Goal: Task Accomplishment & Management: Manage account settings

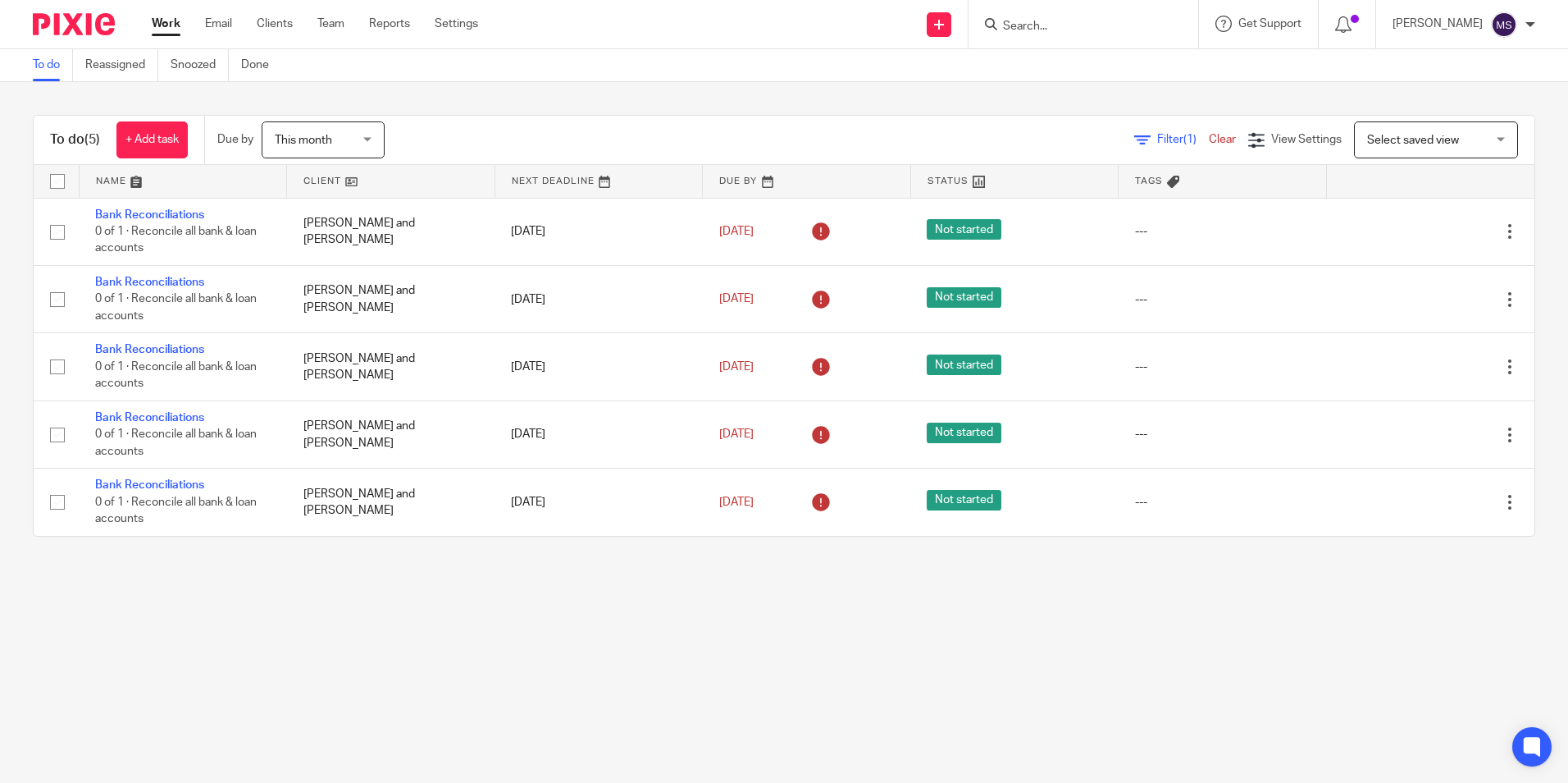
click at [1051, 22] on input "Search" at bounding box center [1075, 27] width 147 height 15
type input "black,"
click at [1165, 70] on link at bounding box center [1138, 64] width 280 height 25
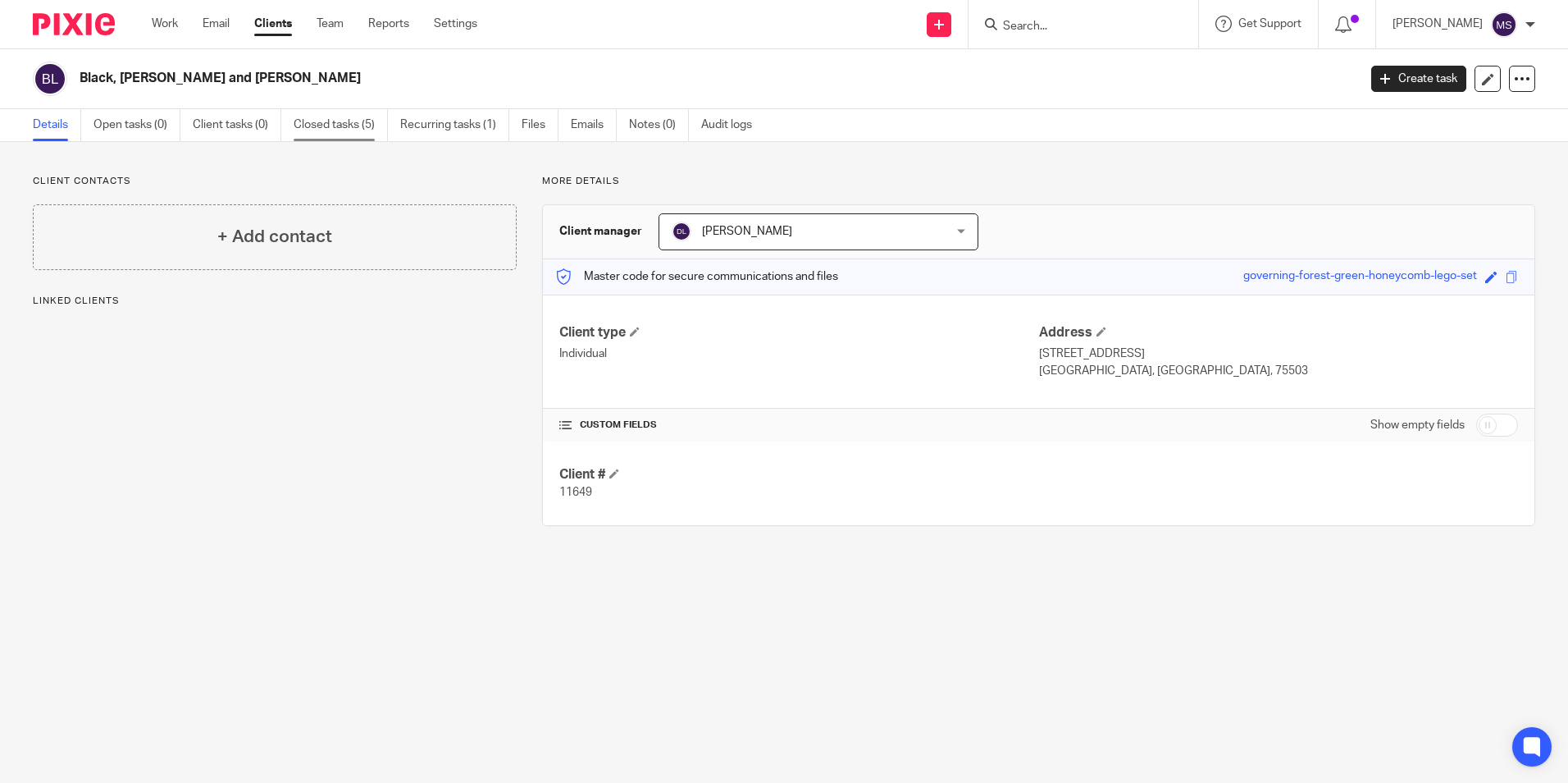
click at [327, 124] on link "Closed tasks (5)" at bounding box center [341, 125] width 95 height 32
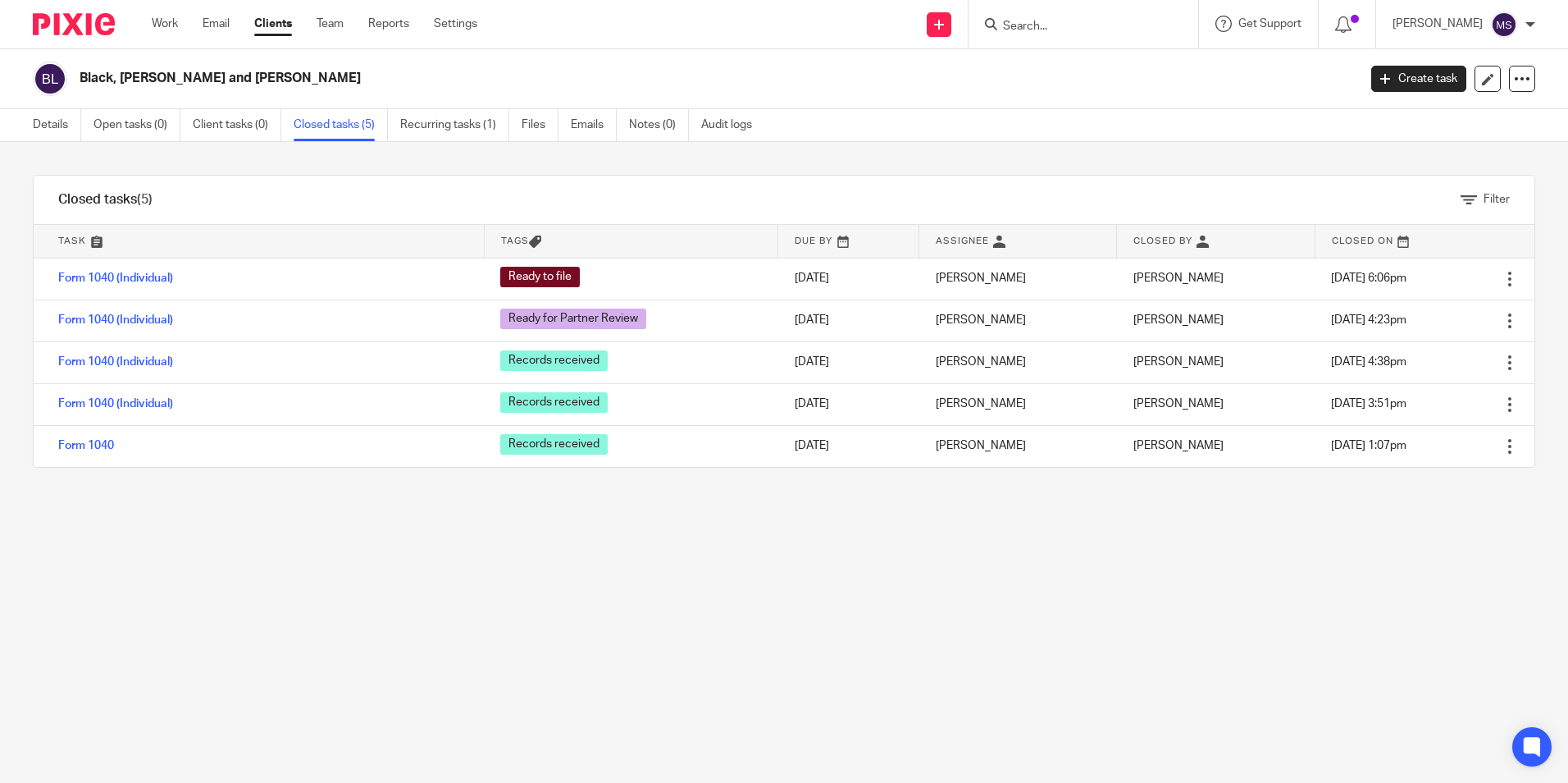
click at [1061, 29] on input "Search" at bounding box center [1075, 27] width 147 height 15
type input "edwards, dam"
click at [1114, 61] on link at bounding box center [1153, 64] width 310 height 25
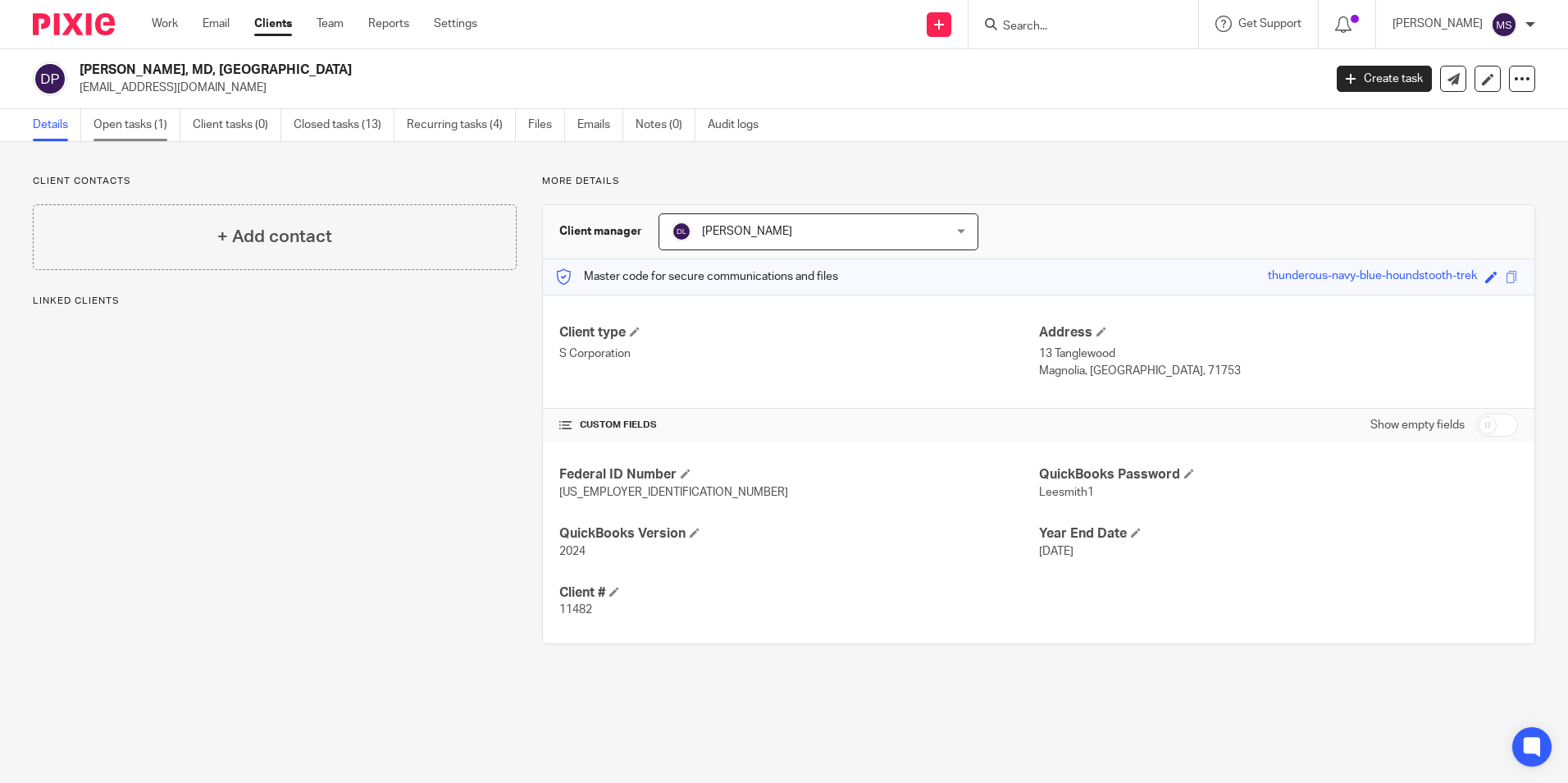
click at [130, 124] on link "Open tasks (1)" at bounding box center [137, 125] width 87 height 32
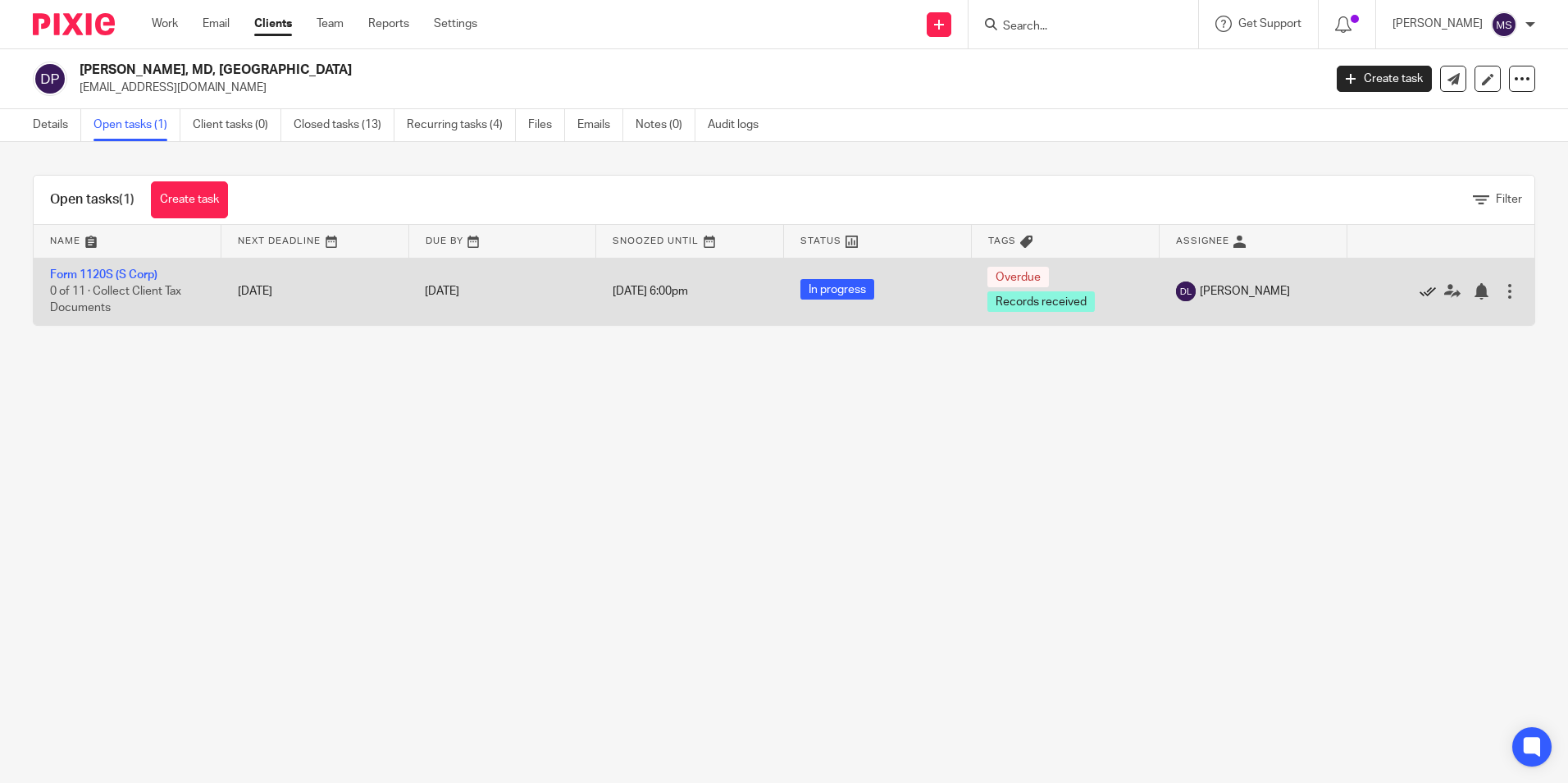
click at [1420, 292] on icon at bounding box center [1428, 291] width 16 height 16
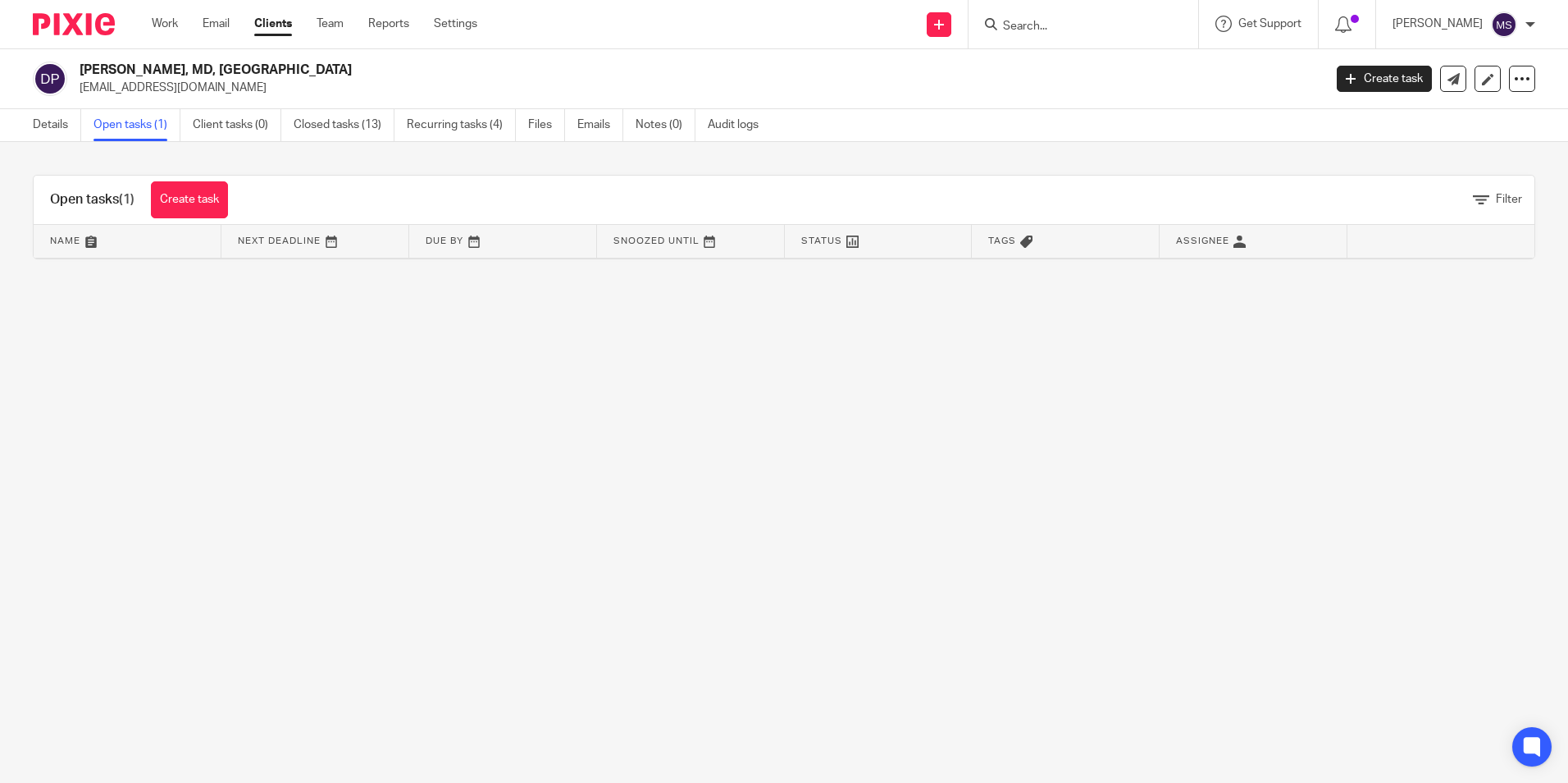
click at [1036, 32] on input "Search" at bounding box center [1075, 27] width 147 height 15
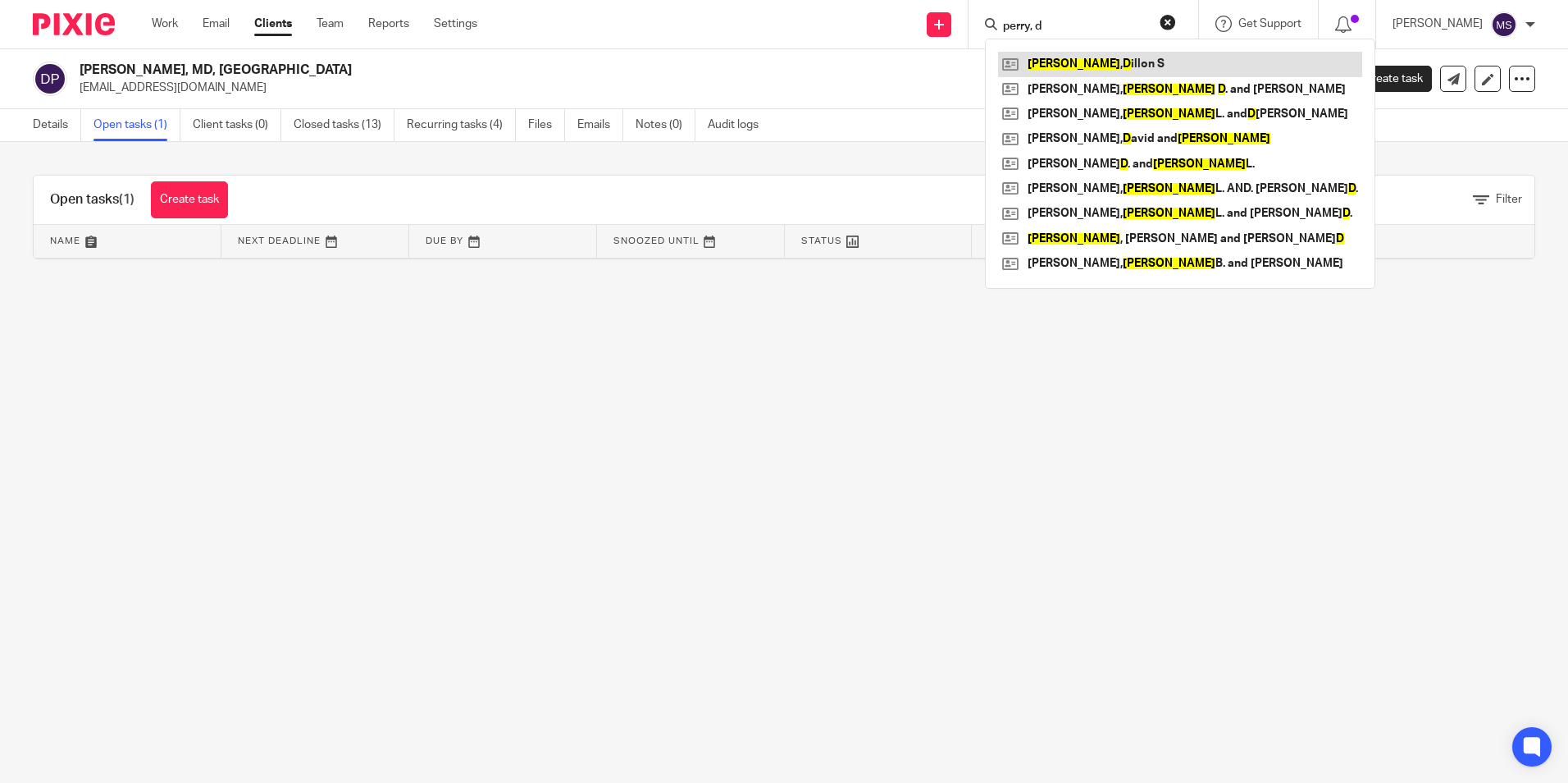
type input "perry, d"
click at [1062, 66] on link at bounding box center [1180, 64] width 364 height 25
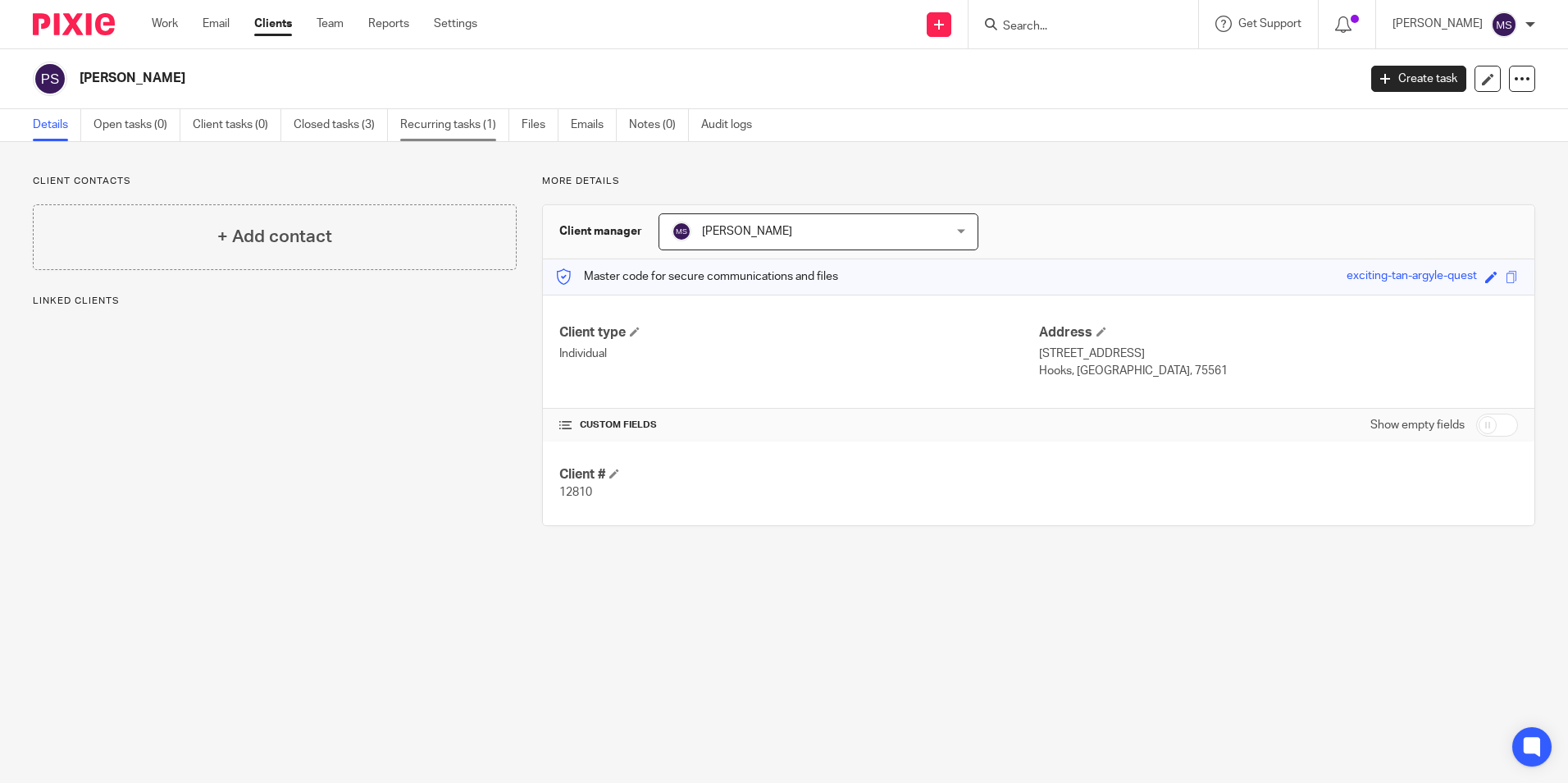
click at [488, 129] on link "Recurring tasks (1)" at bounding box center [454, 125] width 109 height 32
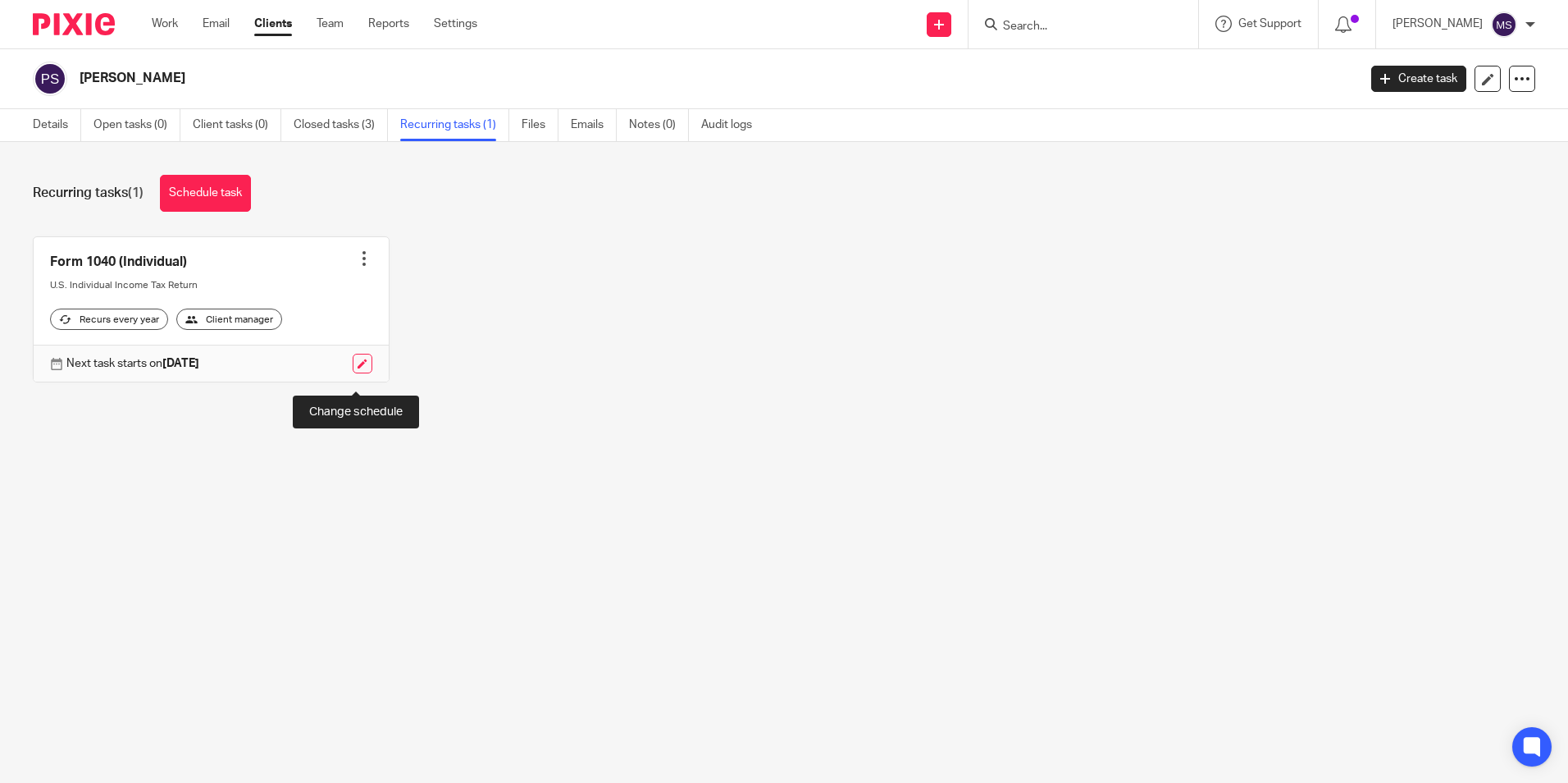
click at [356, 373] on link at bounding box center [362, 363] width 20 height 20
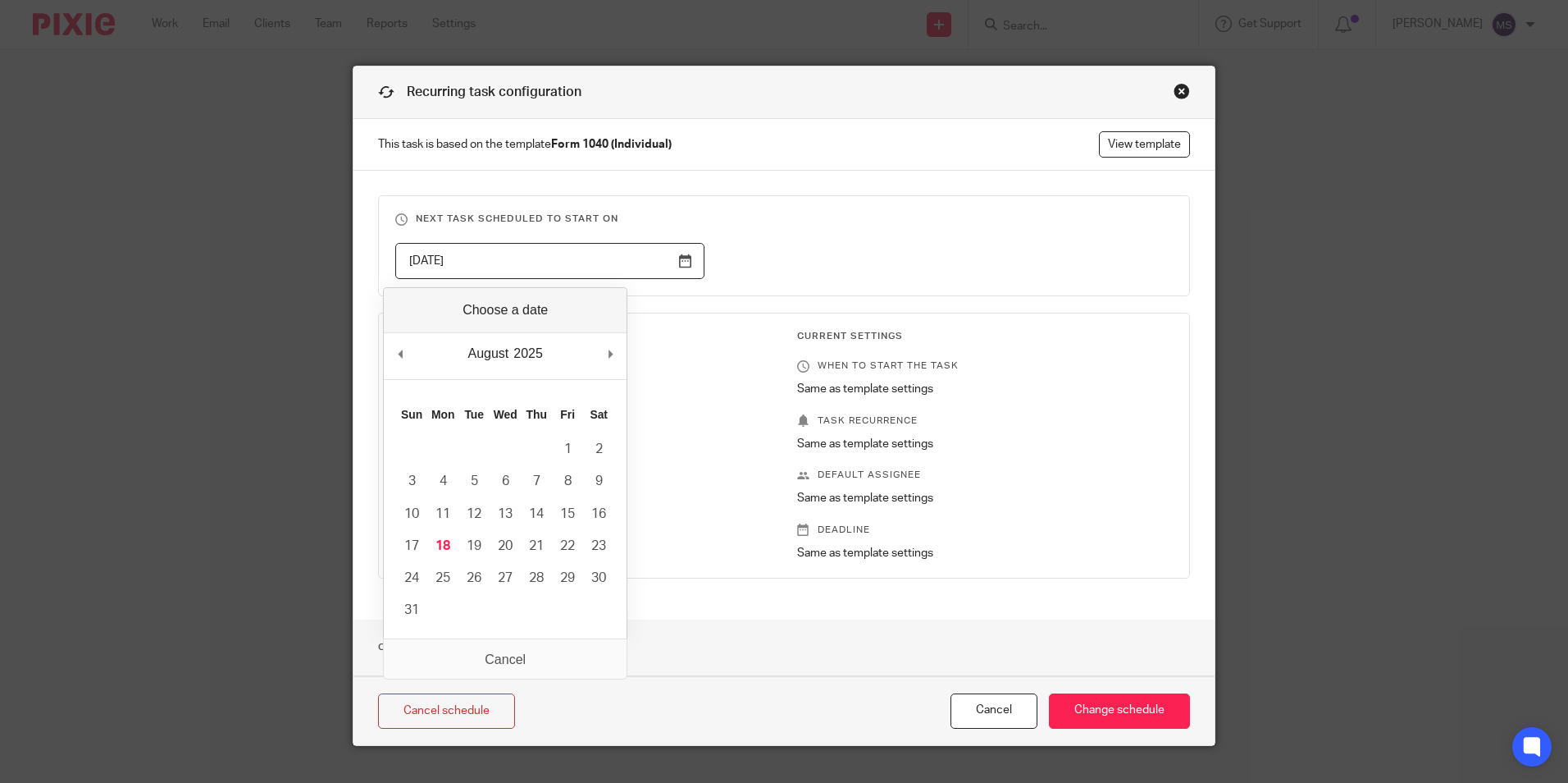
drag, startPoint x: 482, startPoint y: 260, endPoint x: 291, endPoint y: 259, distance: 191.0
click at [291, 259] on div "Recurring task configuration This task is based on the template Form 1040 (Indi…" at bounding box center [784, 391] width 1568 height 783
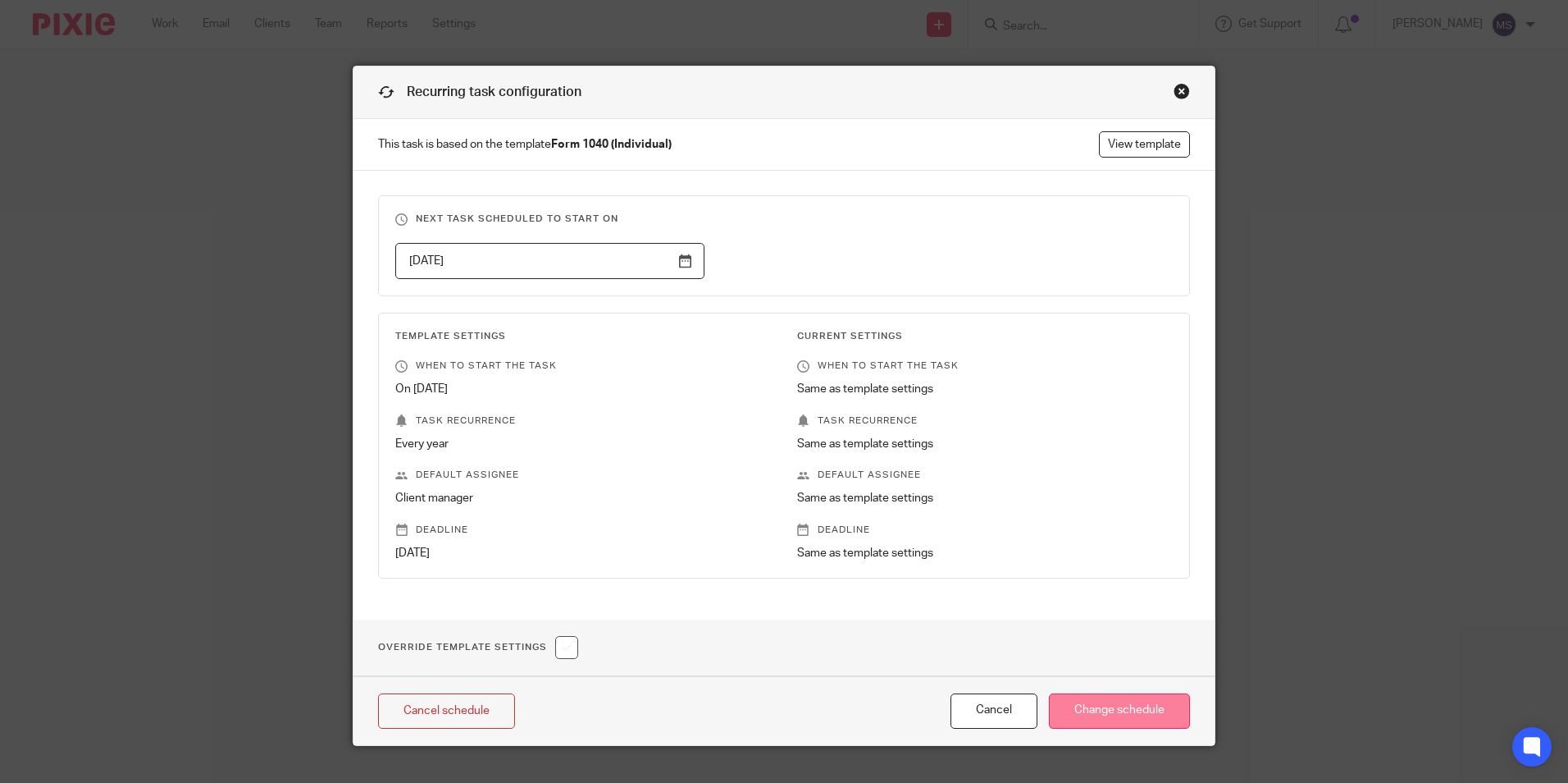
type input "[DATE]"
click at [1114, 706] on input "Change schedule" at bounding box center [1119, 711] width 141 height 35
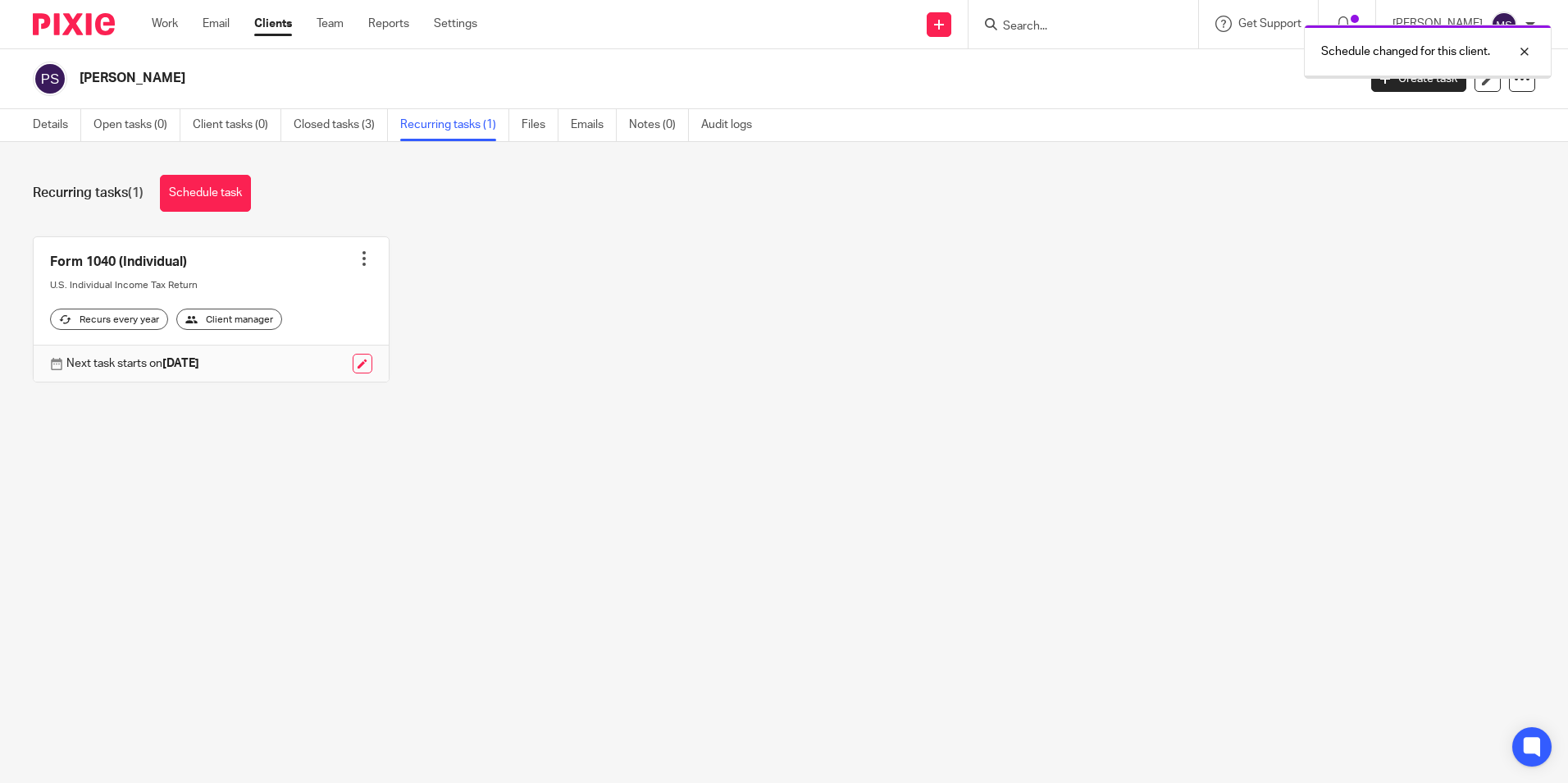
click at [356, 257] on div at bounding box center [364, 259] width 16 height 16
click at [287, 296] on link "Create task" at bounding box center [296, 295] width 131 height 24
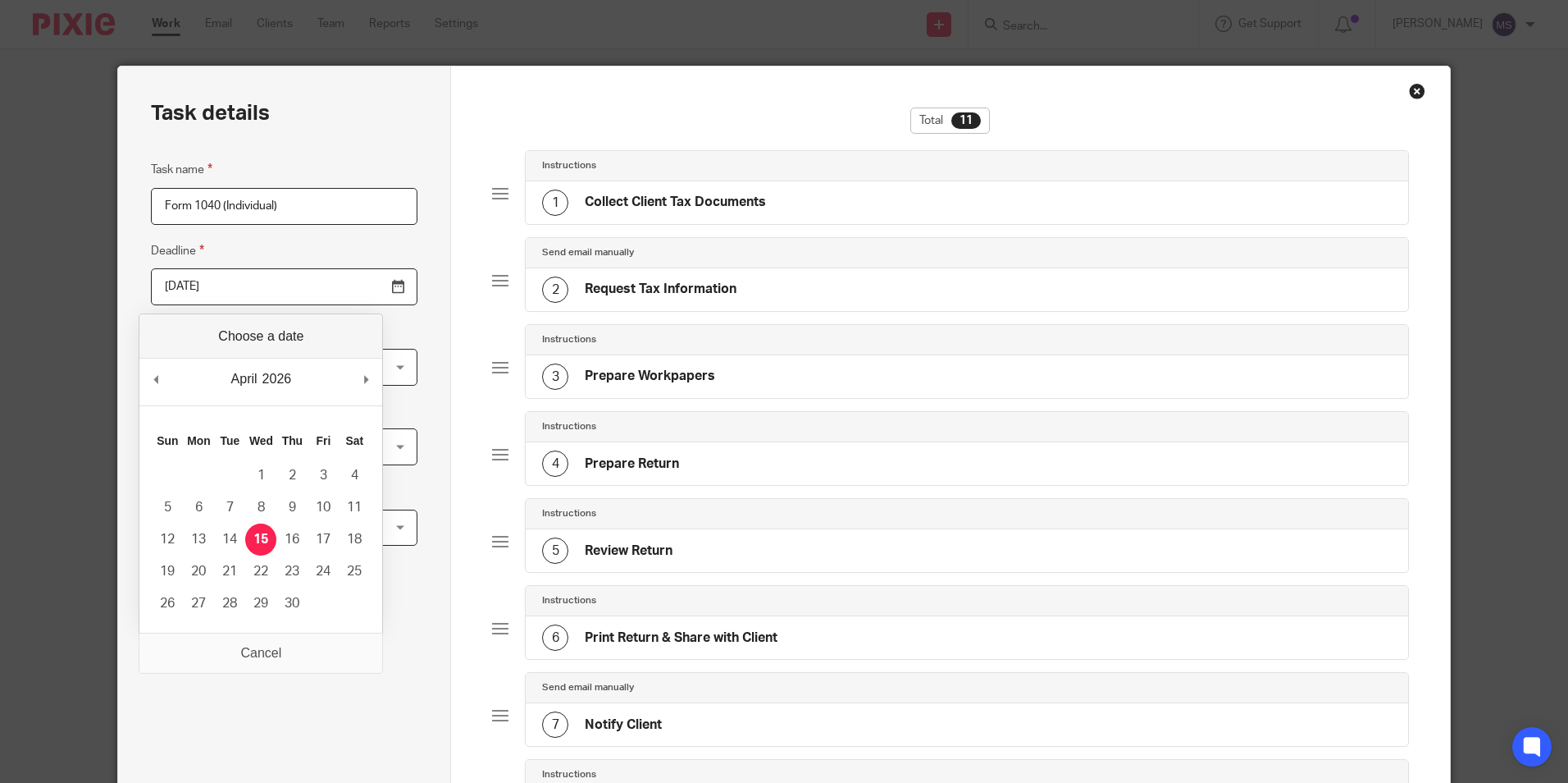
click at [246, 289] on input "2026-04-15" at bounding box center [284, 287] width 267 height 37
type input "2025-10-15"
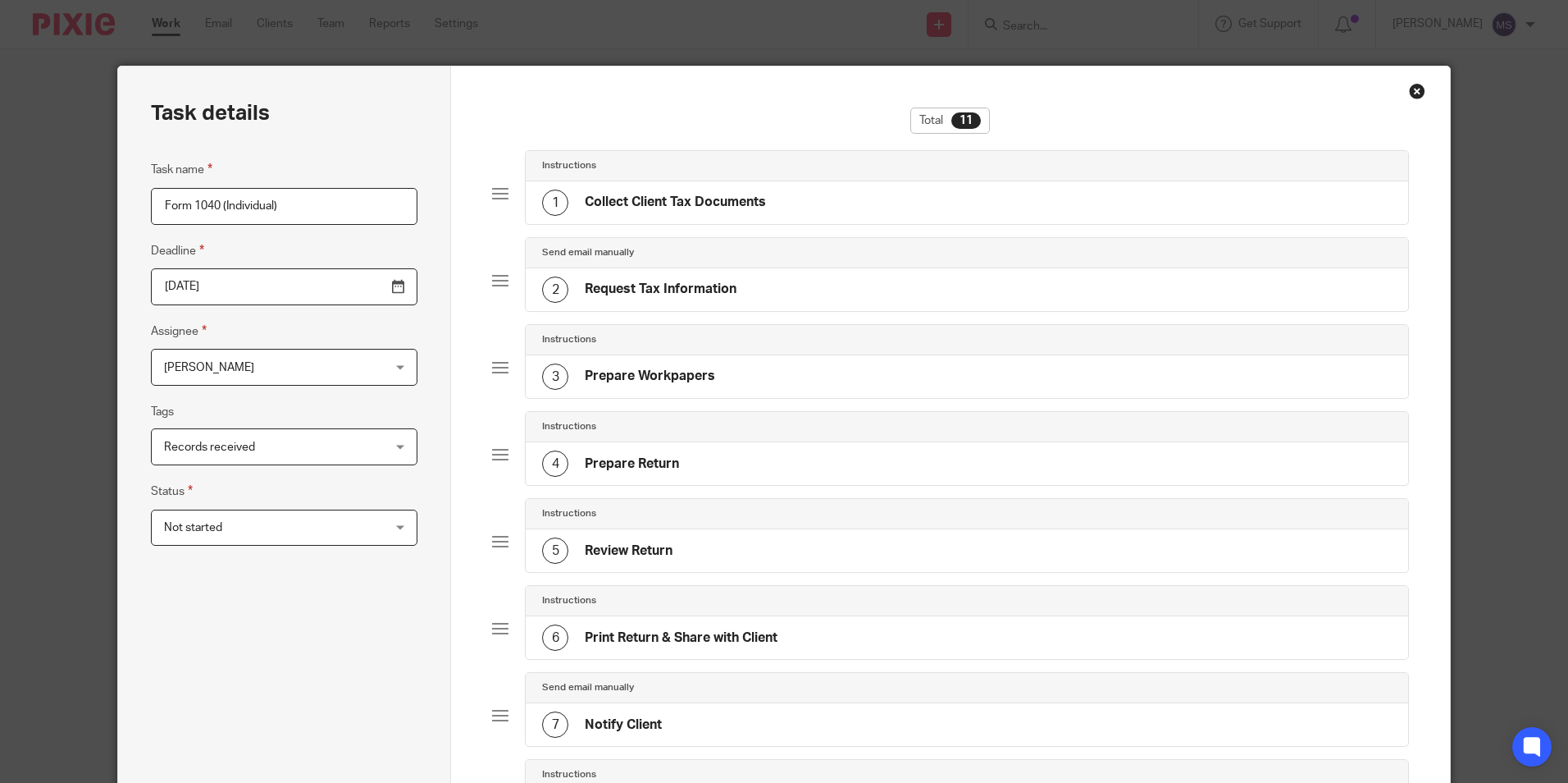
click at [244, 375] on span "[PERSON_NAME]" at bounding box center [264, 366] width 202 height 35
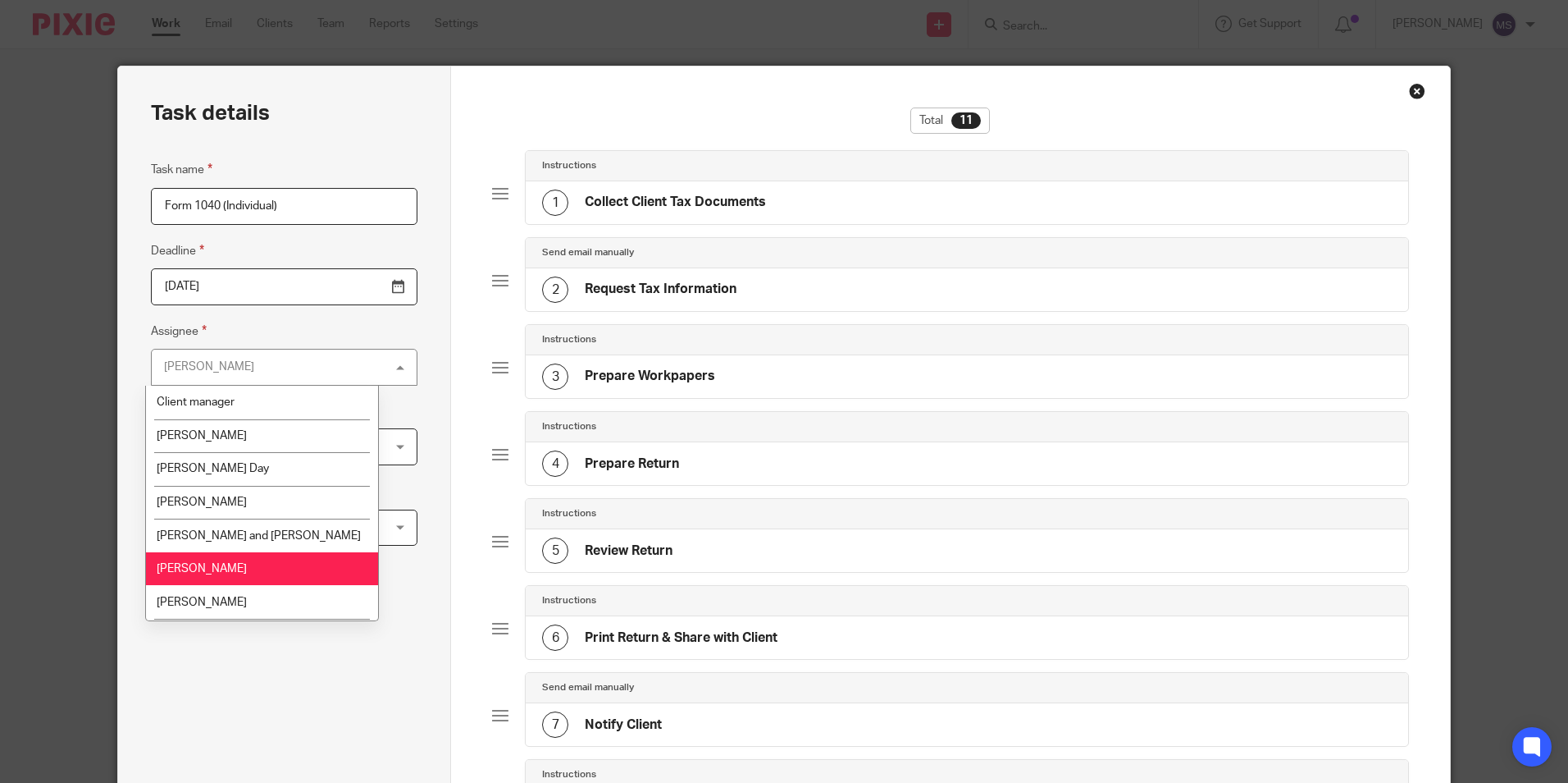
scroll to position [82, 0]
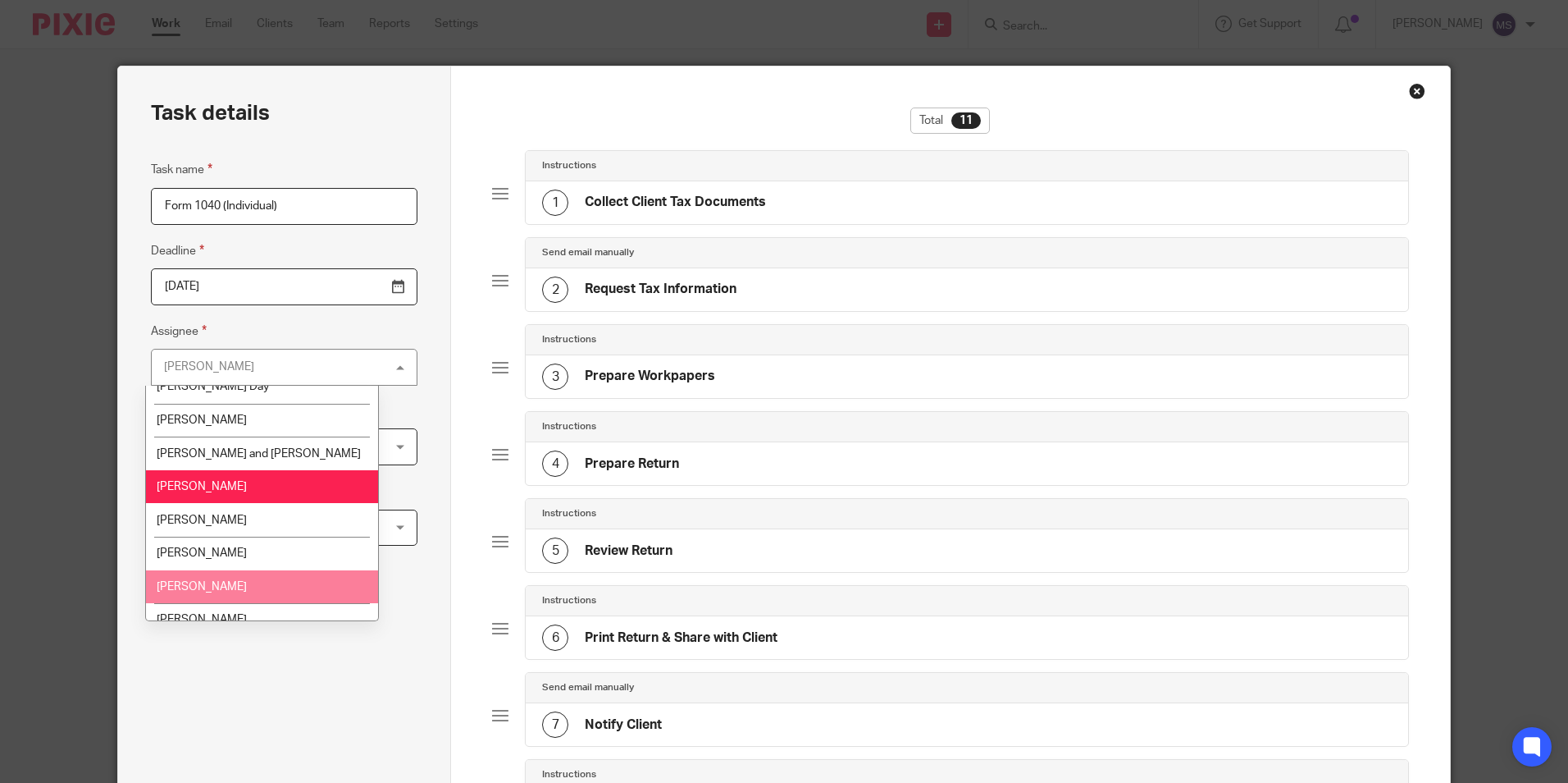
click at [222, 585] on span "Michael Smith" at bounding box center [202, 586] width 91 height 12
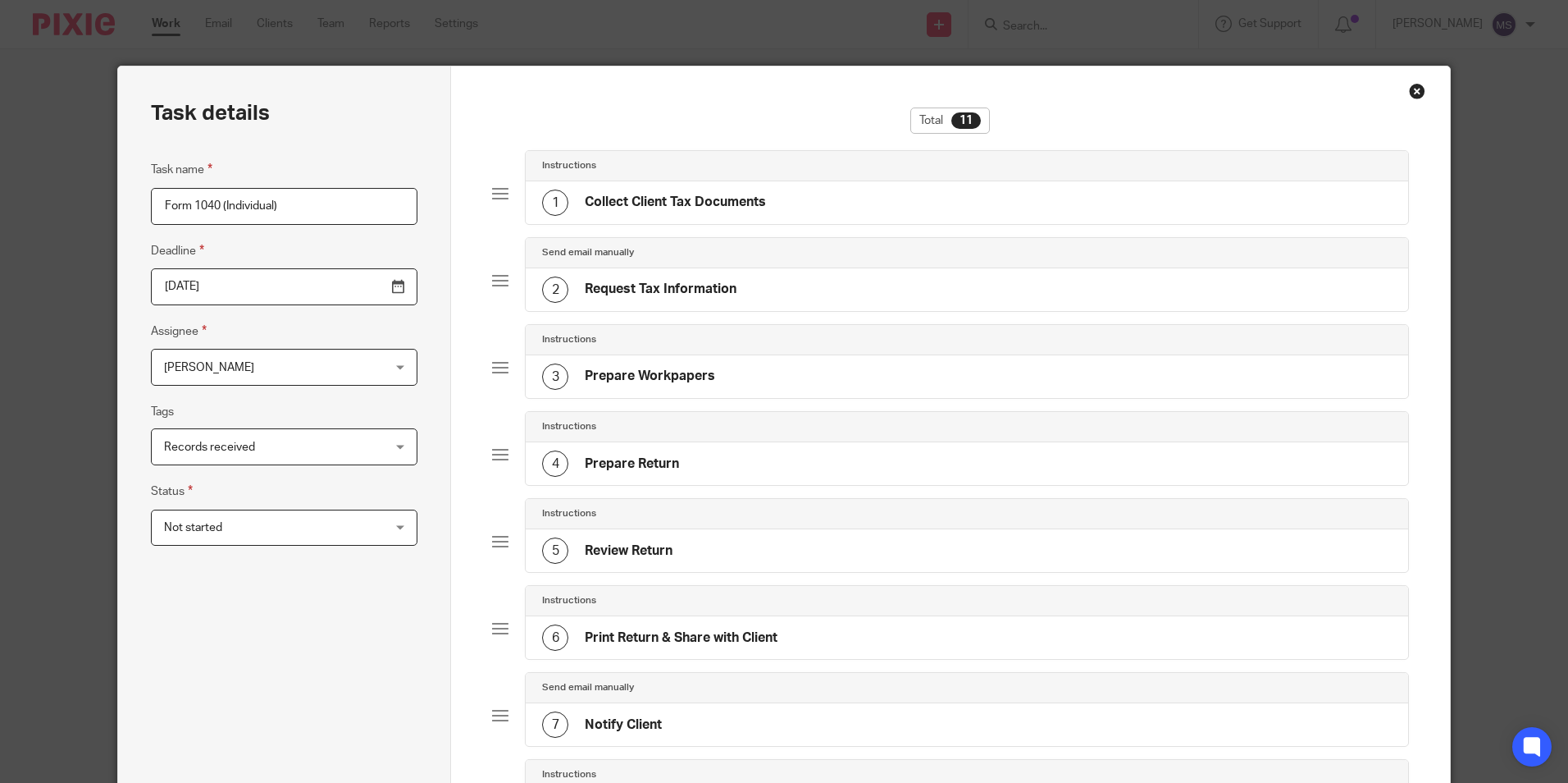
scroll to position [562, 0]
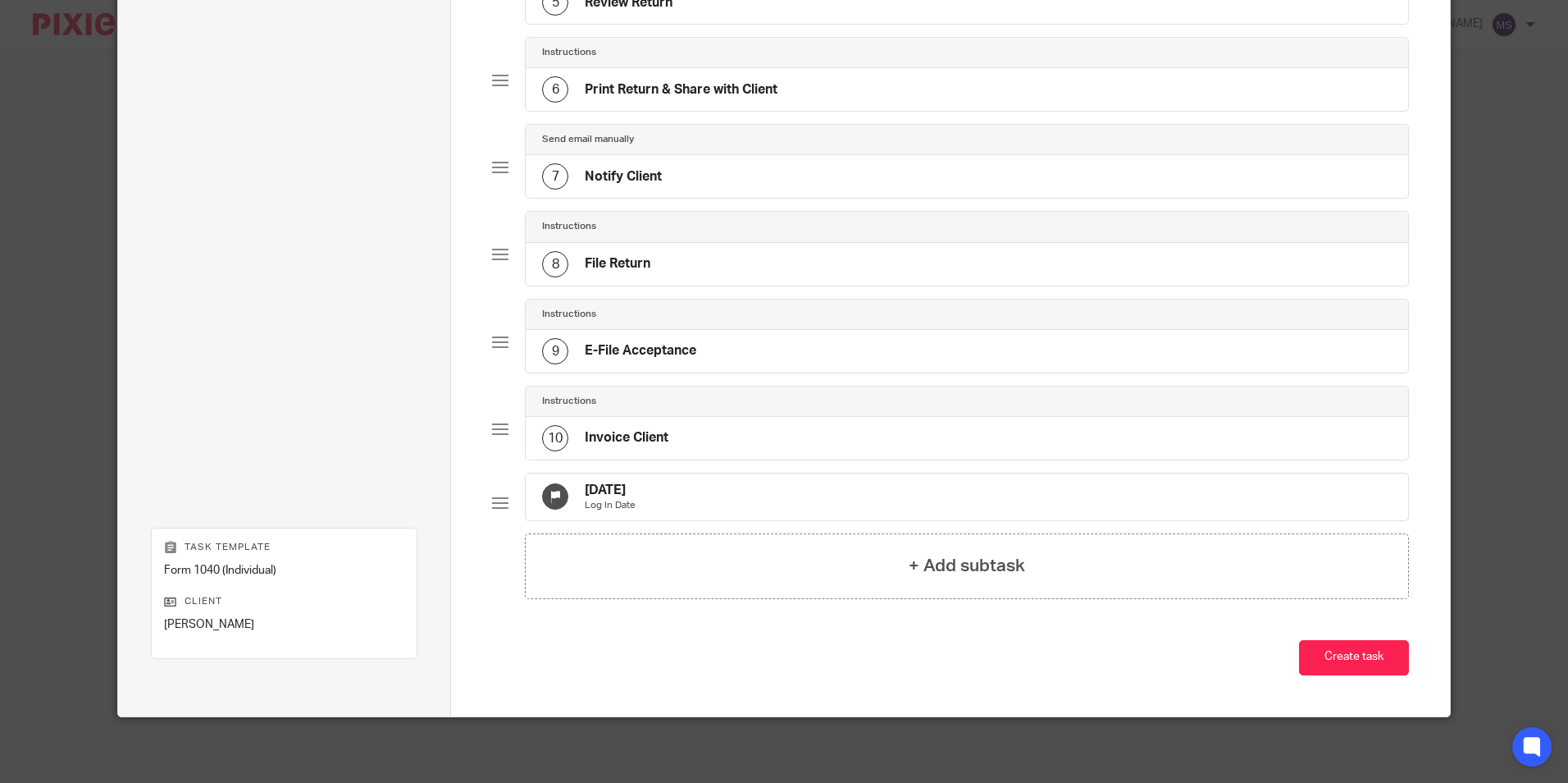
click at [626, 499] on p "Log In Date" at bounding box center [610, 506] width 51 height 13
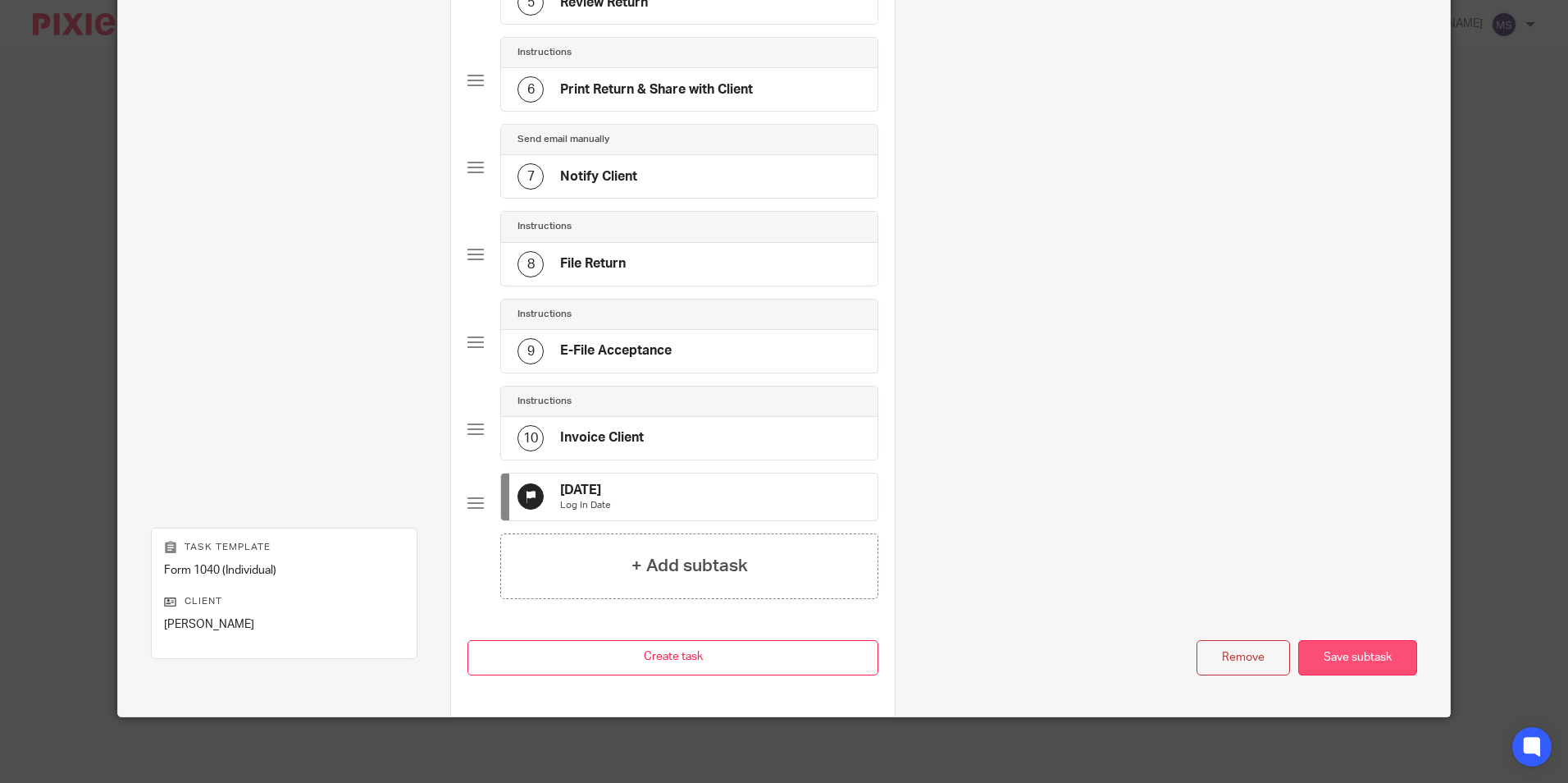
click at [1361, 659] on div "Save subtask" at bounding box center [1357, 657] width 119 height 35
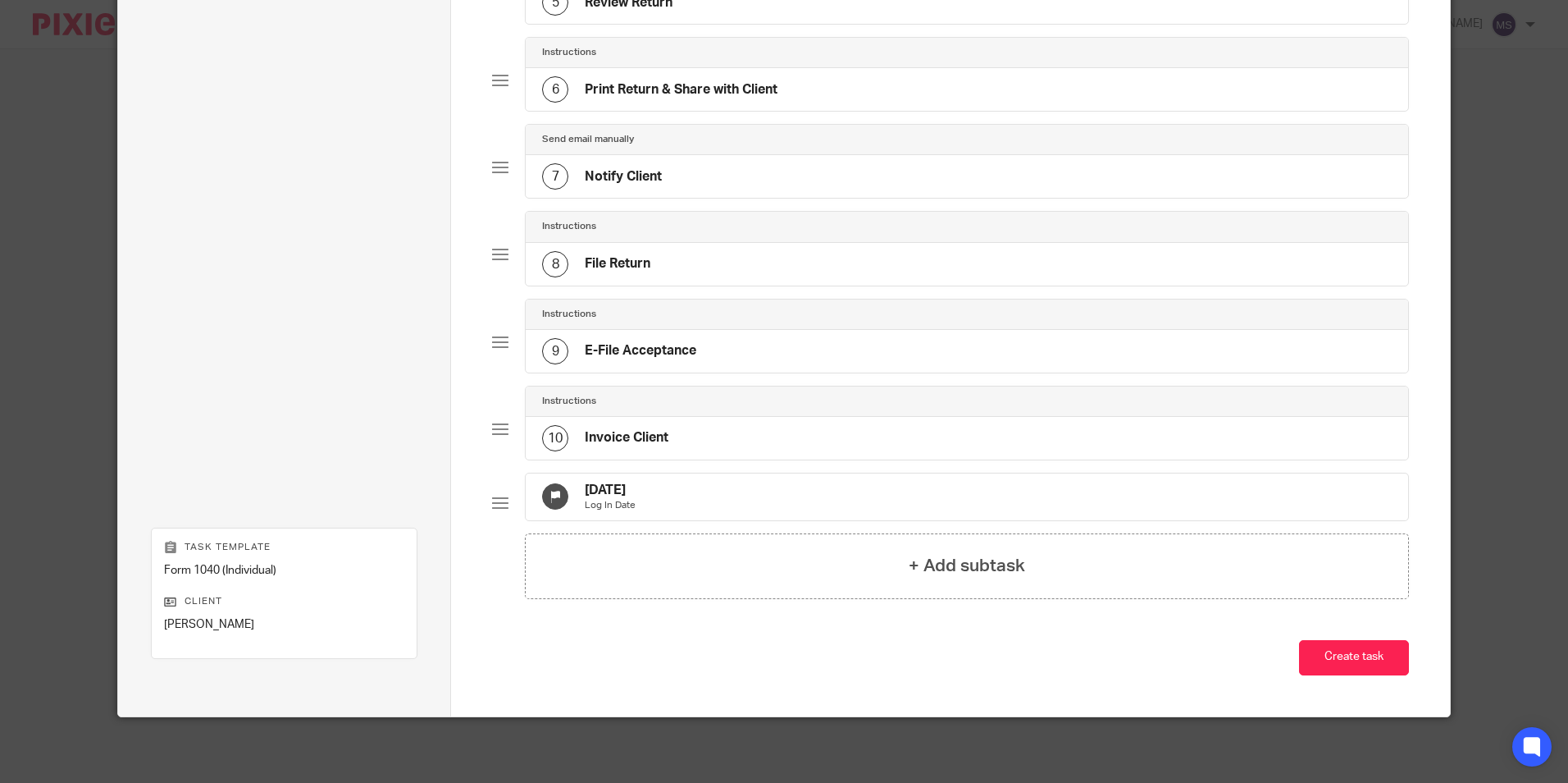
click at [1361, 659] on button "Create task" at bounding box center [1354, 657] width 110 height 35
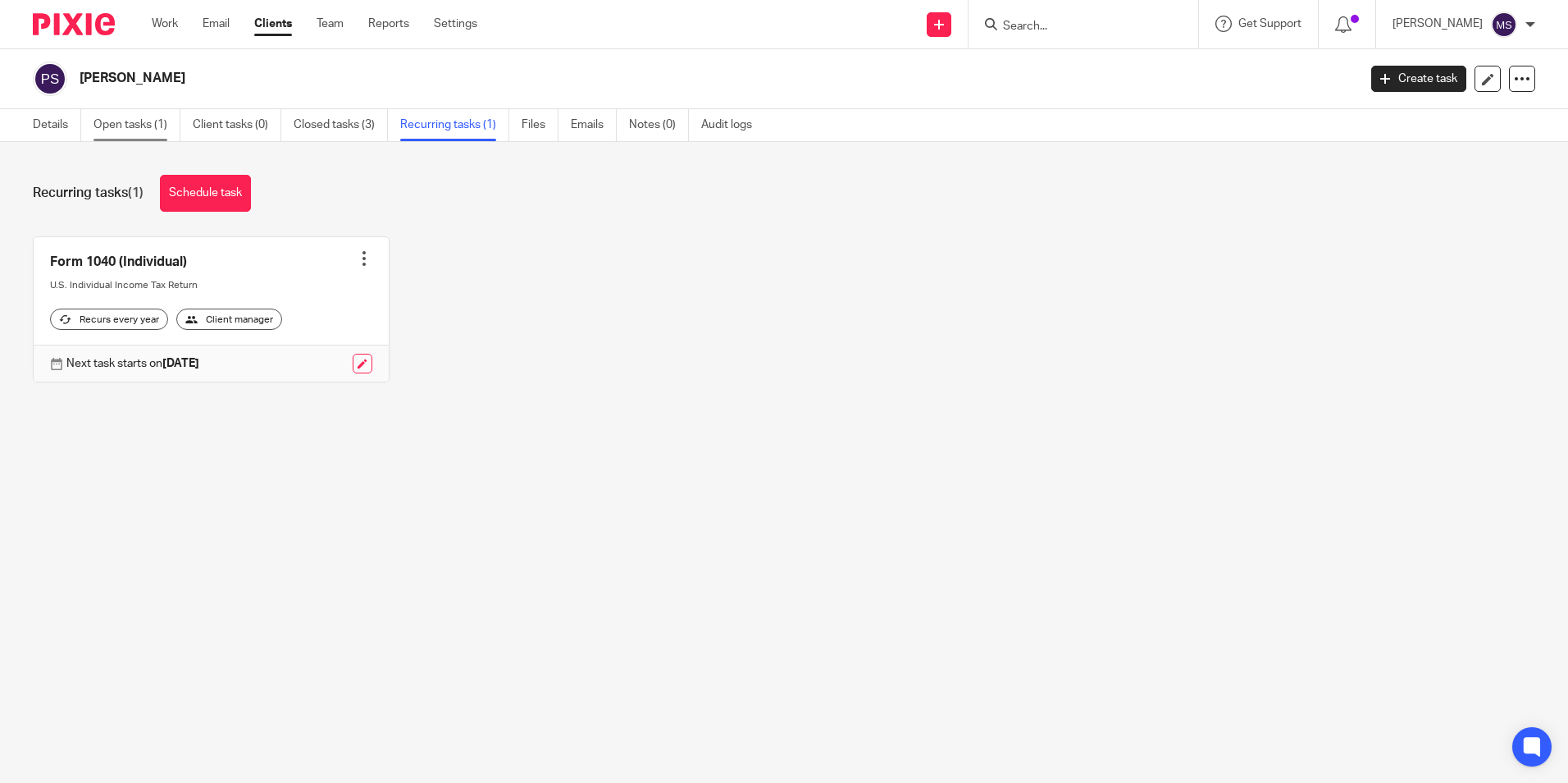
click at [137, 126] on link "Open tasks (1)" at bounding box center [137, 125] width 87 height 32
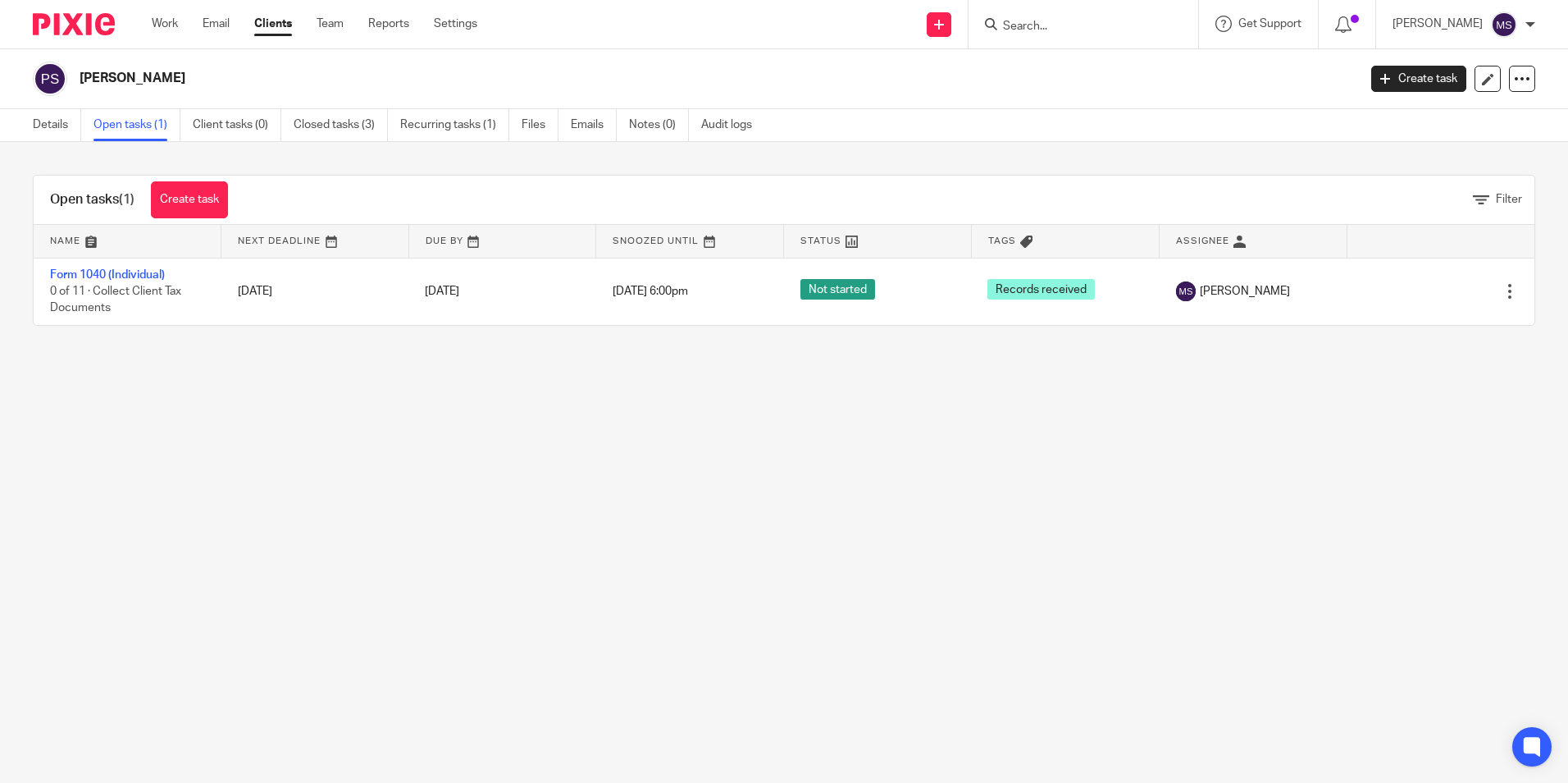
click at [1054, 33] on input "Search" at bounding box center [1075, 27] width 147 height 15
type input "cox, emi"
click at [1120, 65] on link at bounding box center [1178, 64] width 359 height 25
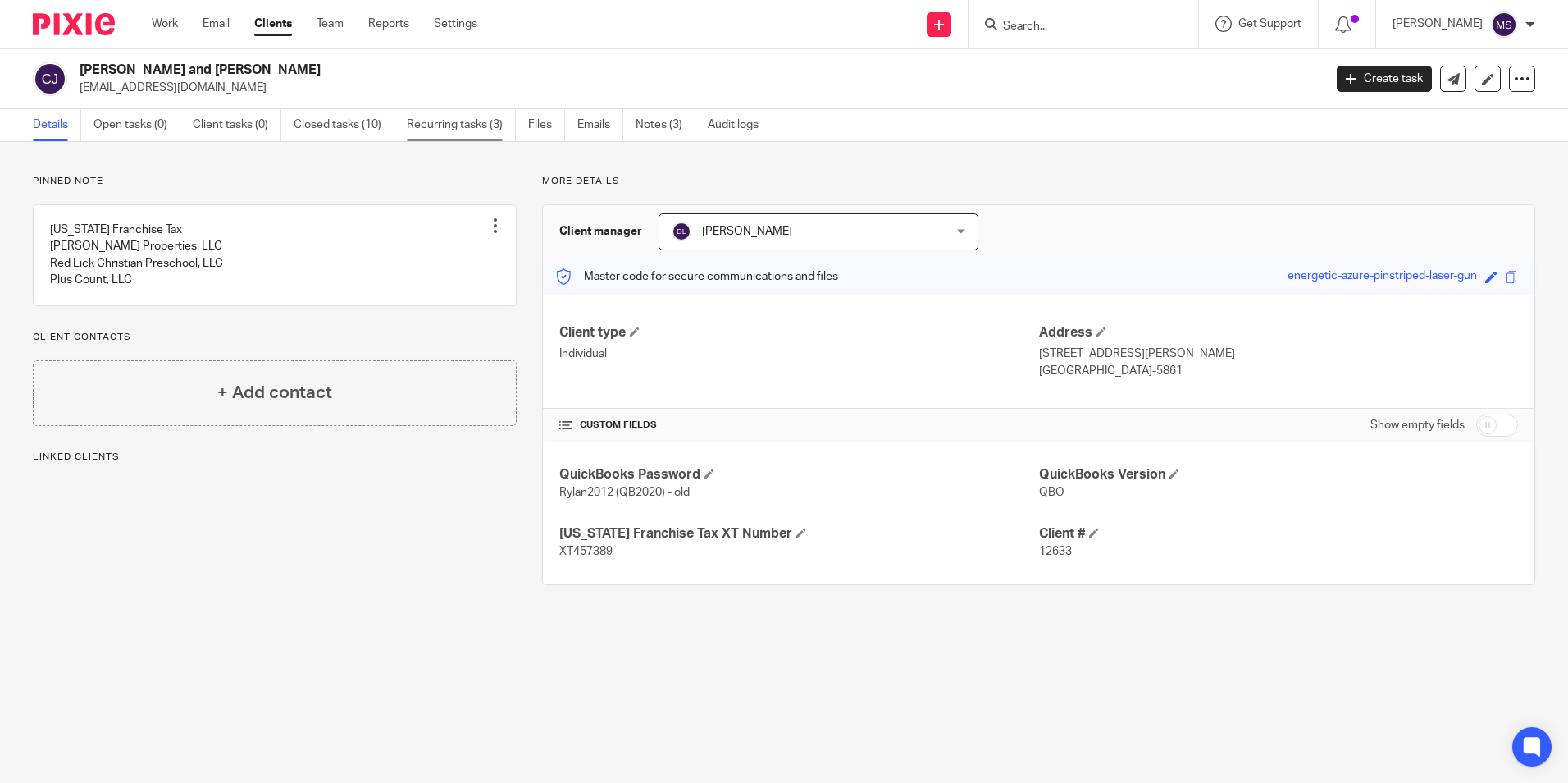
click at [450, 126] on link "Recurring tasks (3)" at bounding box center [461, 125] width 109 height 32
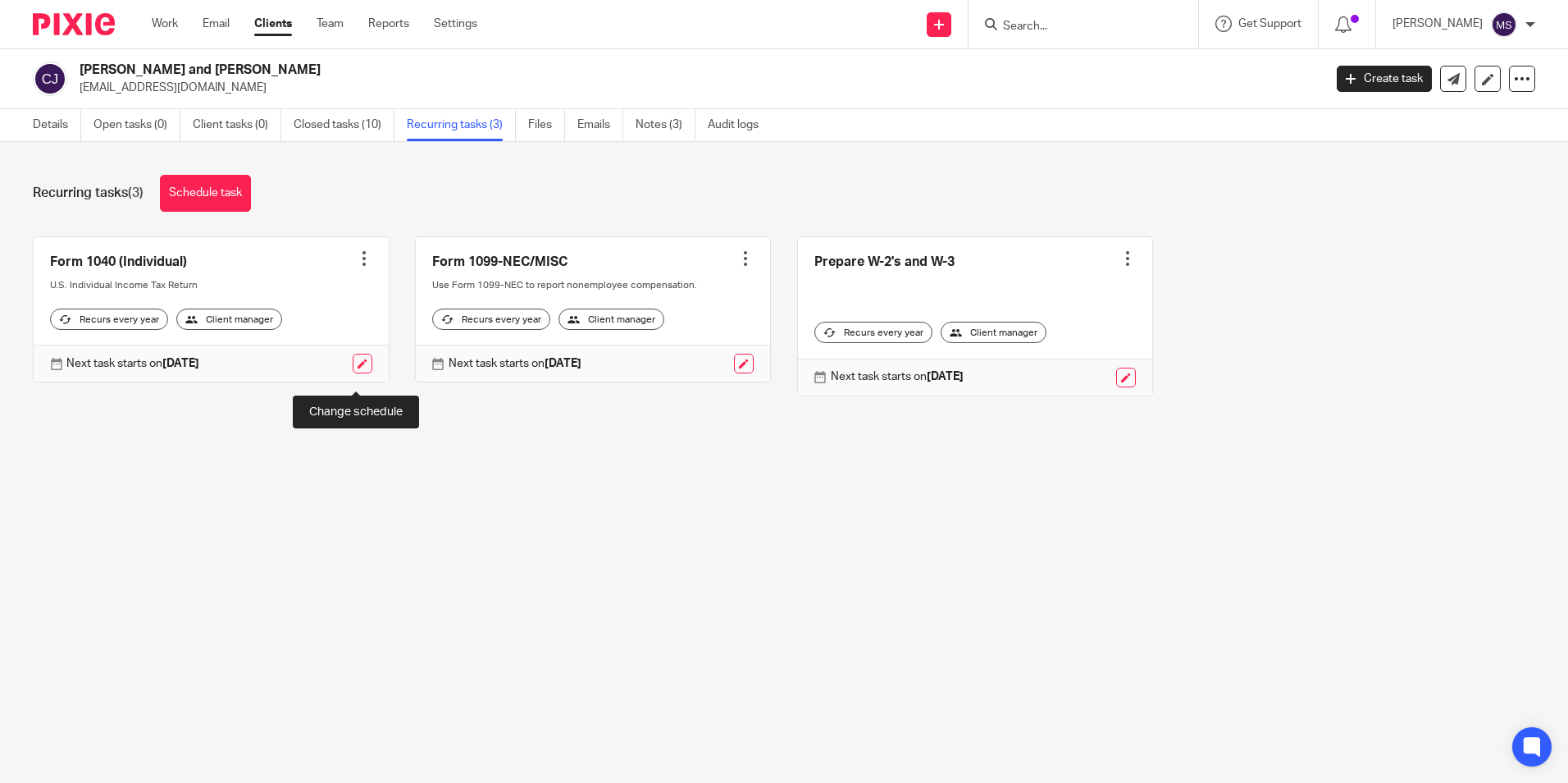
click at [358, 373] on link at bounding box center [362, 363] width 20 height 20
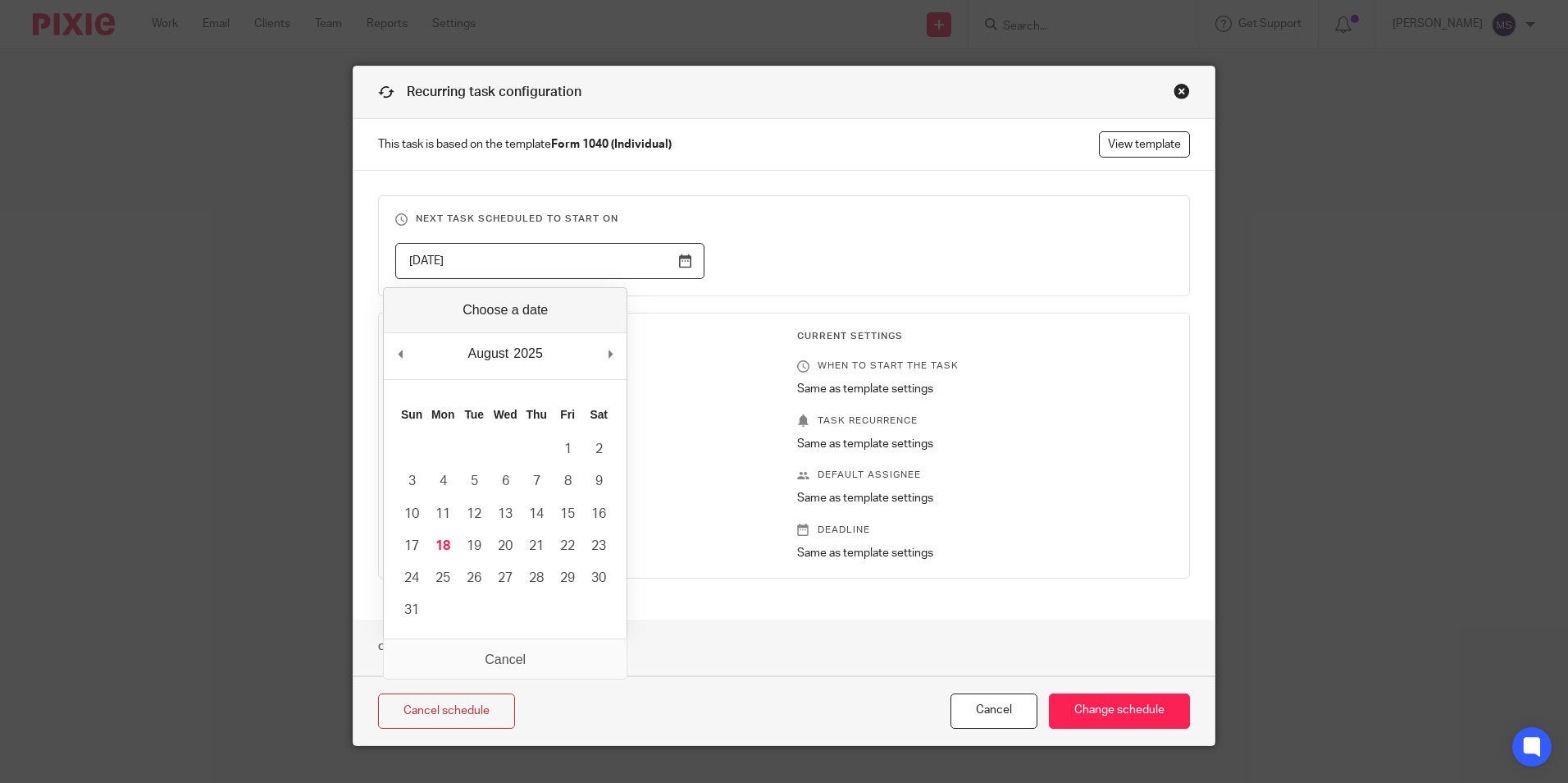
drag, startPoint x: 496, startPoint y: 261, endPoint x: 303, endPoint y: 257, distance: 193.0
click at [303, 257] on div "Recurring task configuration This task is based on the template Form 1040 (Indi…" at bounding box center [784, 391] width 1568 height 783
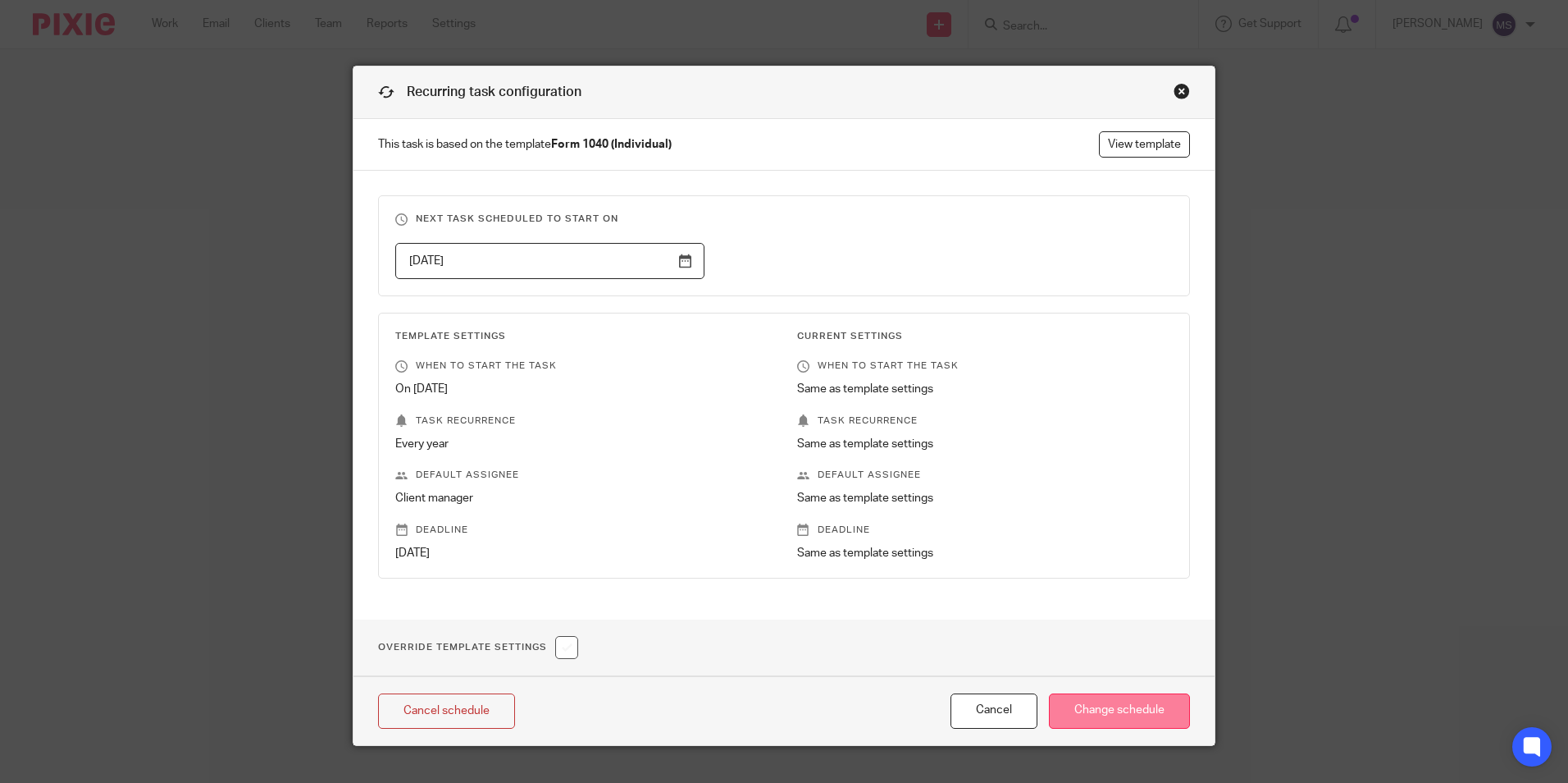
type input "2026-10-17"
click at [1109, 715] on input "Change schedule" at bounding box center [1119, 711] width 141 height 35
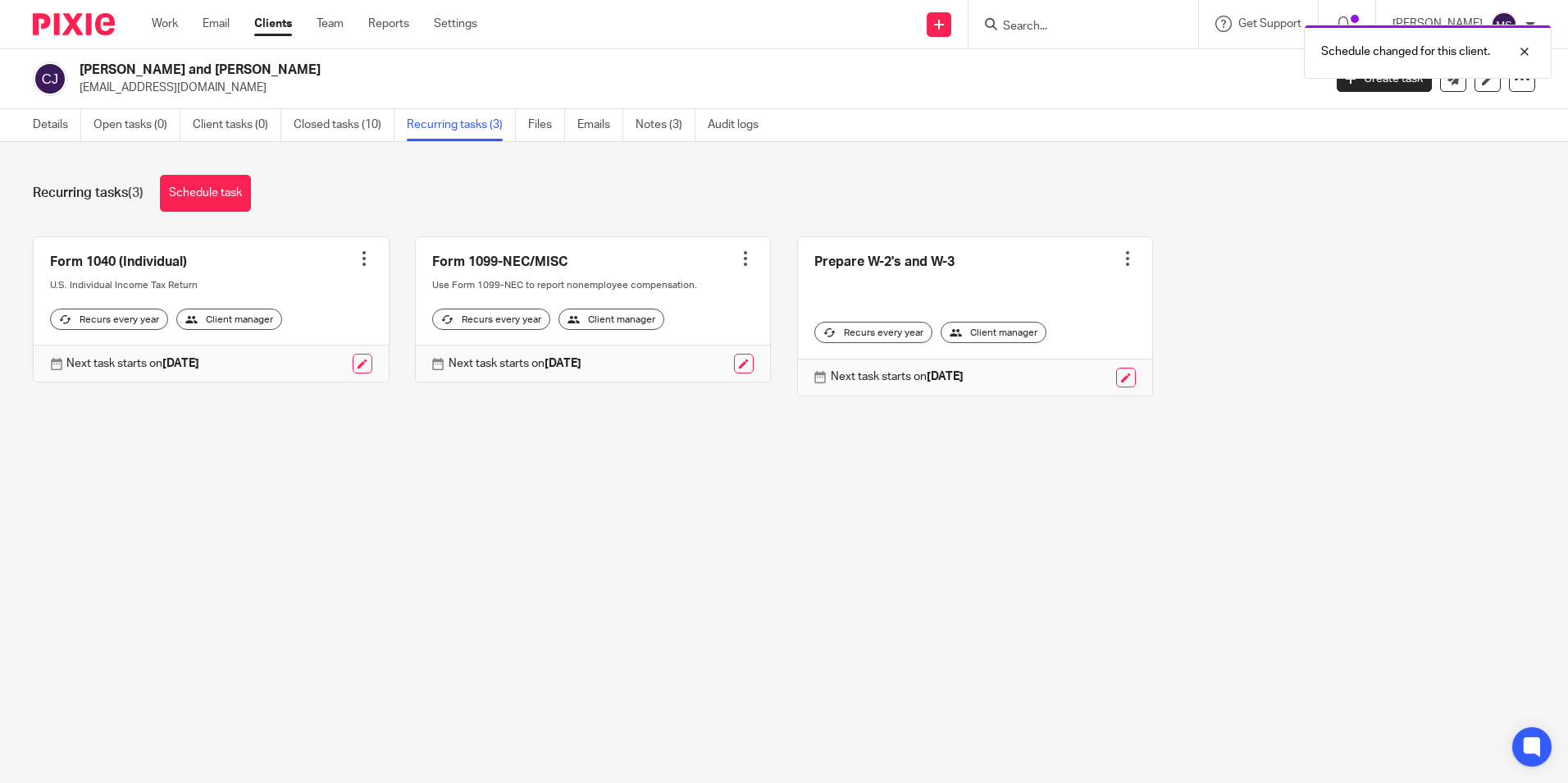
click at [356, 258] on div at bounding box center [364, 259] width 16 height 16
click at [293, 291] on link "Create task" at bounding box center [296, 295] width 131 height 24
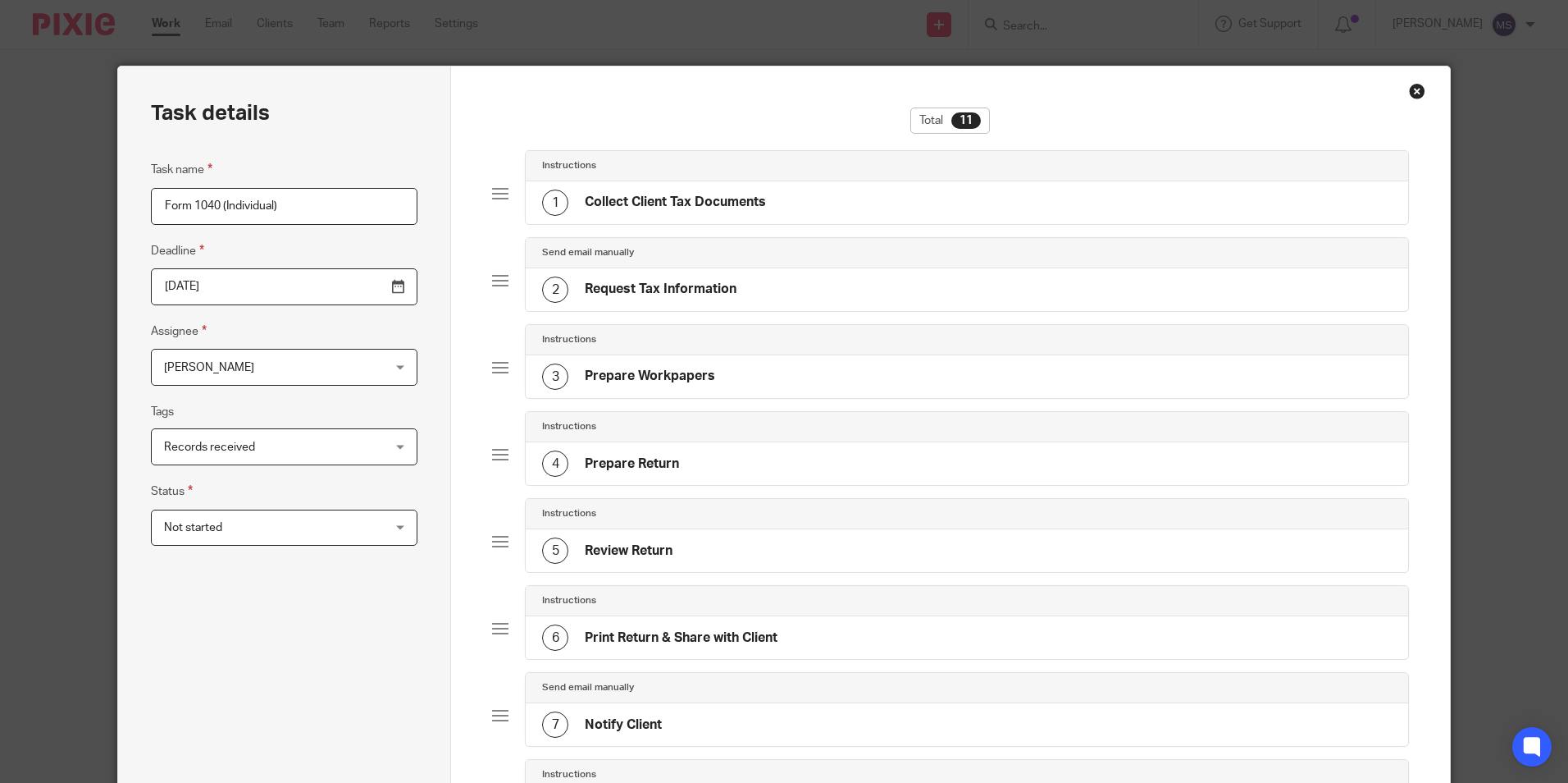
click at [263, 281] on input "[DATE]" at bounding box center [284, 287] width 267 height 37
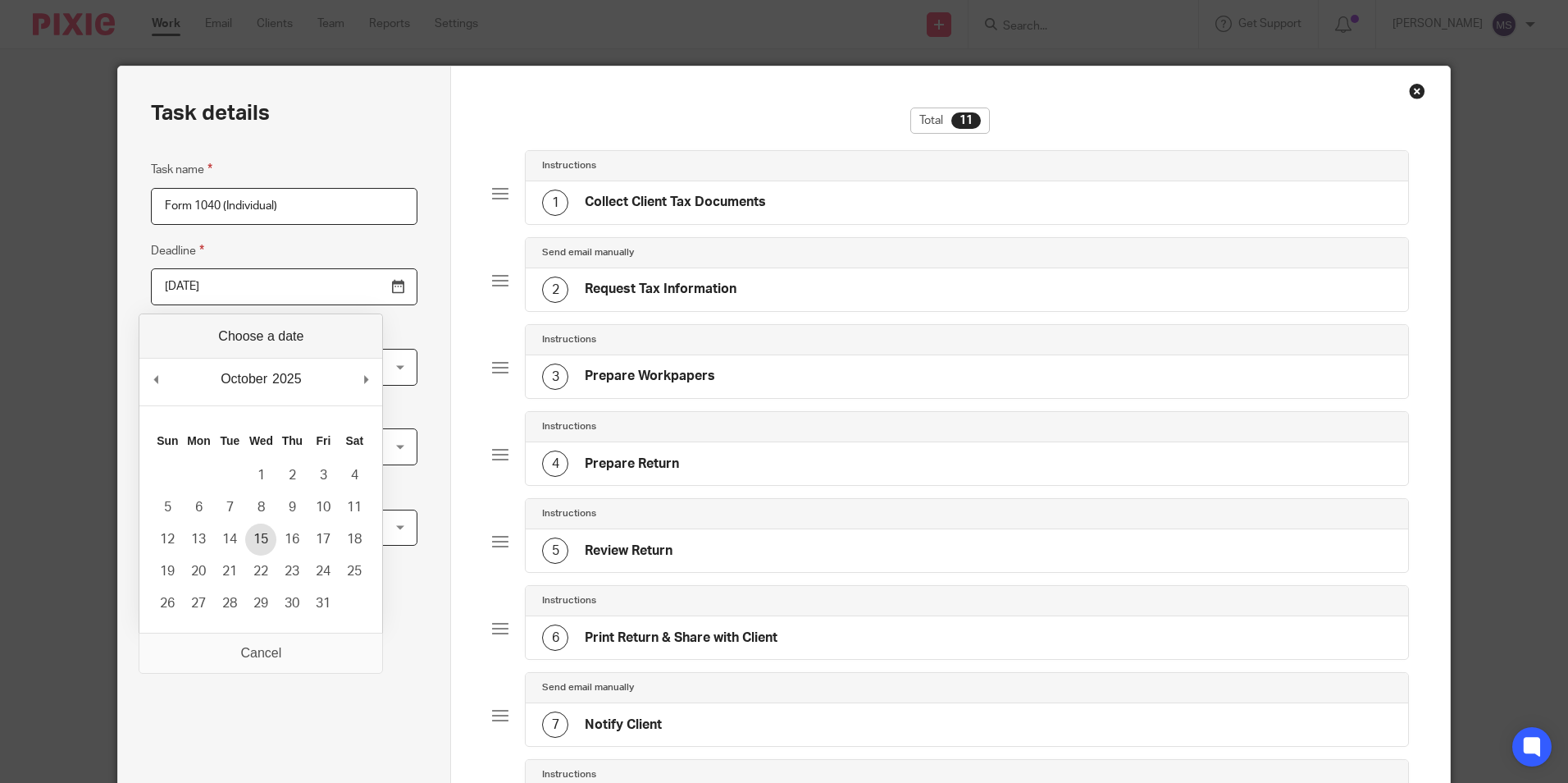
type input "2025-10-15"
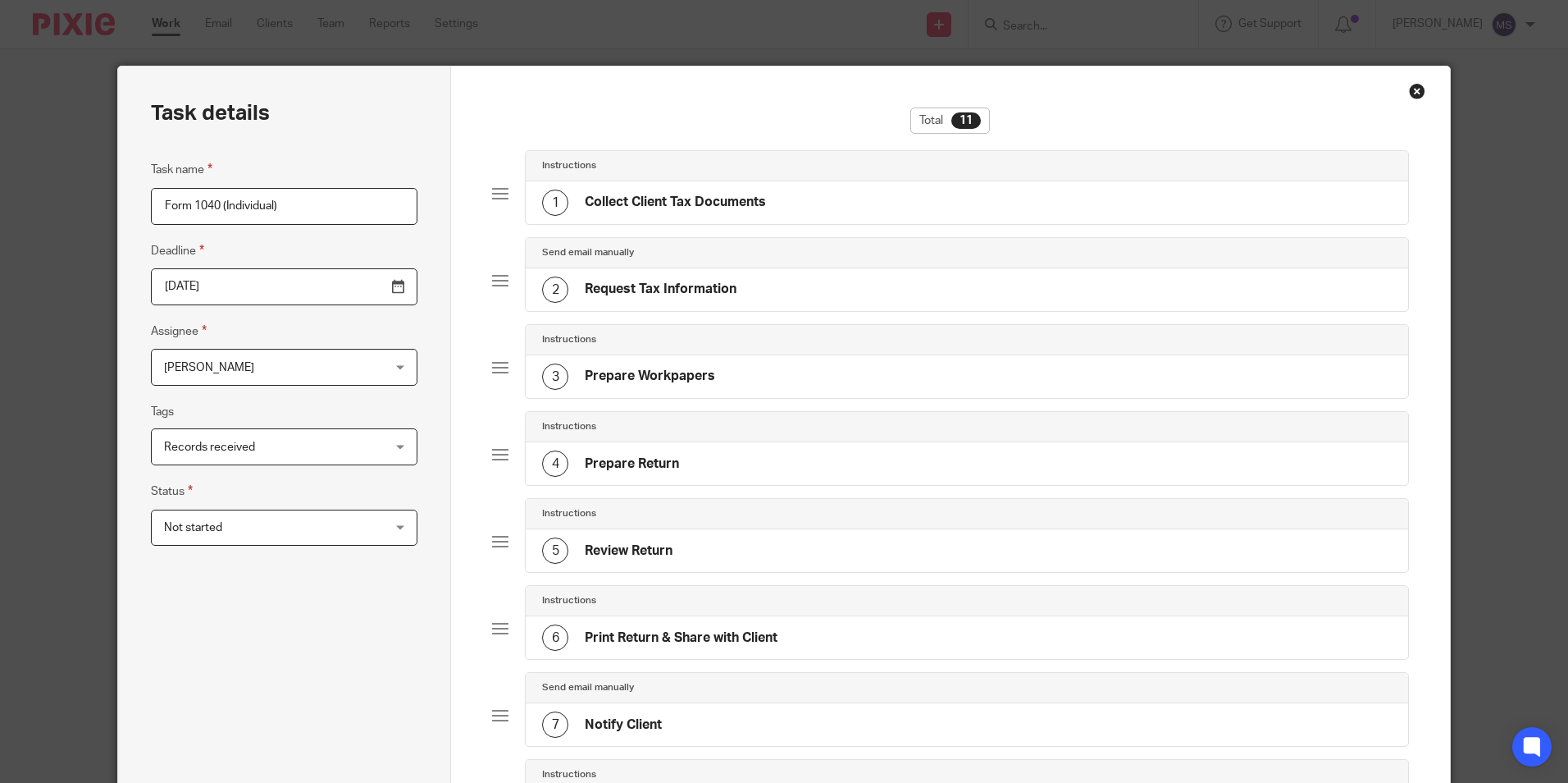
click at [231, 374] on span "[PERSON_NAME]" at bounding box center [264, 366] width 202 height 35
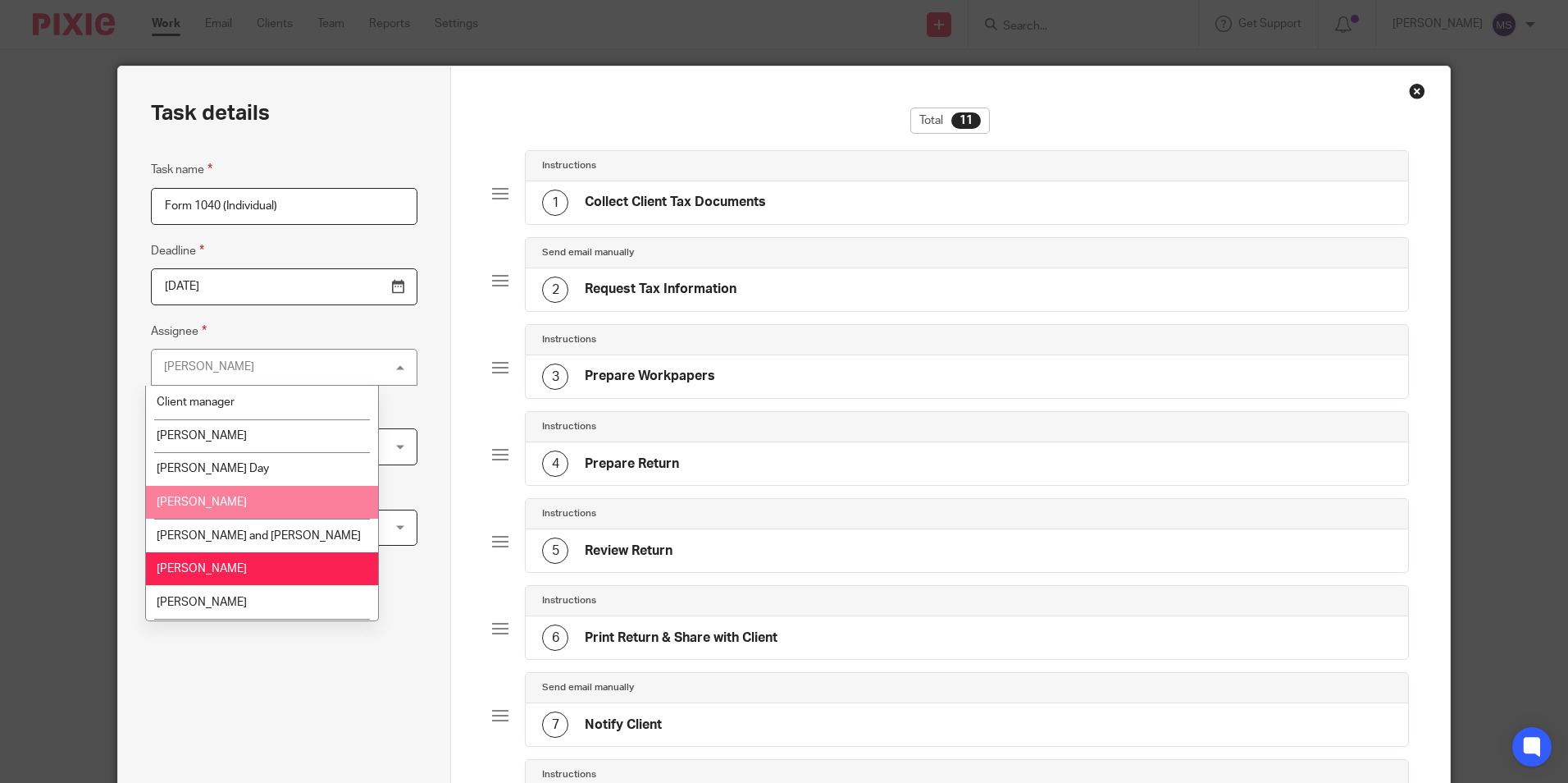
click at [207, 506] on span "[PERSON_NAME]" at bounding box center [202, 502] width 91 height 12
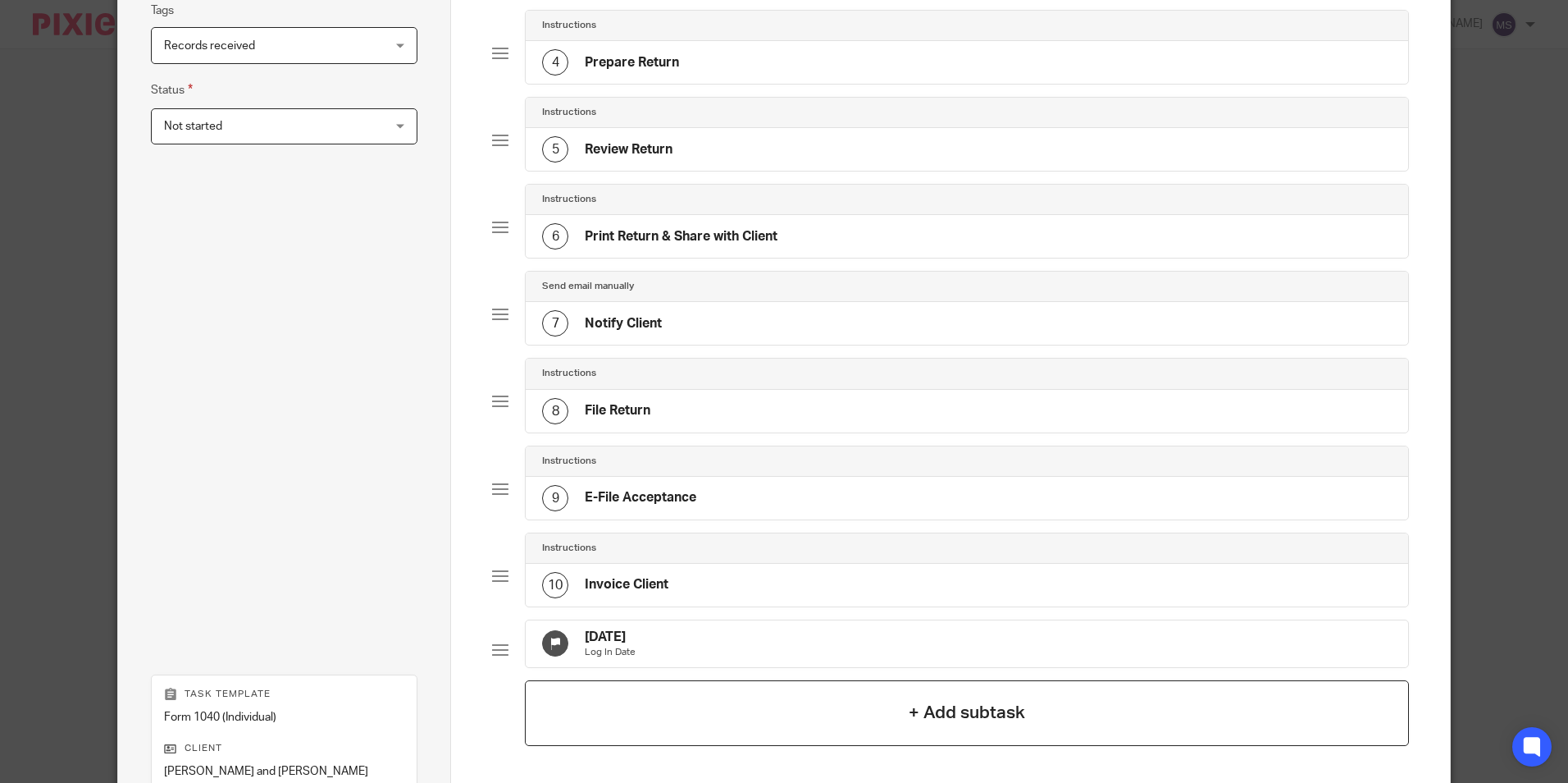
scroll to position [492, 0]
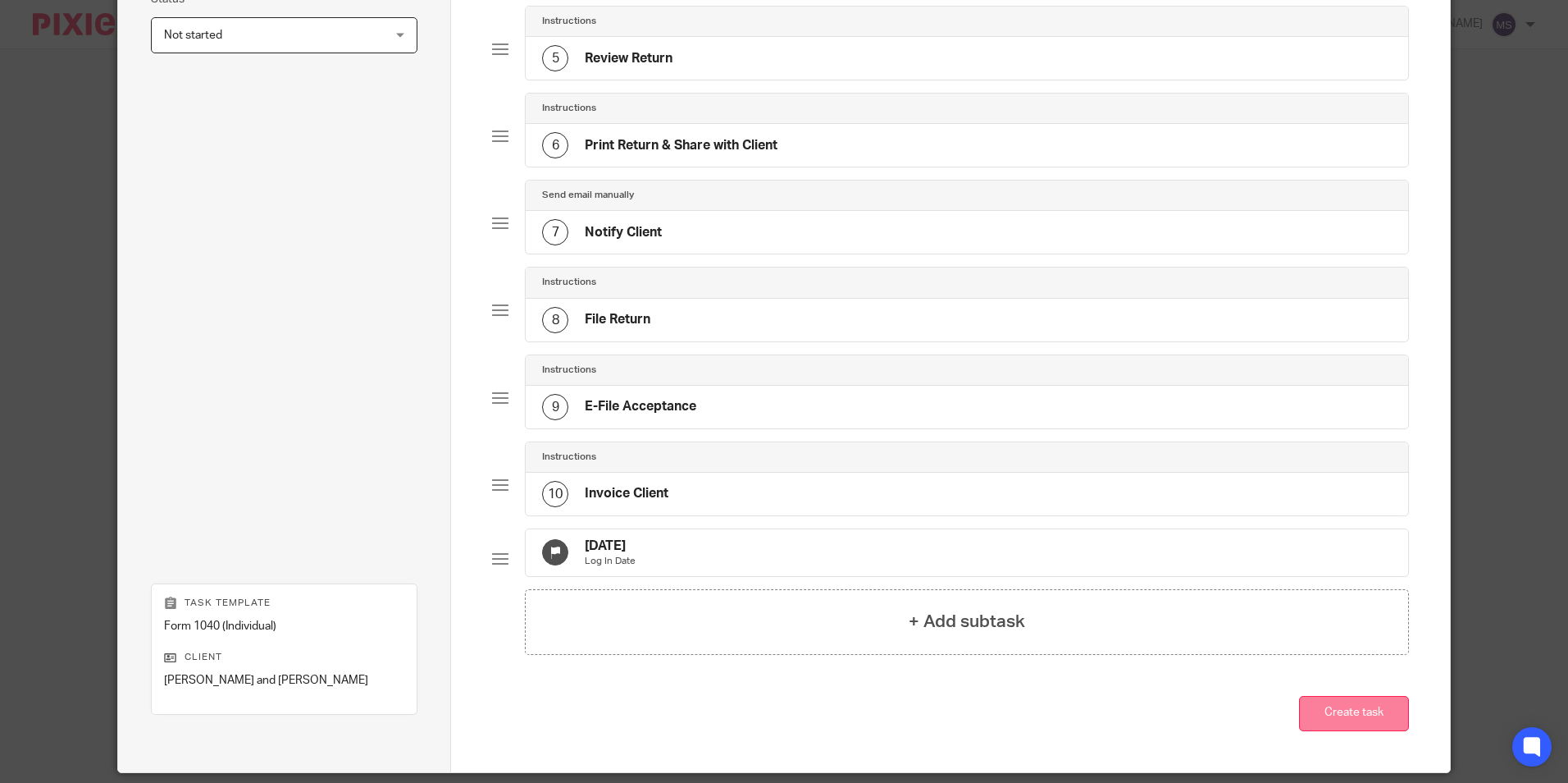
click at [1365, 724] on button "Create task" at bounding box center [1354, 713] width 110 height 35
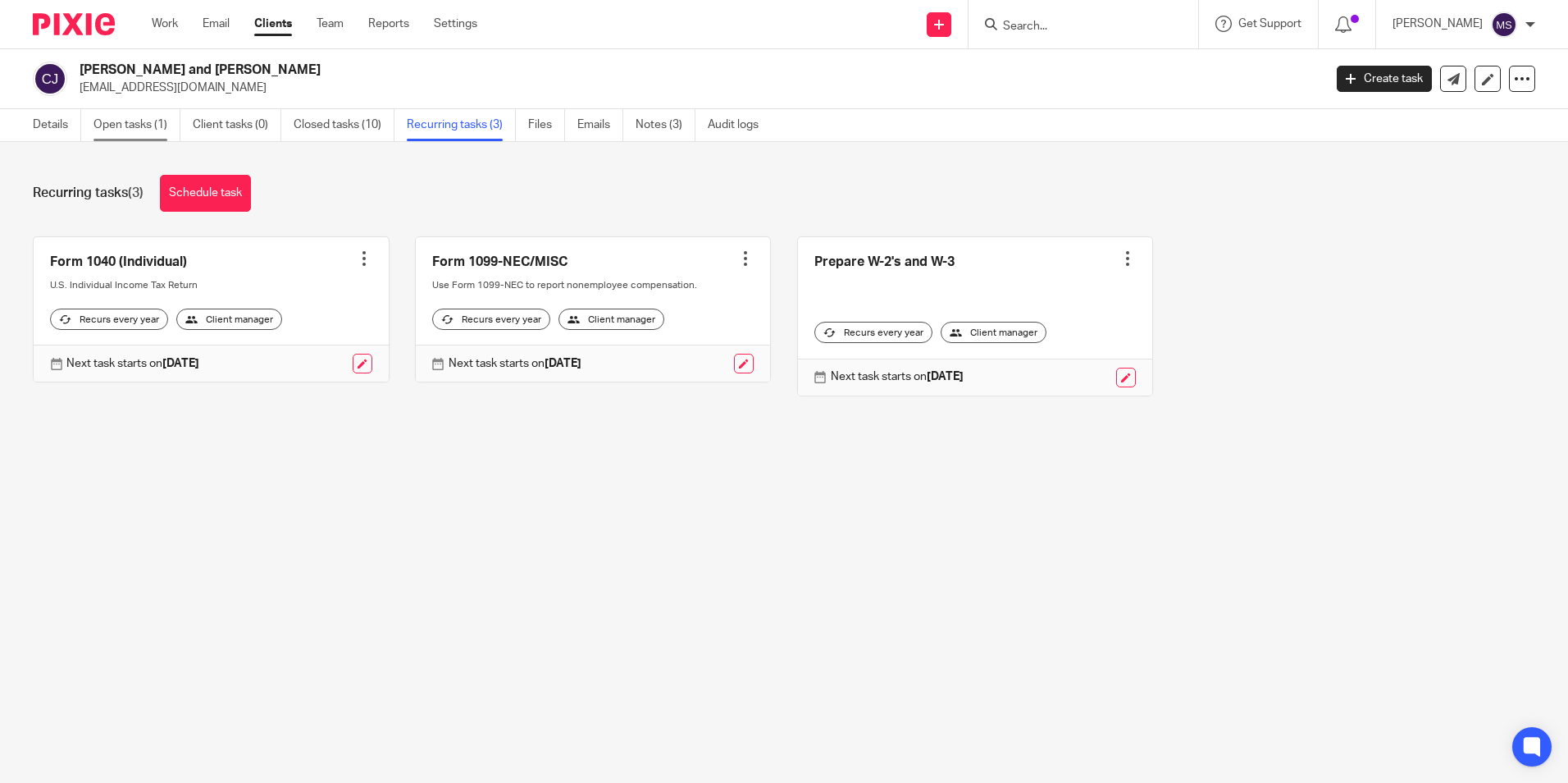
click at [146, 124] on link "Open tasks (1)" at bounding box center [137, 125] width 87 height 32
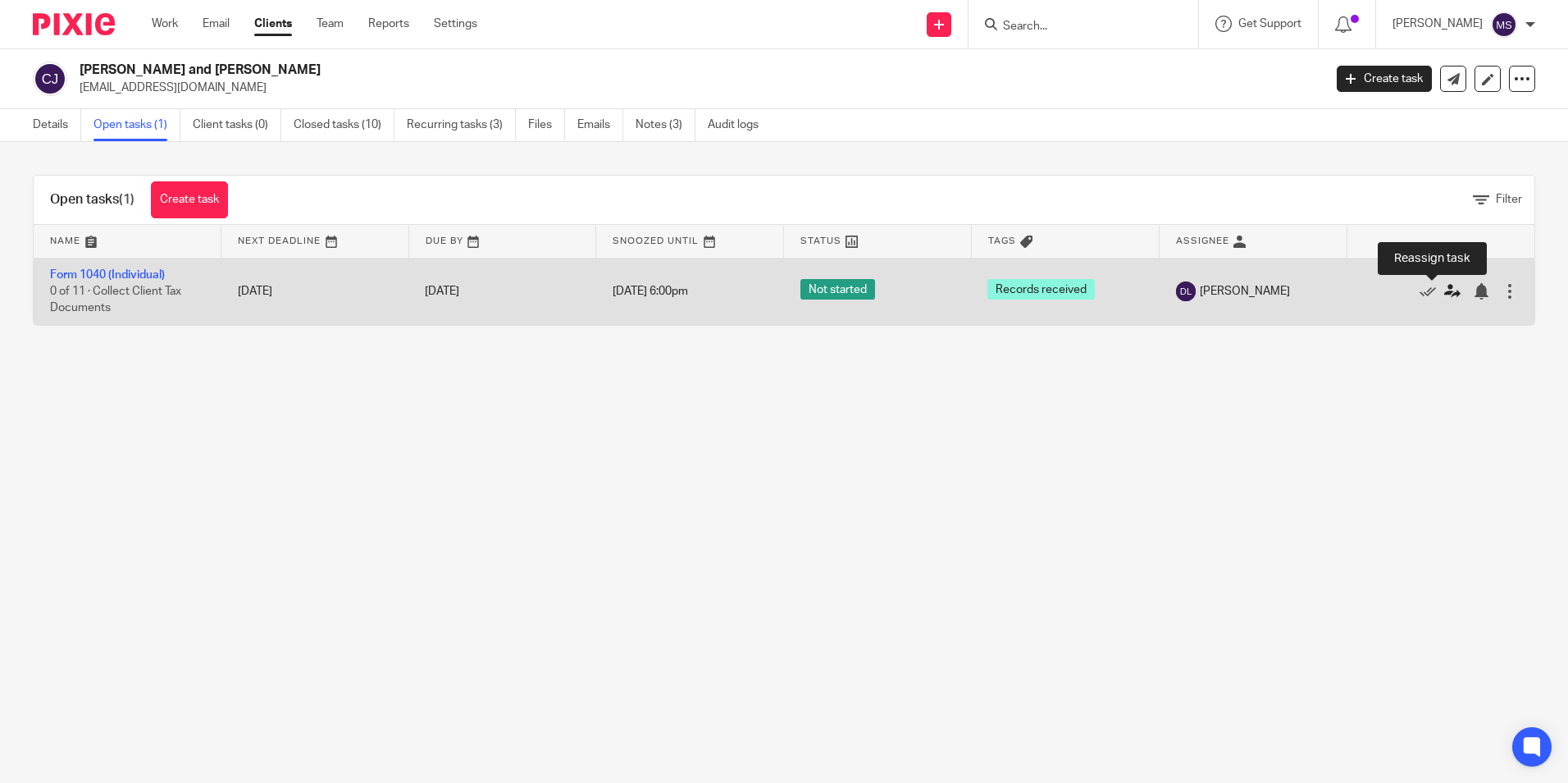
click at [1445, 291] on icon at bounding box center [1453, 291] width 16 height 16
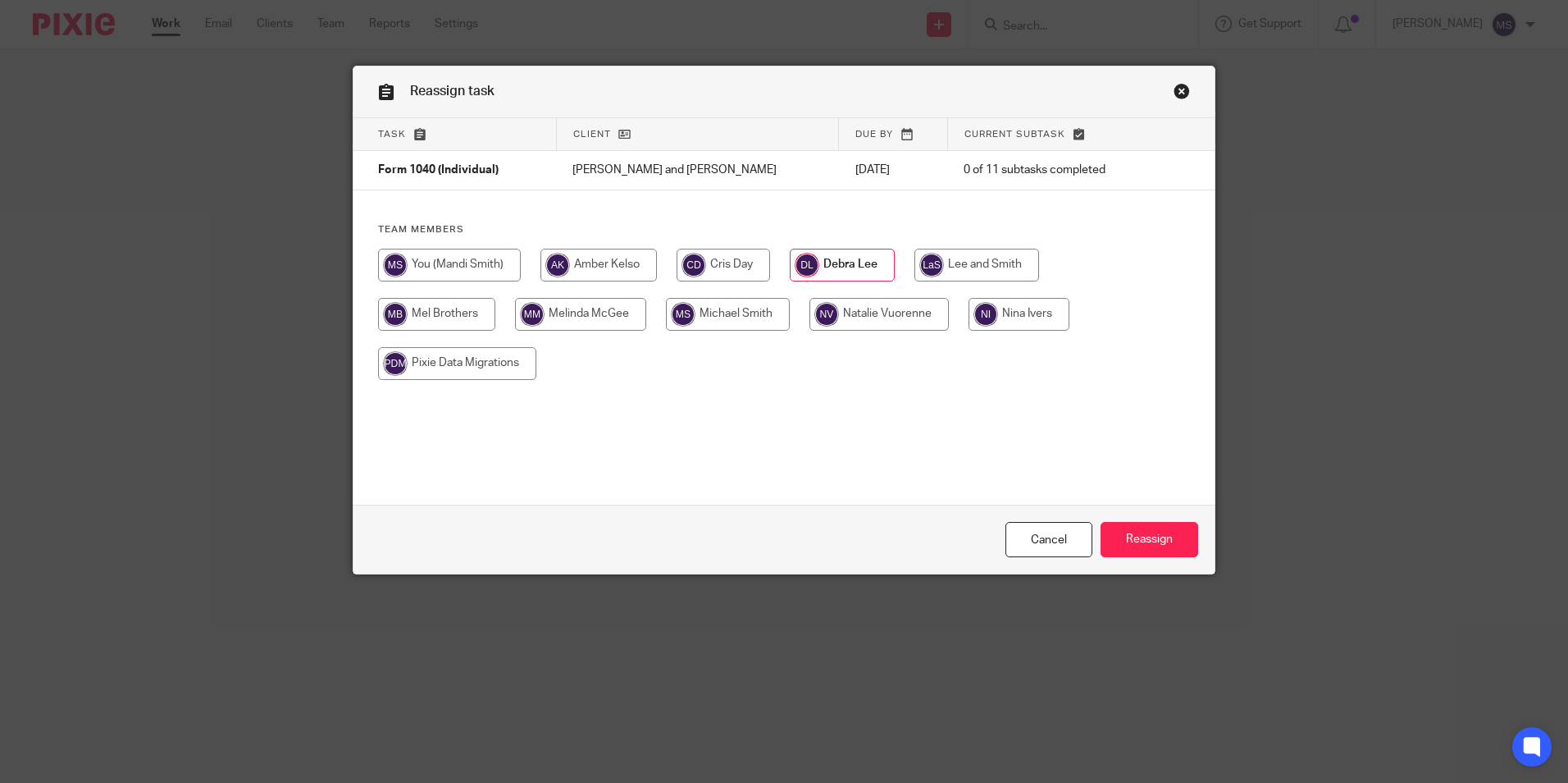
click at [713, 263] on input "radio" at bounding box center [724, 265] width 94 height 33
radio input "true"
click at [1152, 535] on input "Reassign" at bounding box center [1149, 539] width 98 height 35
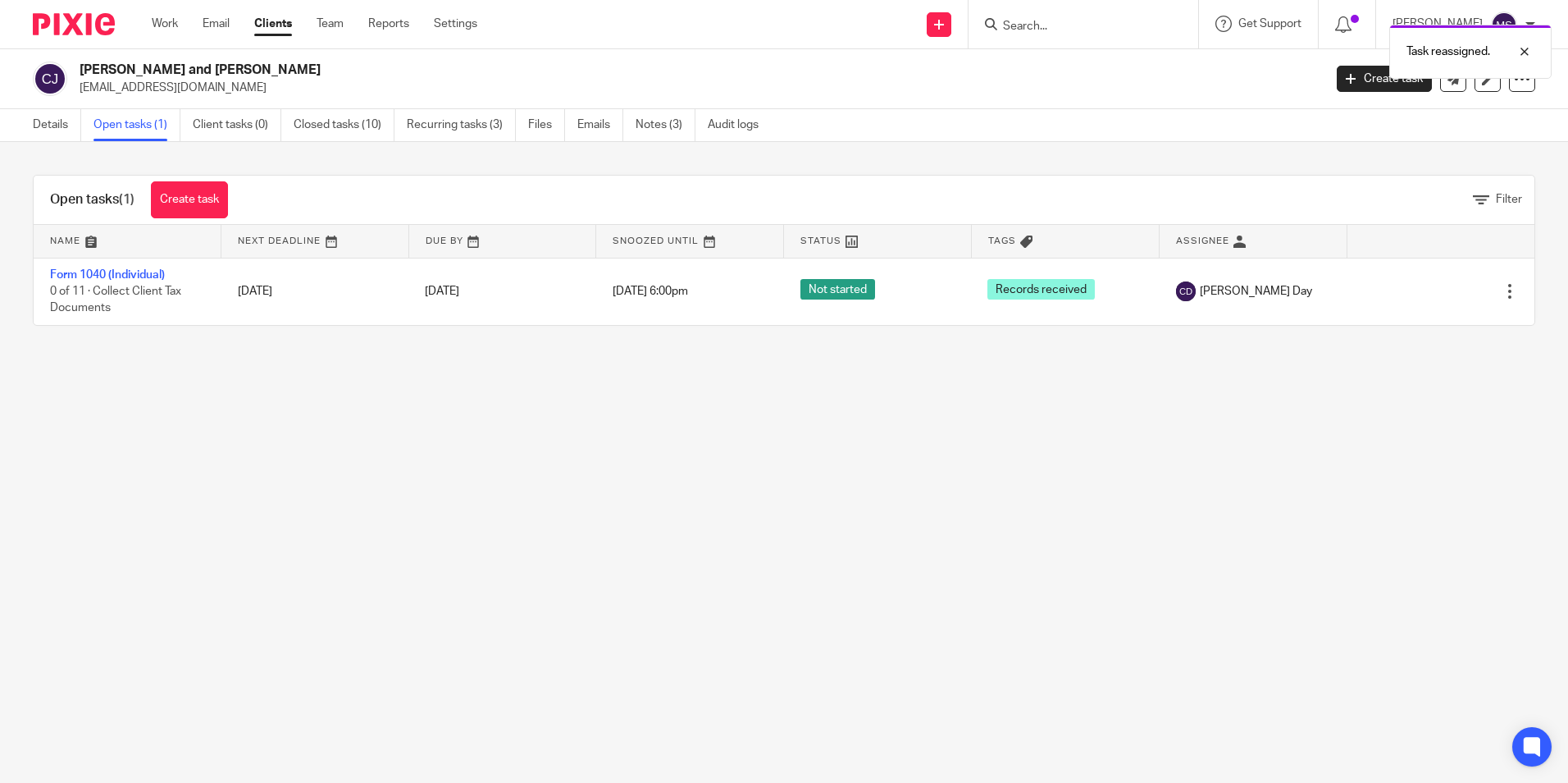
click at [1041, 22] on div "Task reassigned." at bounding box center [1168, 48] width 768 height 63
click at [1042, 25] on div "Task reassigned." at bounding box center [1168, 48] width 768 height 63
click at [1030, 23] on div "Task reassigned." at bounding box center [1168, 48] width 768 height 63
click at [1029, 22] on input "Search" at bounding box center [1075, 27] width 147 height 15
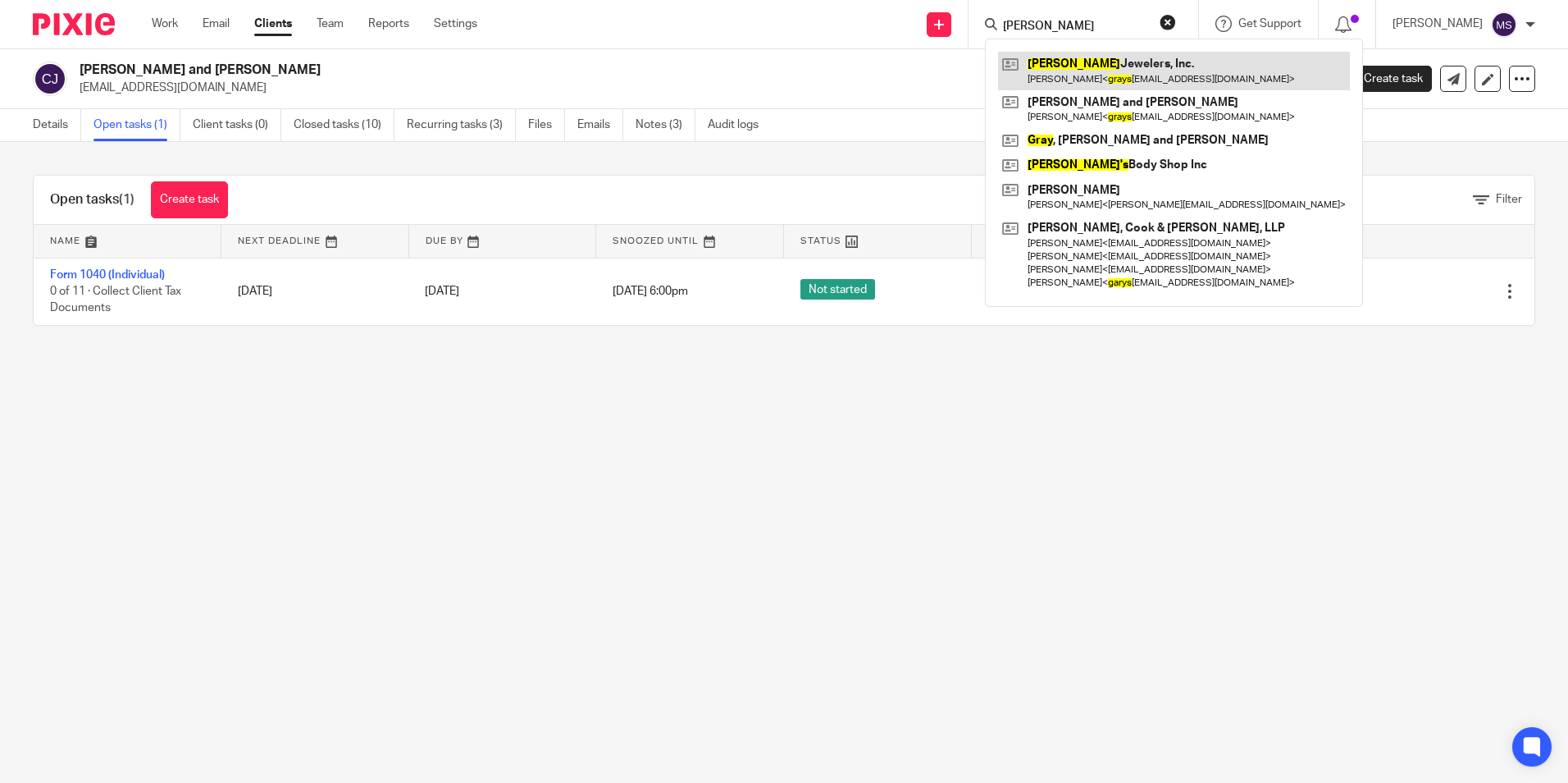
type input "Gray's"
click at [1085, 60] on link at bounding box center [1174, 71] width 351 height 38
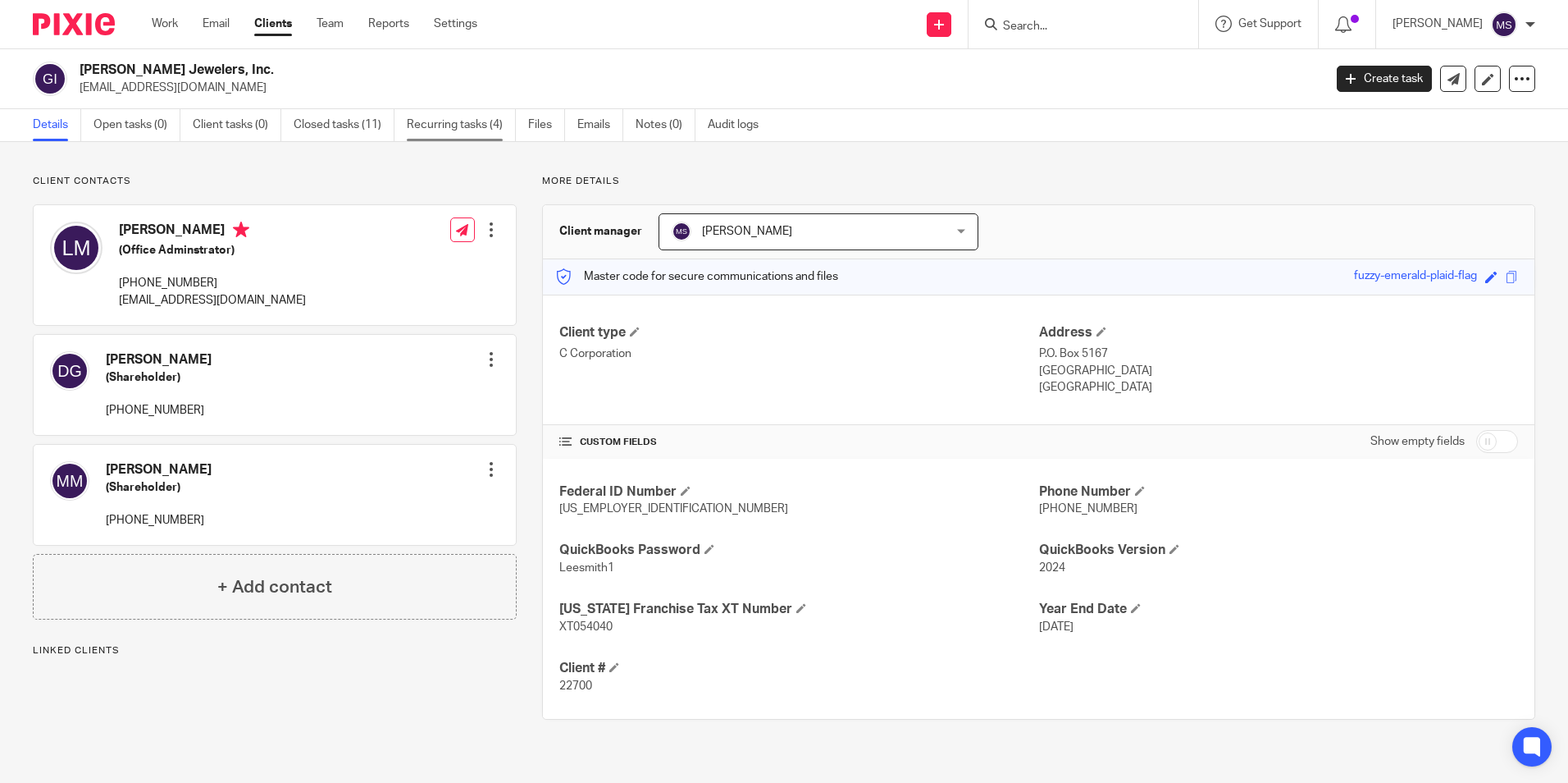
click at [463, 127] on link "Recurring tasks (4)" at bounding box center [461, 125] width 109 height 32
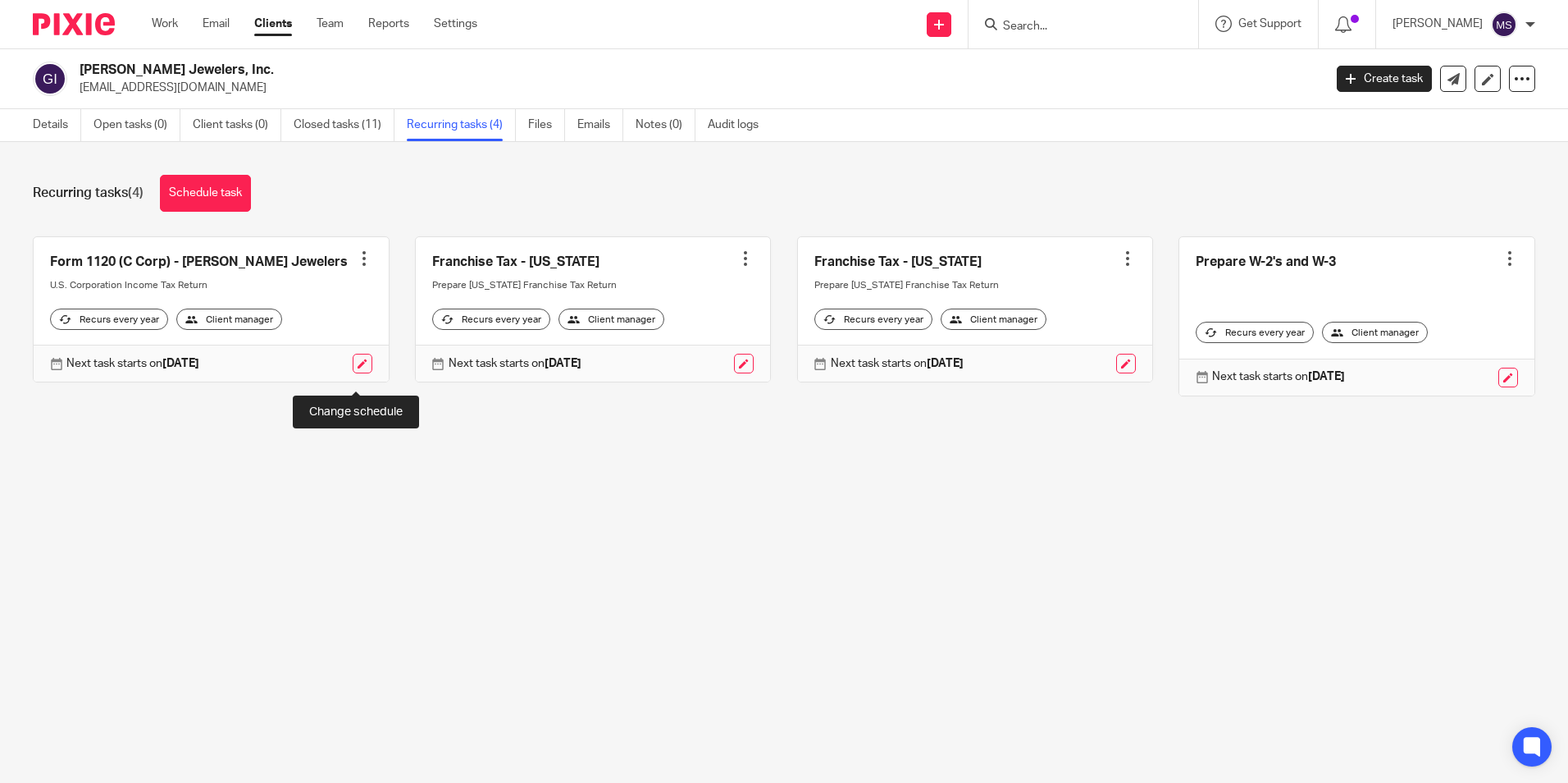
click at [354, 373] on link at bounding box center [362, 363] width 20 height 20
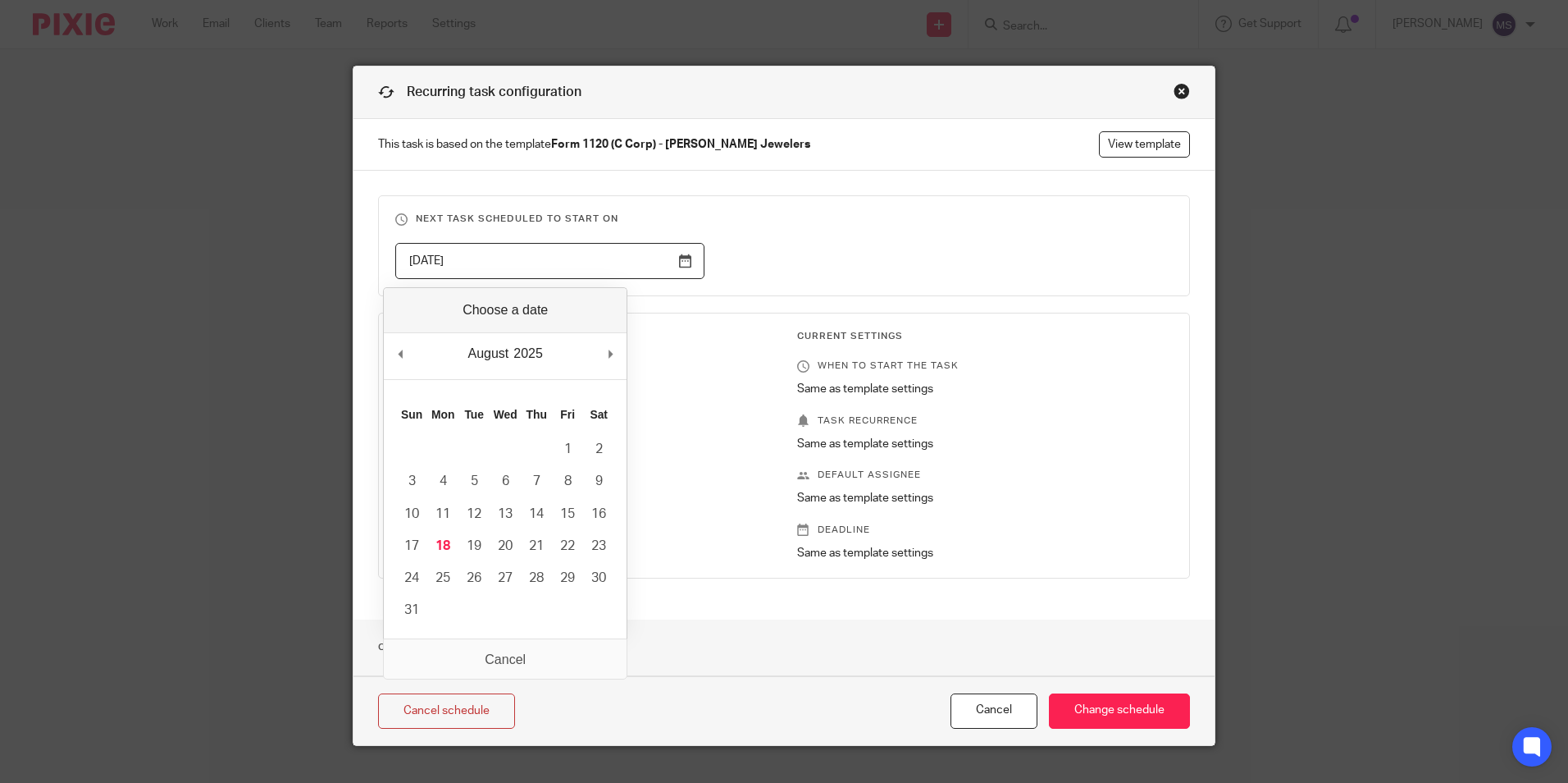
drag, startPoint x: 483, startPoint y: 258, endPoint x: 291, endPoint y: 236, distance: 193.3
click at [291, 236] on div "Recurring task configuration This task is based on the template Form 1120 (C Co…" at bounding box center [784, 391] width 1568 height 783
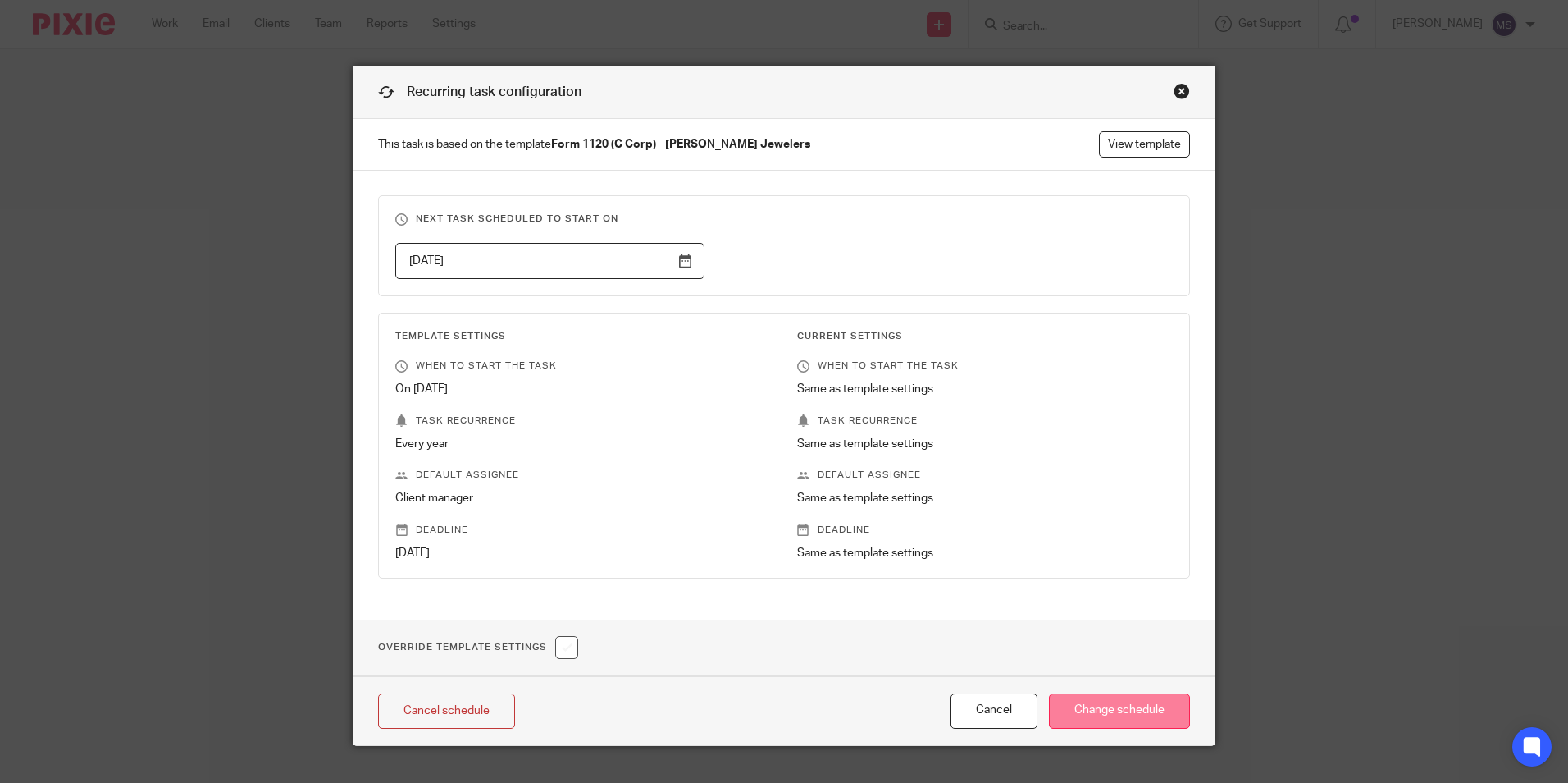
type input "[DATE]"
click at [1096, 713] on input "Change schedule" at bounding box center [1119, 711] width 141 height 35
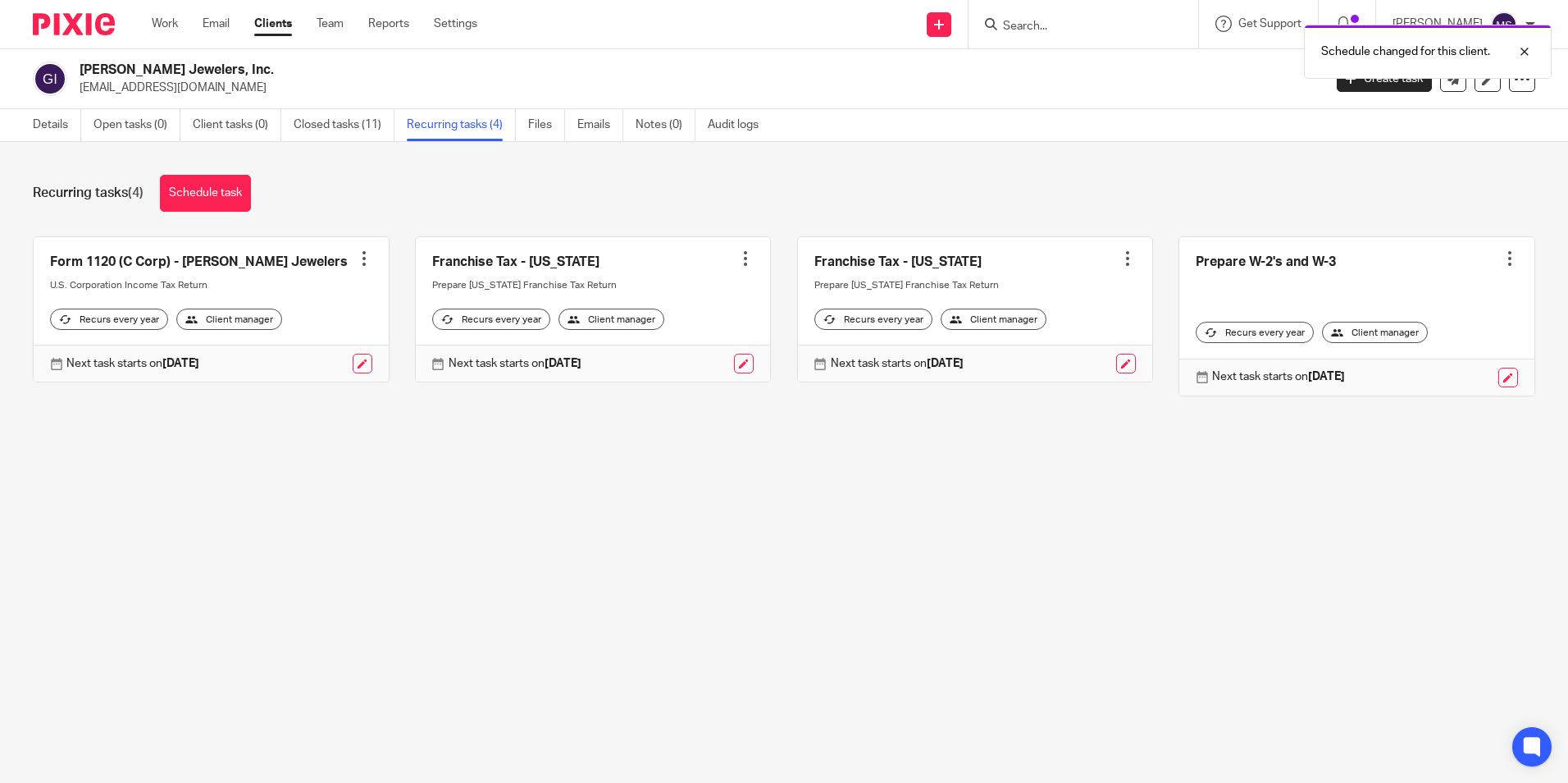
click at [357, 259] on div at bounding box center [364, 259] width 16 height 16
click at [286, 293] on link "Create task" at bounding box center [296, 295] width 131 height 24
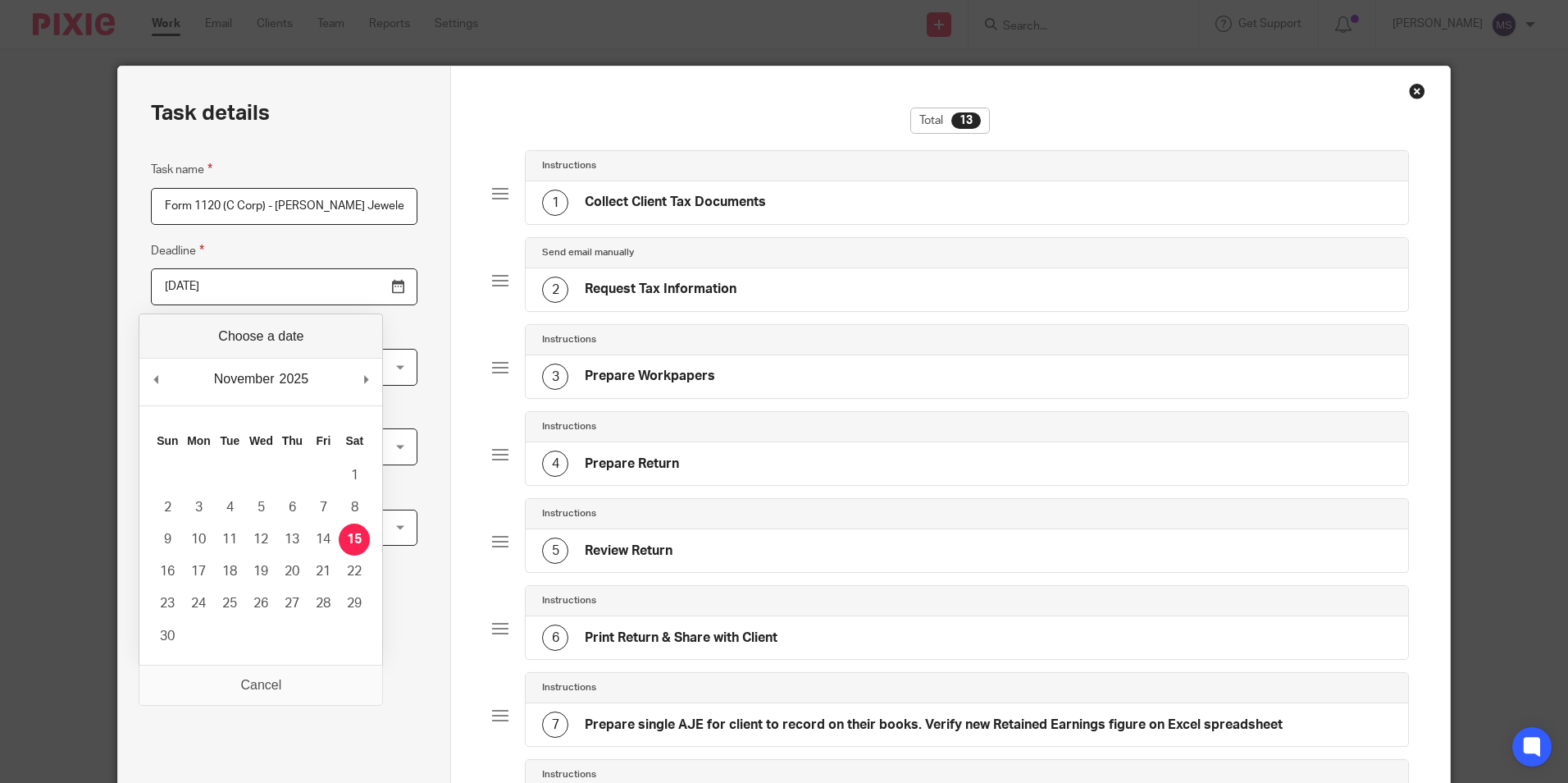
click at [250, 289] on input "[DATE]" at bounding box center [284, 287] width 267 height 37
type input "2025-08-31"
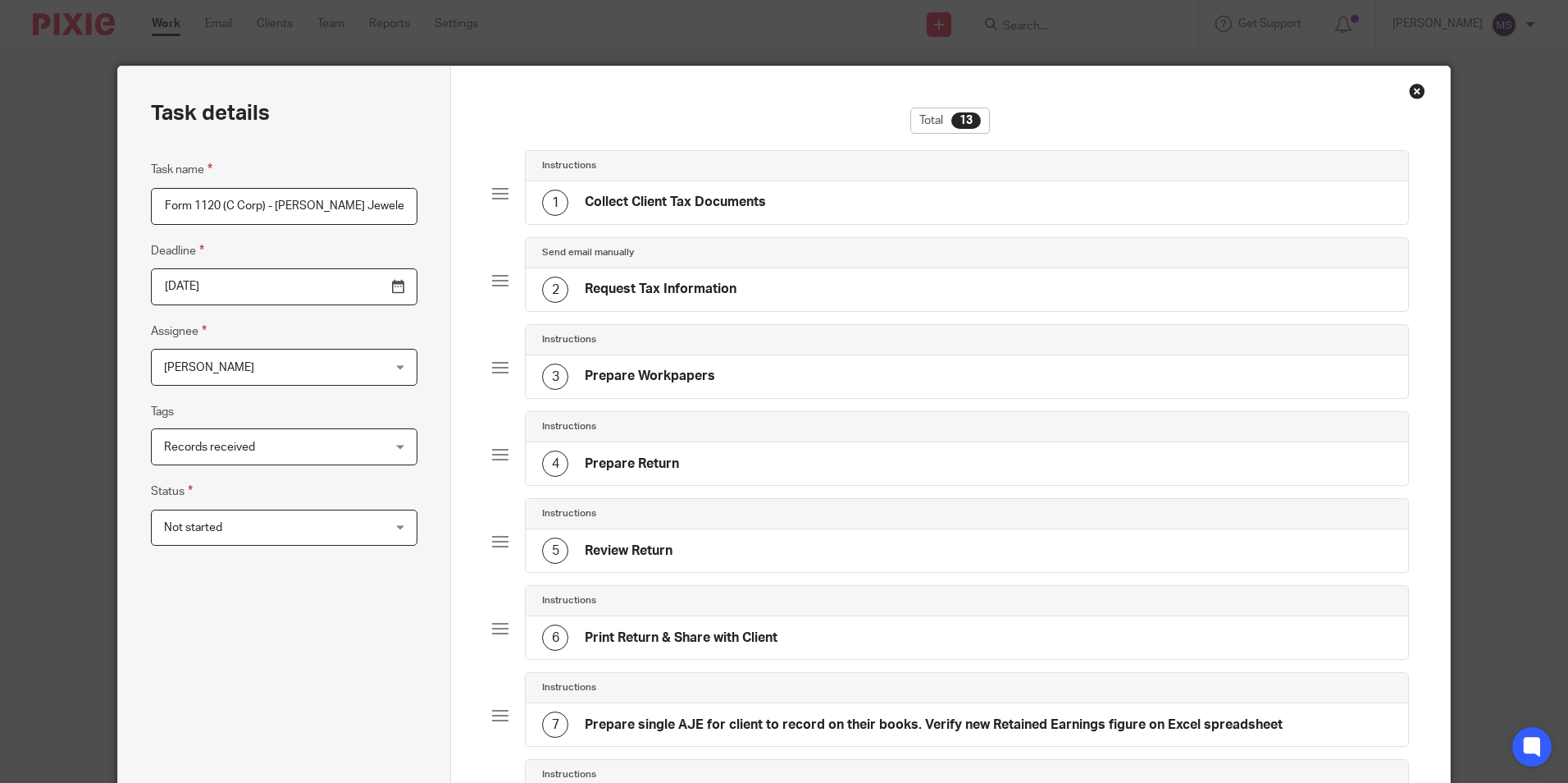
click at [235, 374] on span "[PERSON_NAME]" at bounding box center [264, 366] width 202 height 35
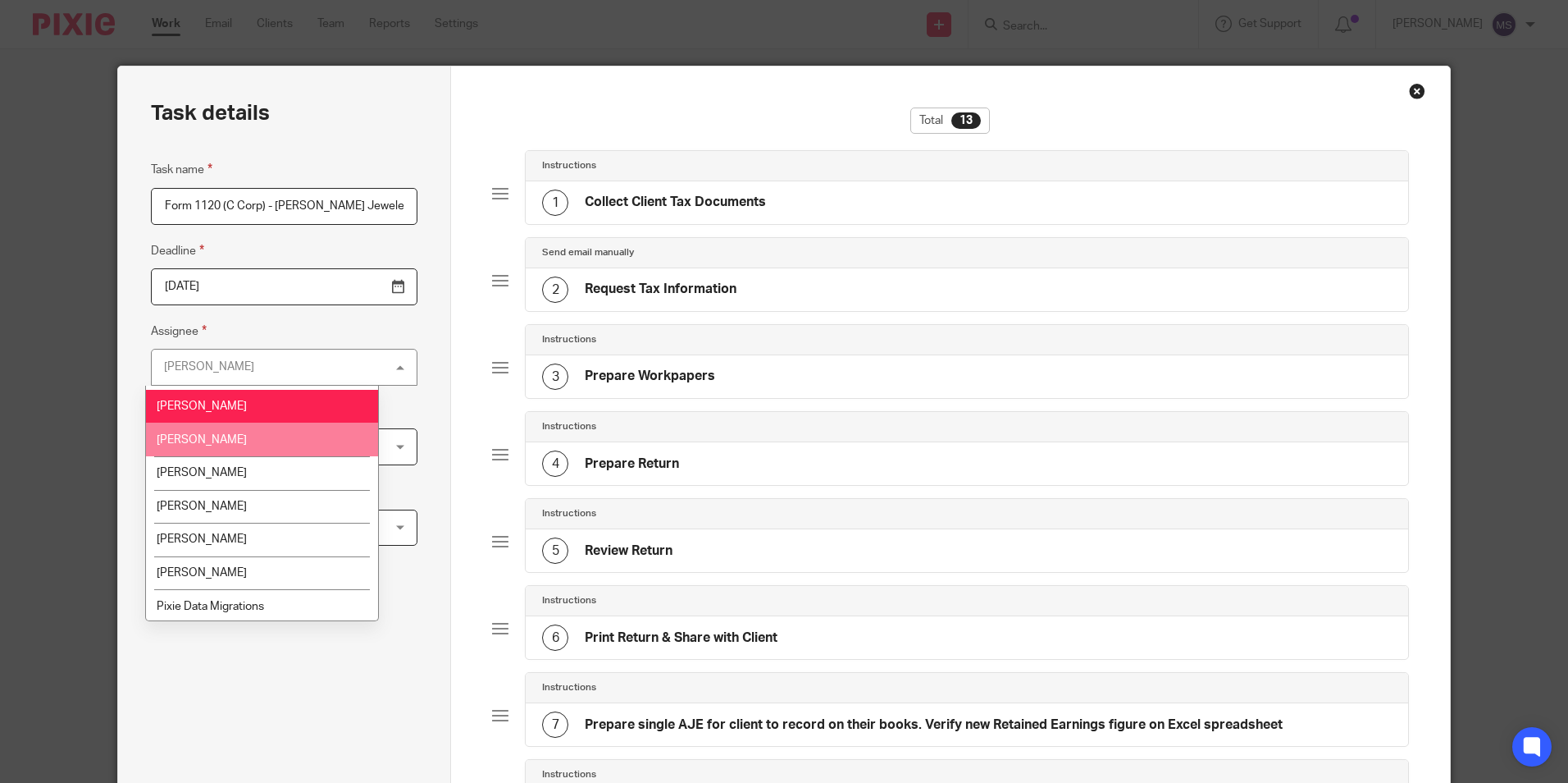
scroll to position [164, 0]
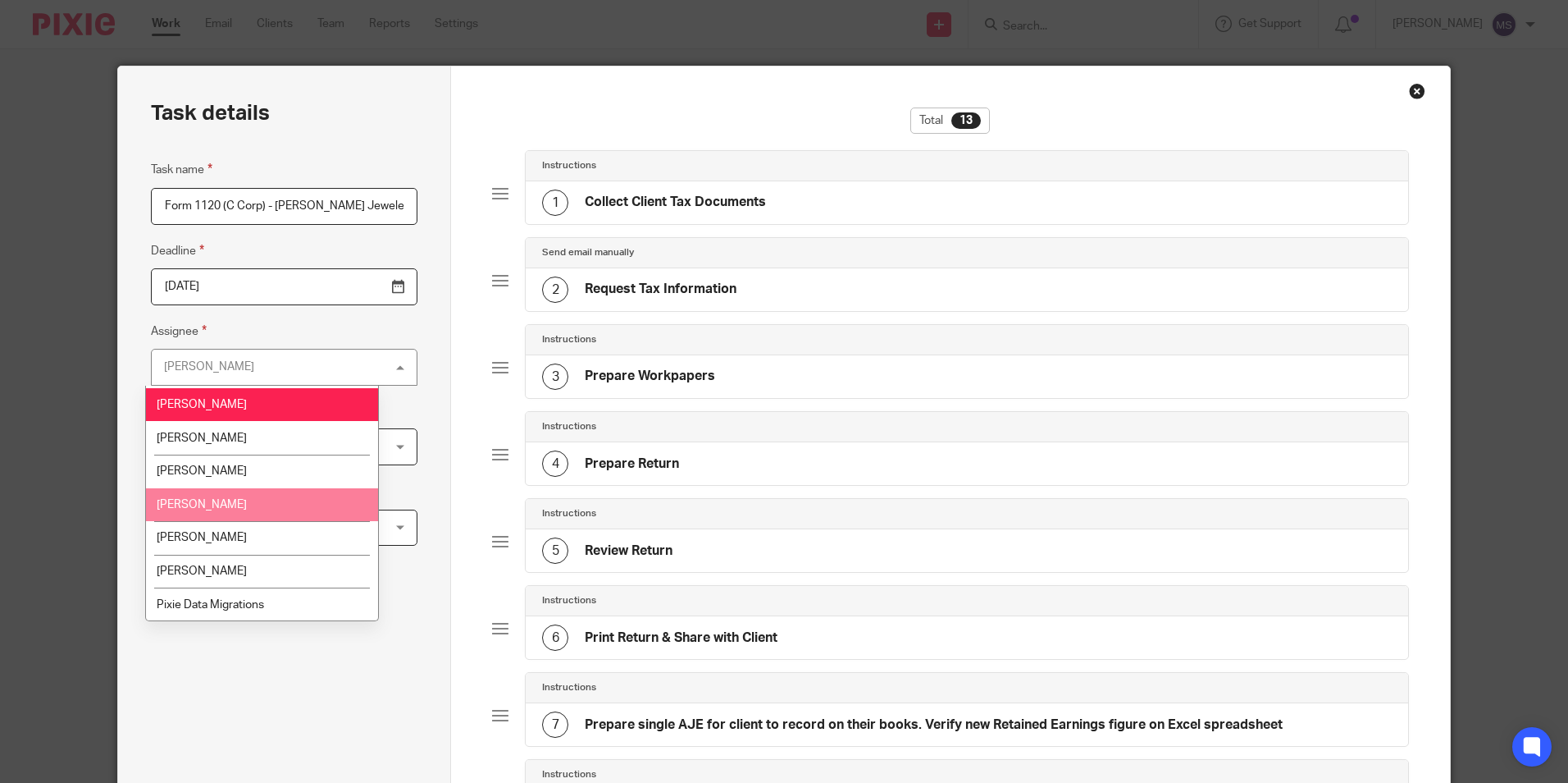
click at [226, 504] on span "Michael Smith" at bounding box center [202, 505] width 91 height 12
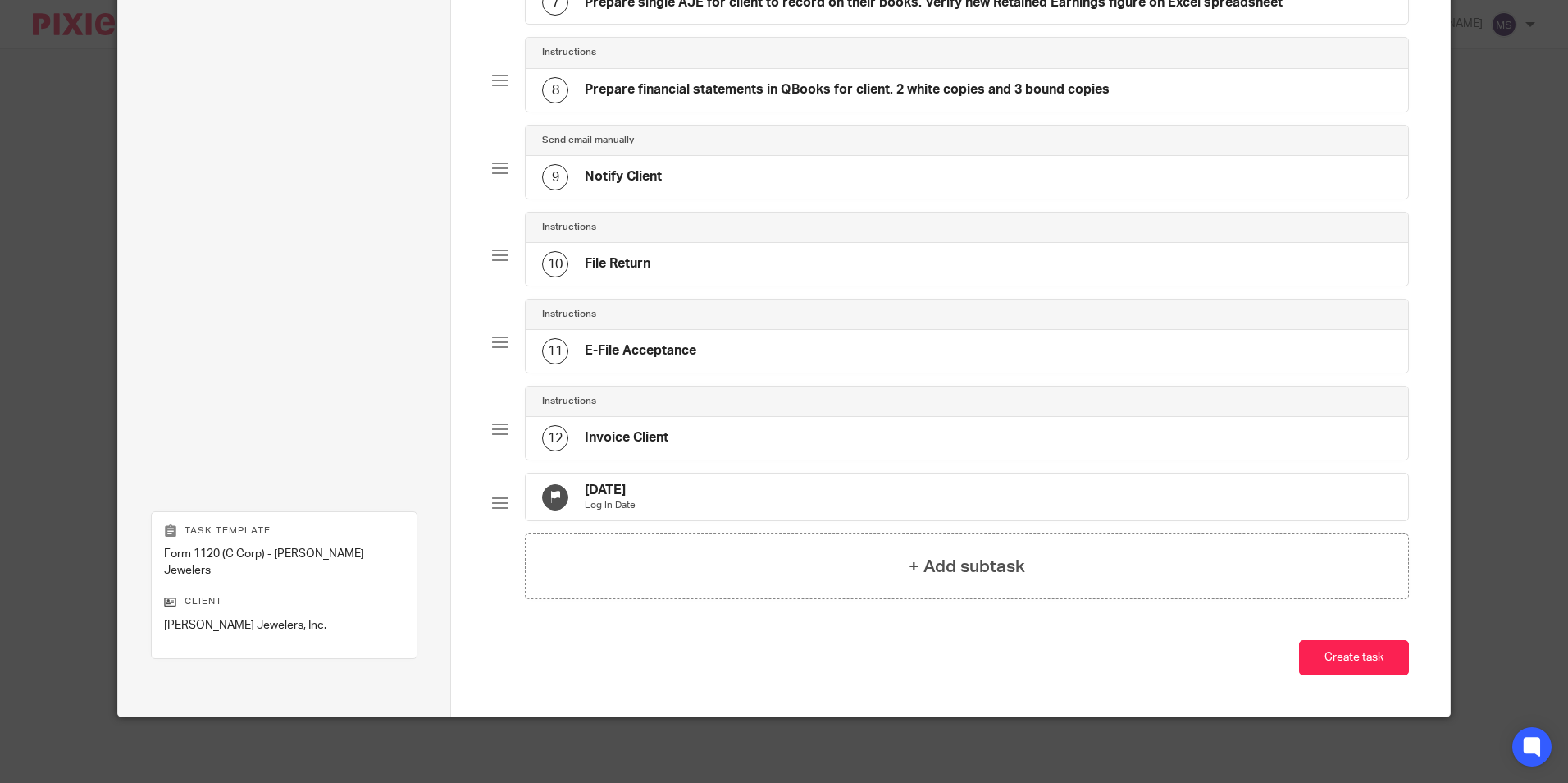
scroll to position [735, 0]
click at [1370, 655] on button "Create task" at bounding box center [1354, 657] width 110 height 35
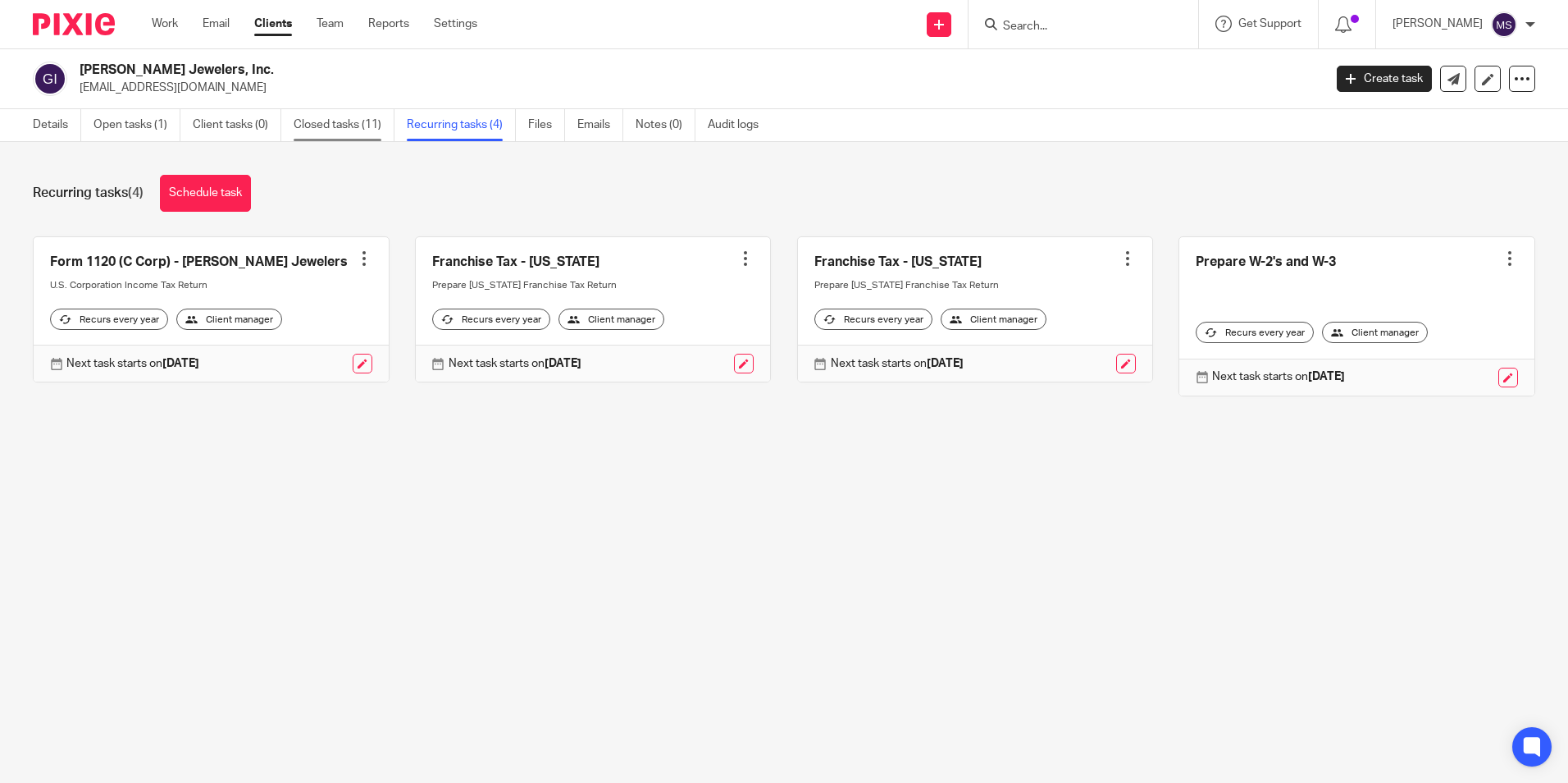
click at [333, 124] on link "Closed tasks (11)" at bounding box center [344, 125] width 101 height 32
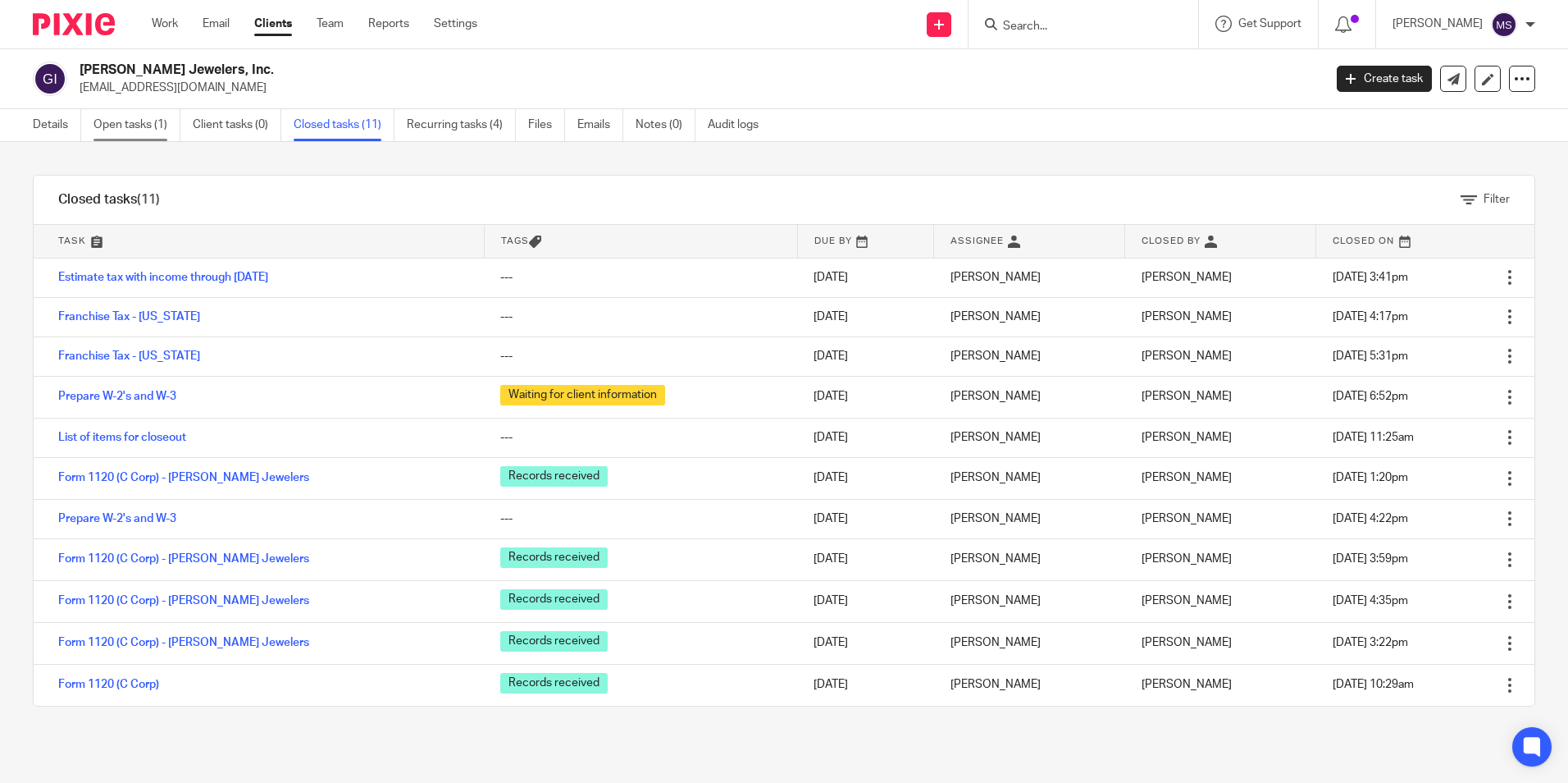
click at [151, 130] on link "Open tasks (1)" at bounding box center [137, 125] width 87 height 32
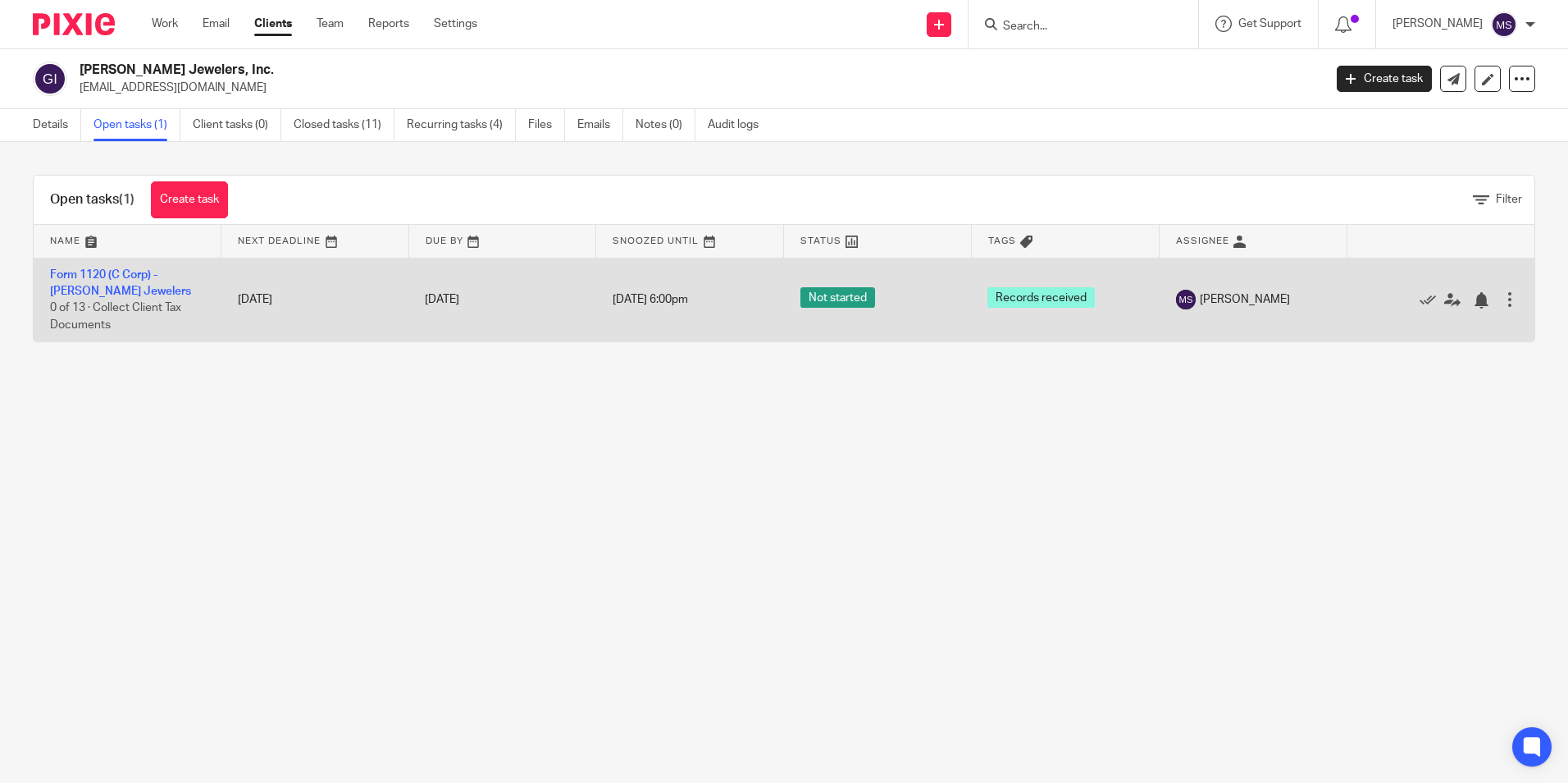
click at [1501, 299] on div at bounding box center [1510, 300] width 16 height 16
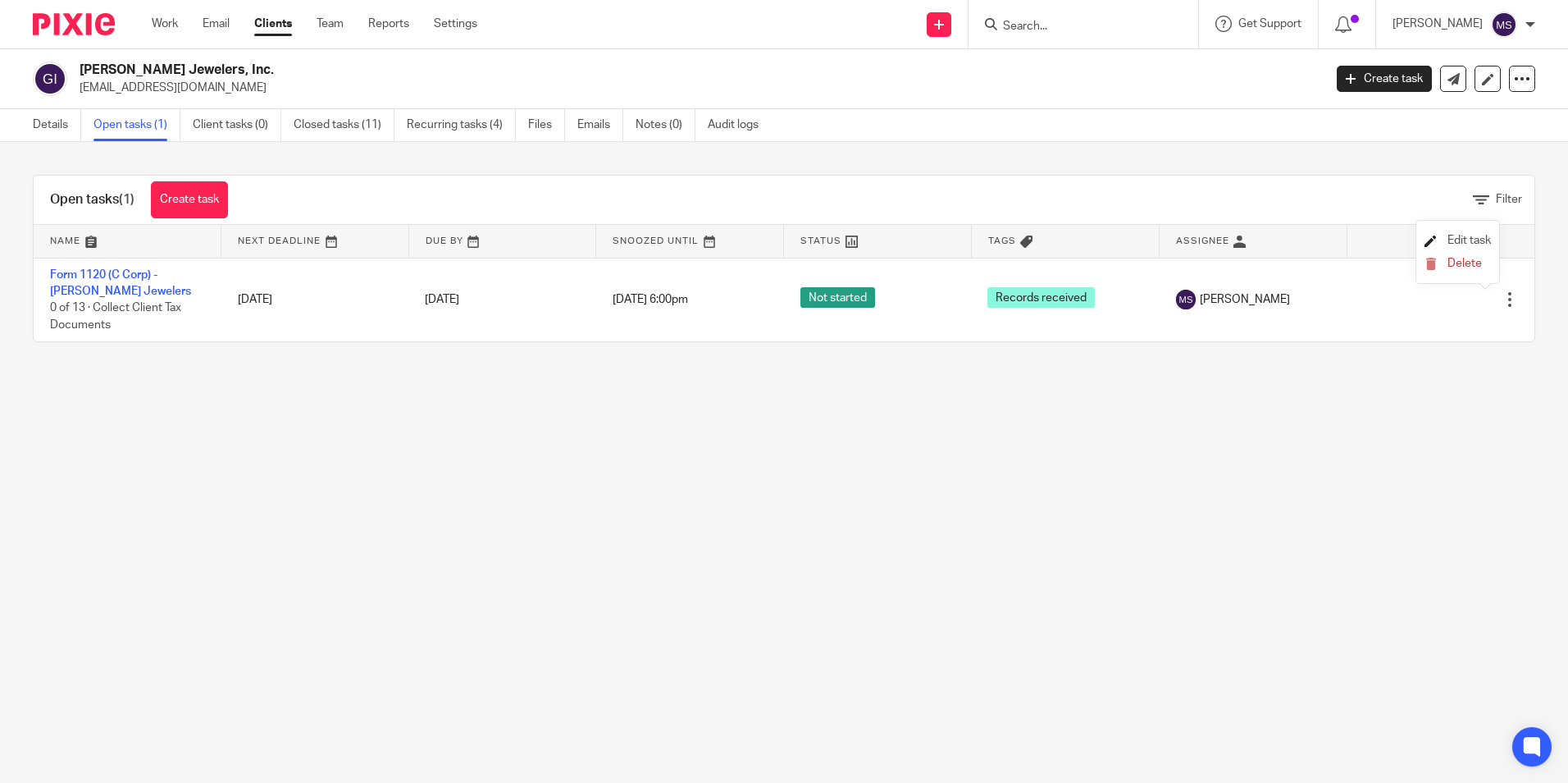
click at [1458, 240] on span "Edit task" at bounding box center [1469, 240] width 44 height 12
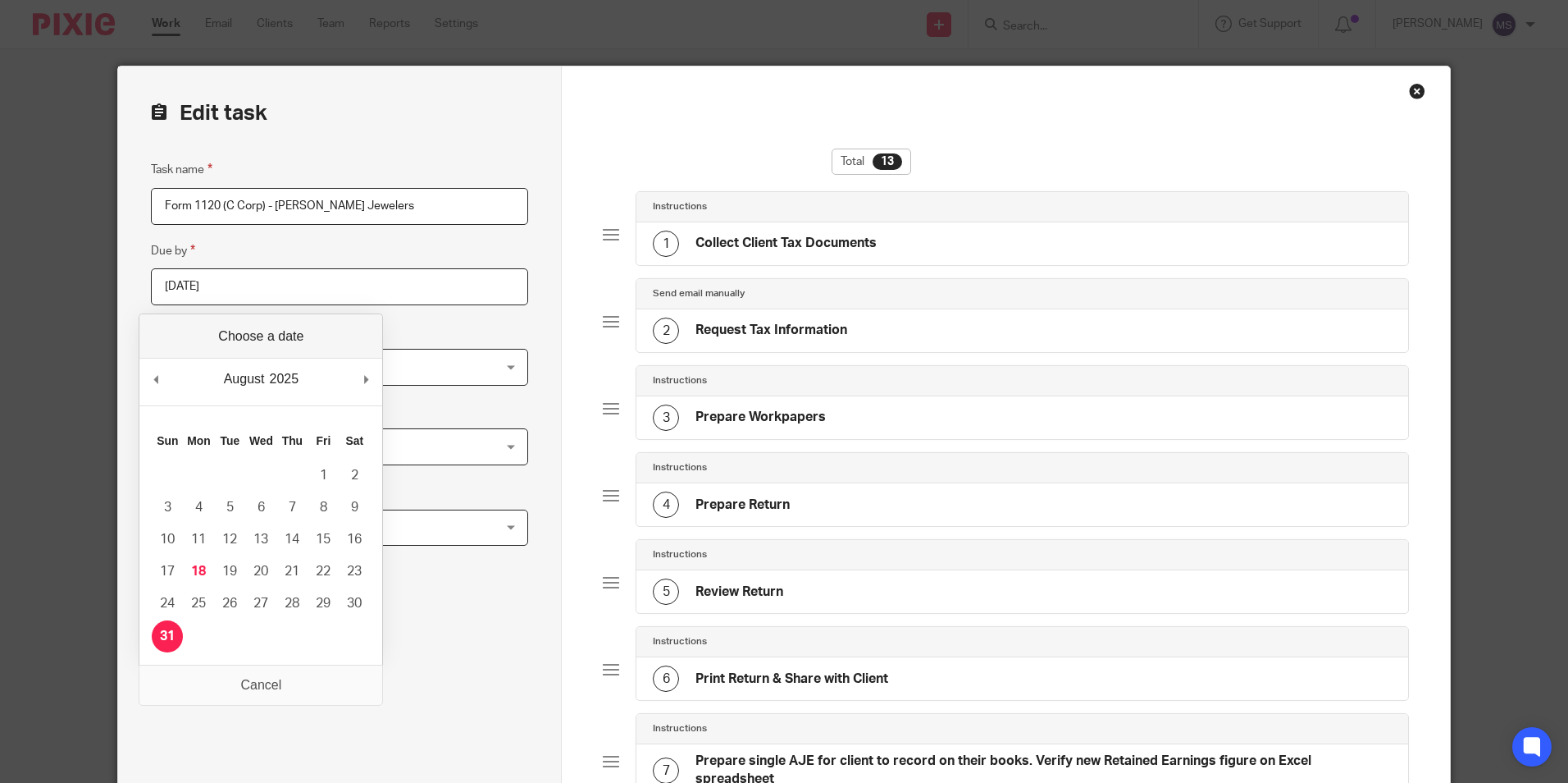
click at [242, 287] on input "2025-08-31" at bounding box center [339, 287] width 377 height 37
type input "2025-11-15"
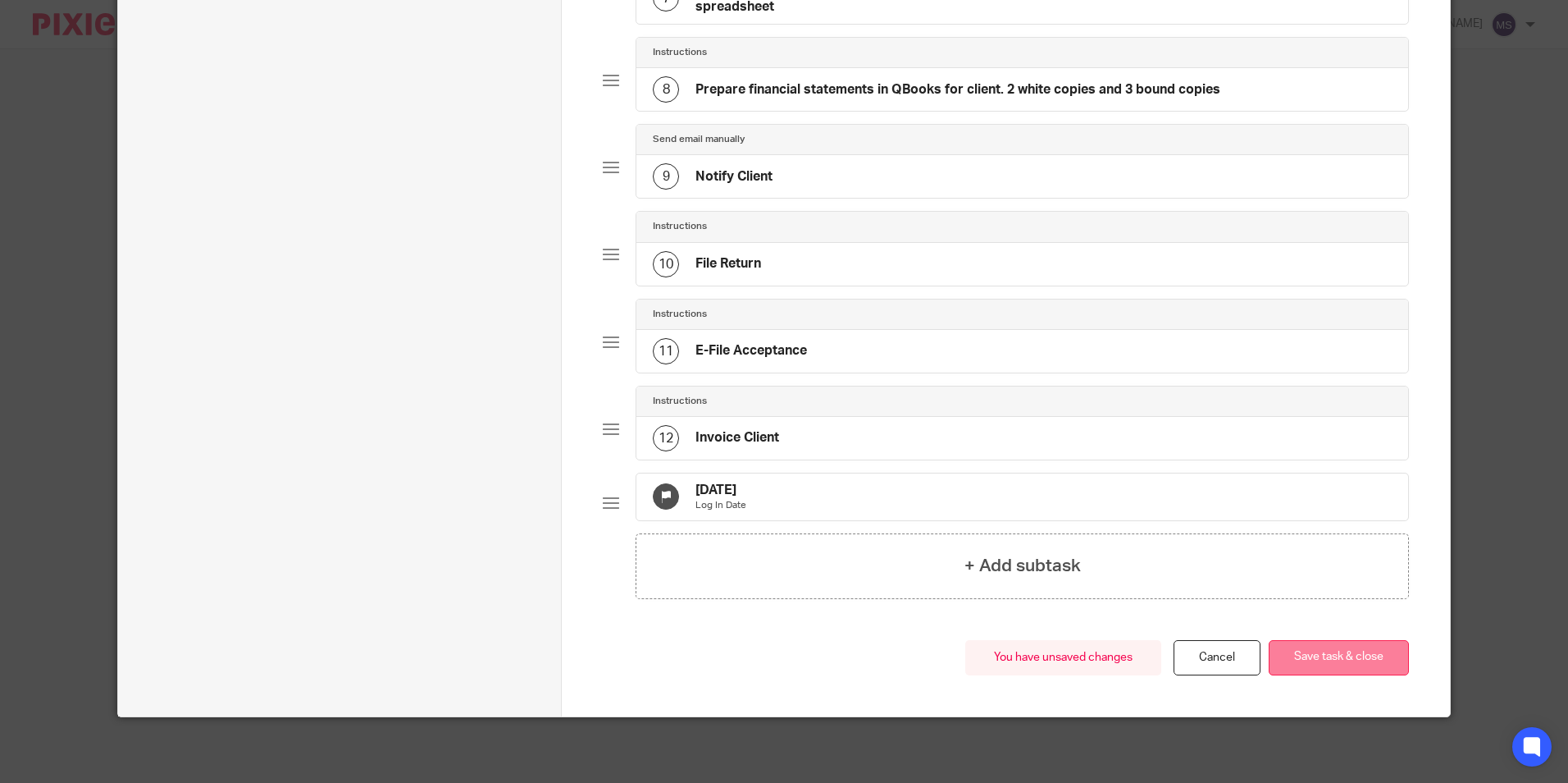
scroll to position [785, 0]
click at [1336, 659] on button "Save task & close" at bounding box center [1338, 657] width 140 height 35
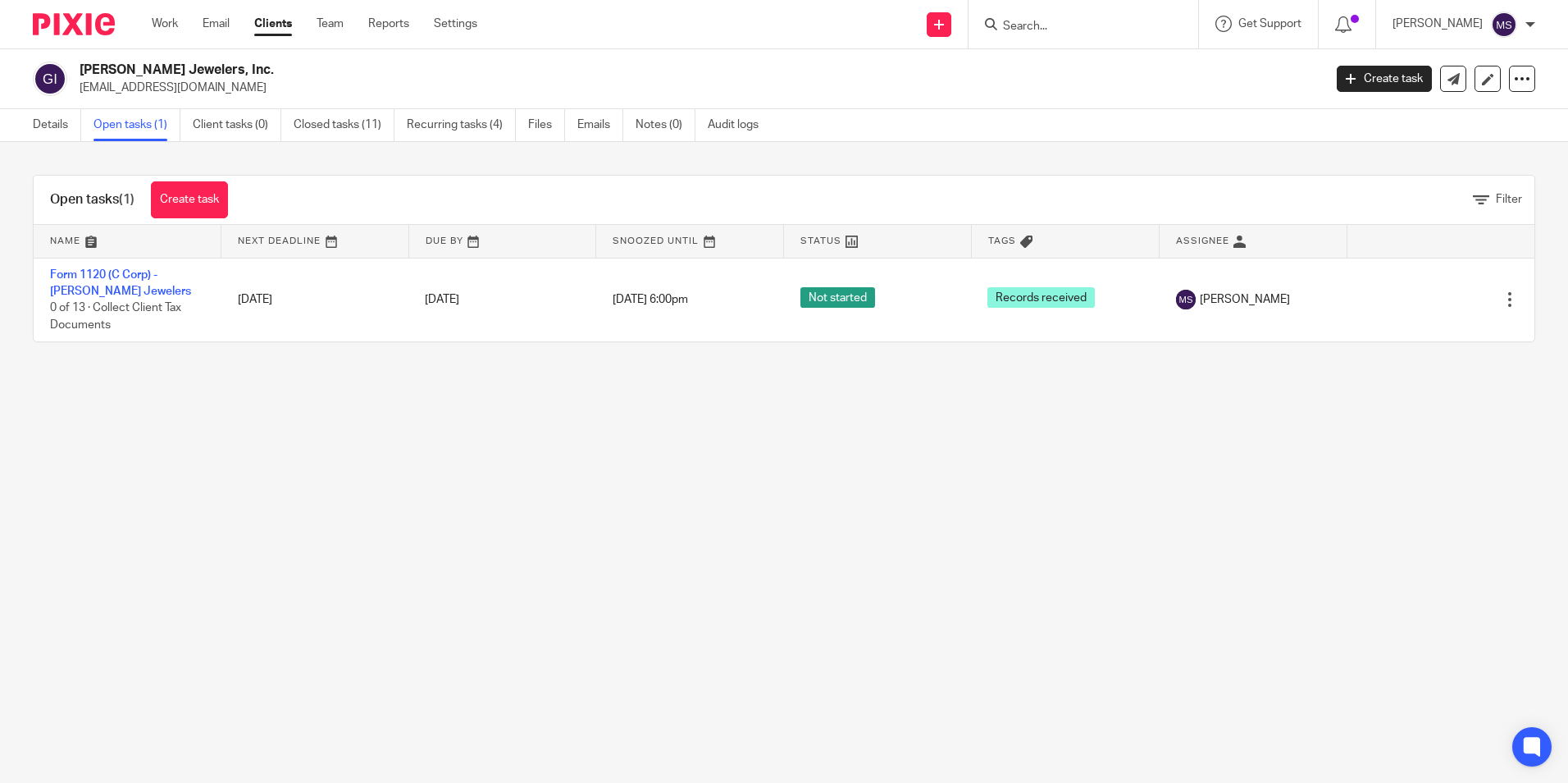
click at [128, 123] on link "Open tasks (1)" at bounding box center [137, 125] width 87 height 32
click at [1043, 25] on input "Search" at bounding box center [1075, 27] width 147 height 15
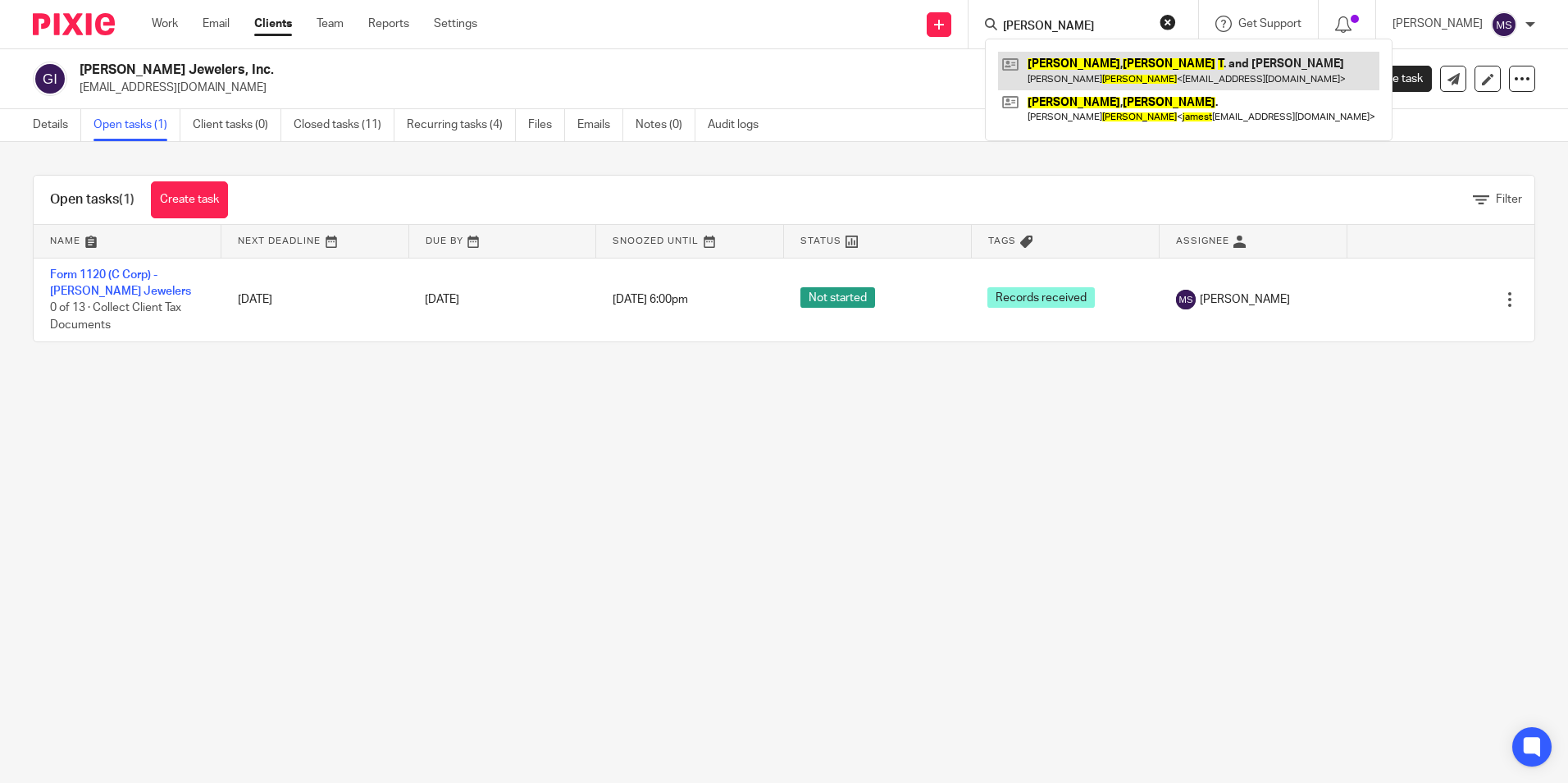
type input "graham, james t"
click at [1121, 67] on link at bounding box center [1189, 71] width 381 height 38
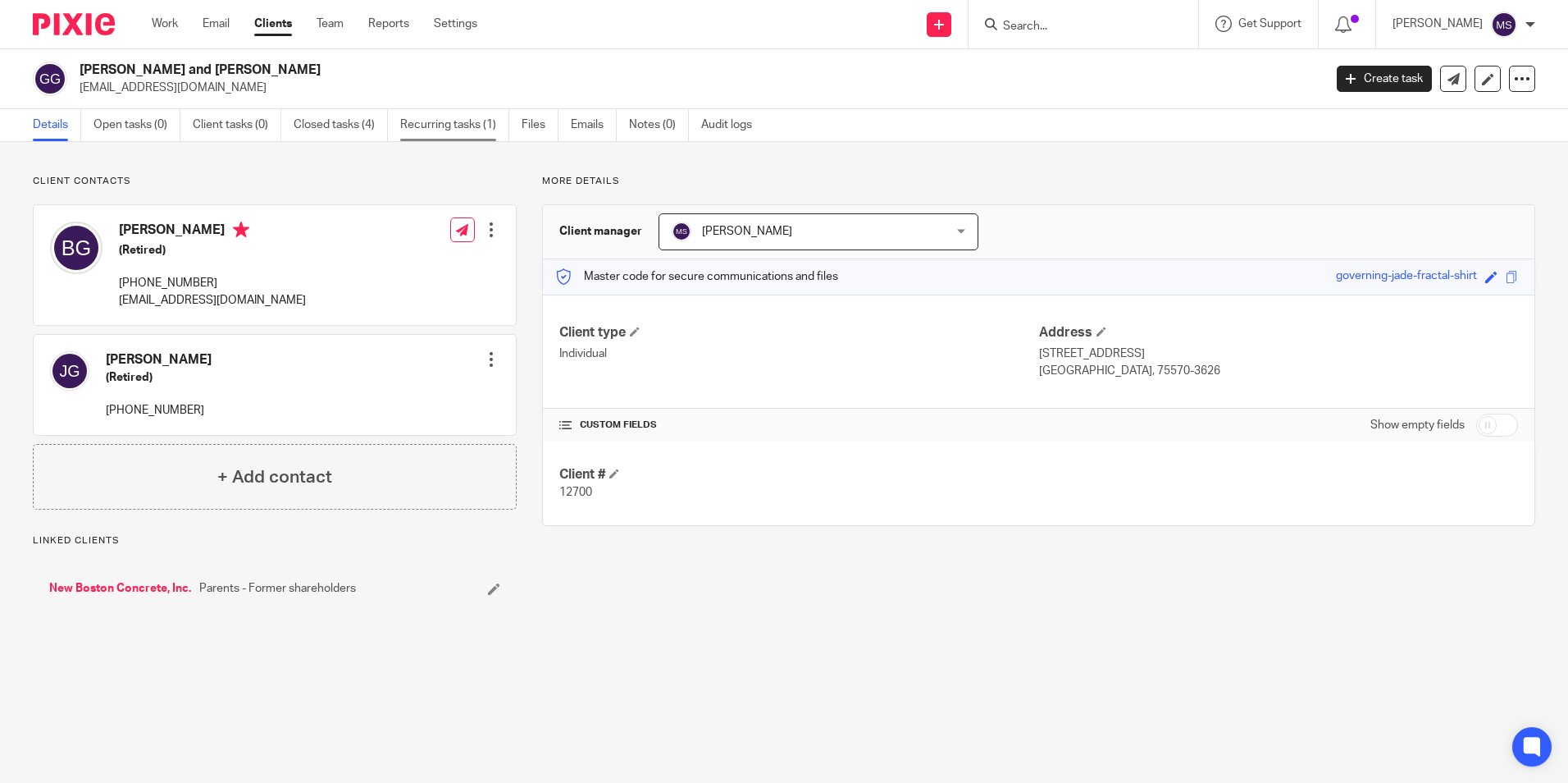
click at [456, 120] on link "Recurring tasks (1)" at bounding box center [454, 125] width 109 height 32
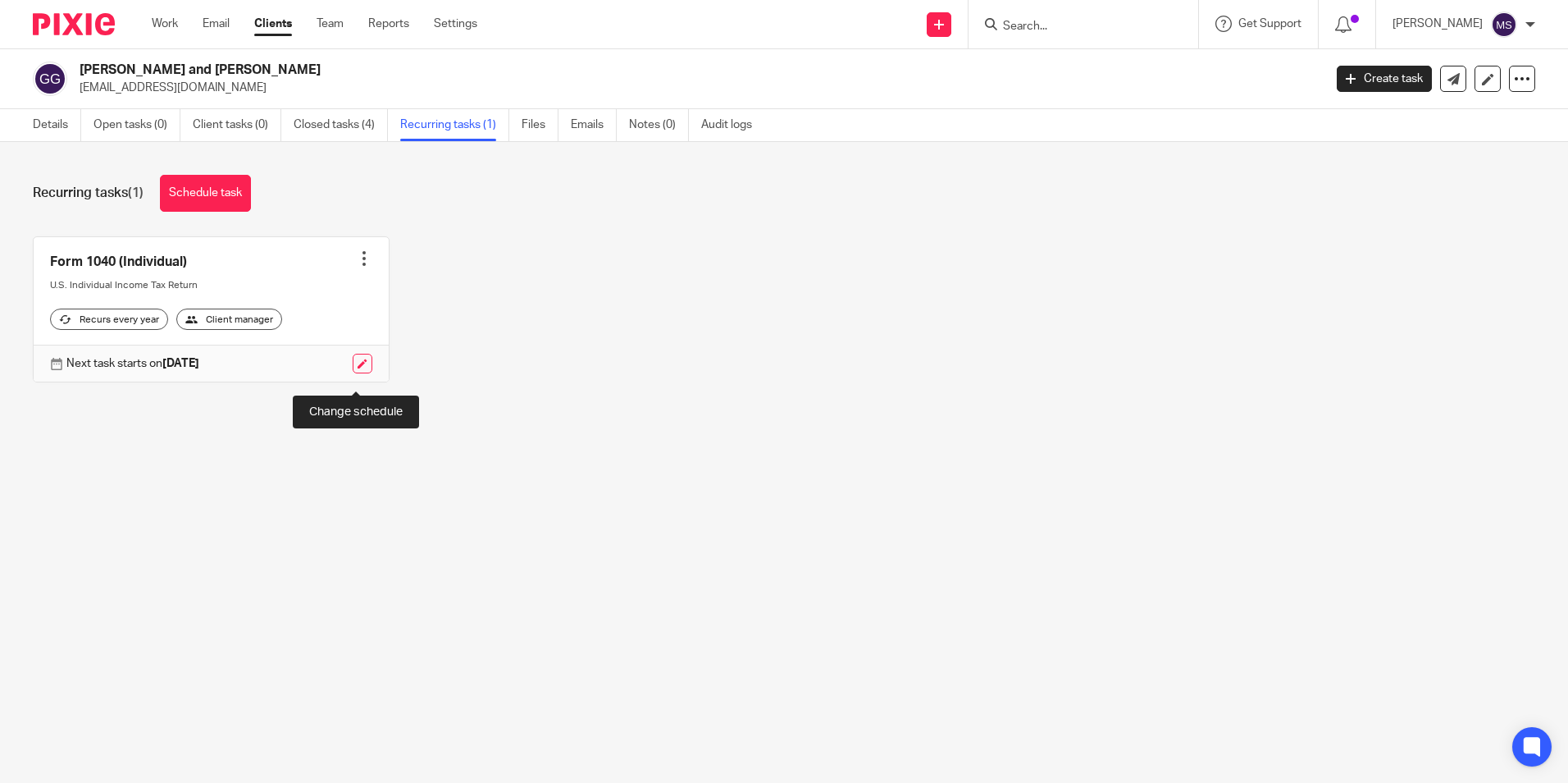
click at [356, 373] on link at bounding box center [362, 363] width 20 height 20
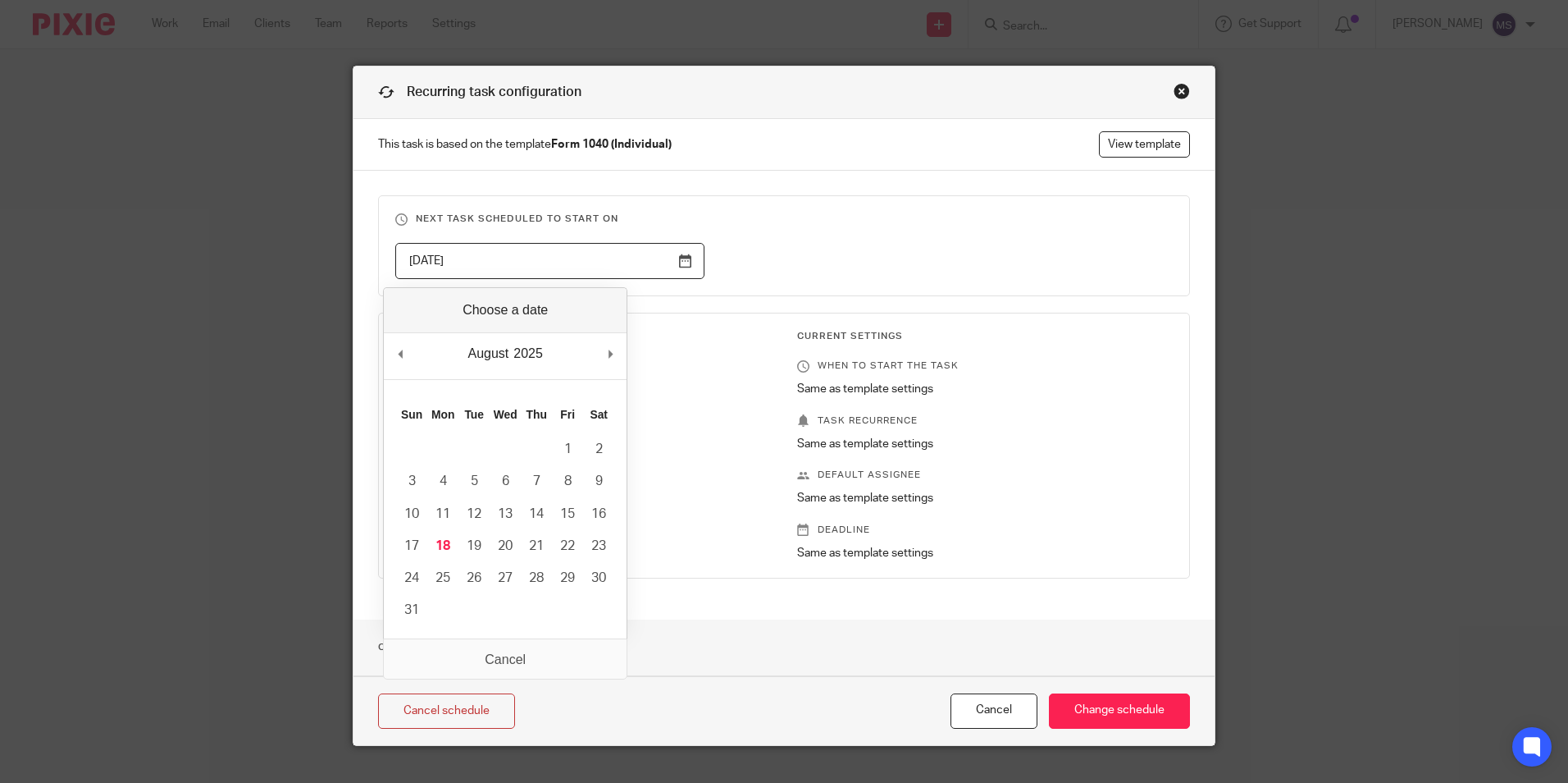
drag, startPoint x: 471, startPoint y: 259, endPoint x: 346, endPoint y: 259, distance: 125.0
click at [352, 259] on div "Recurring task configuration This task is based on the template Form 1040 (Indi…" at bounding box center [784, 406] width 863 height 680
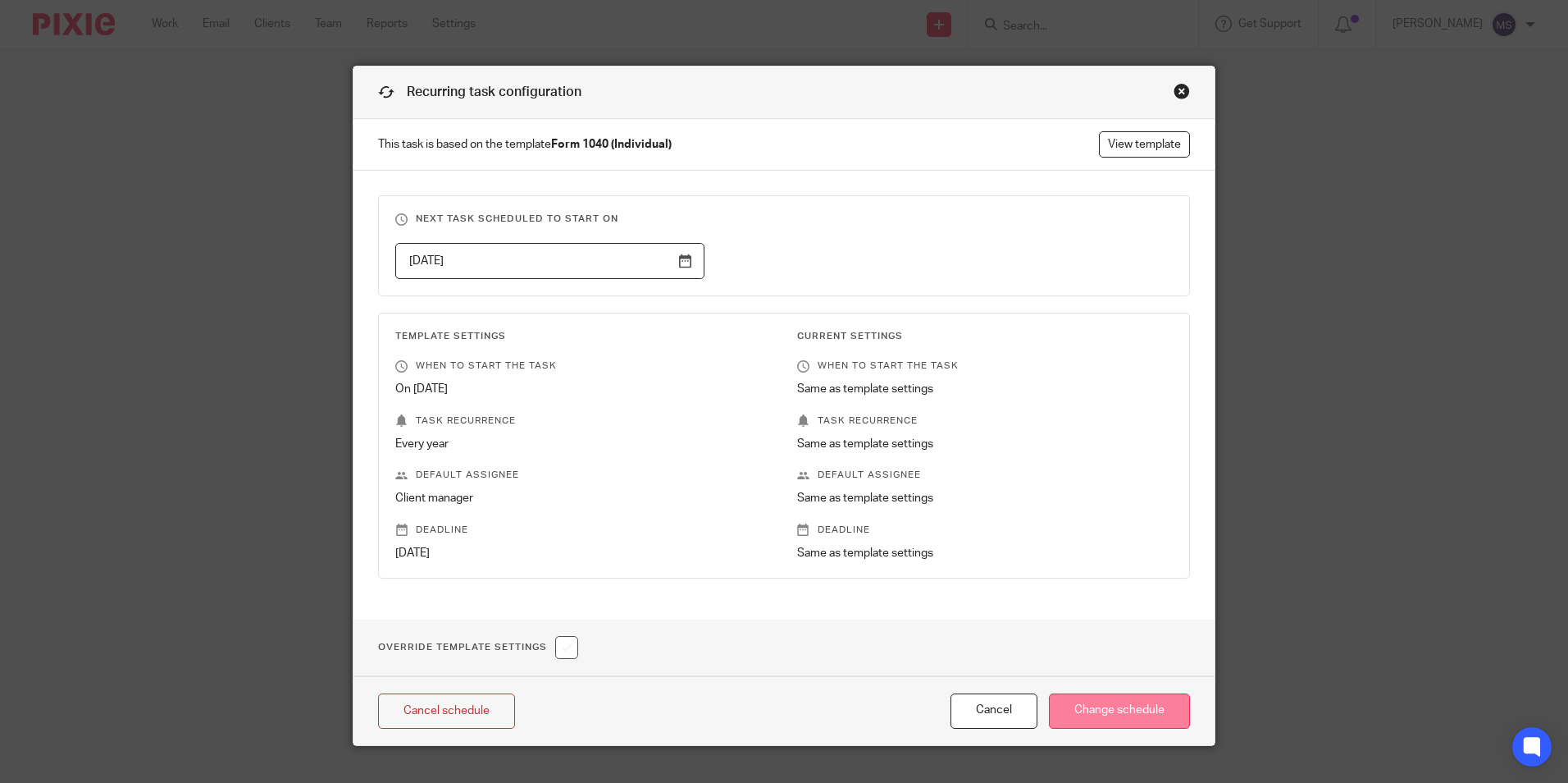
type input "2026-10-17"
click at [1113, 712] on input "Change schedule" at bounding box center [1119, 711] width 141 height 35
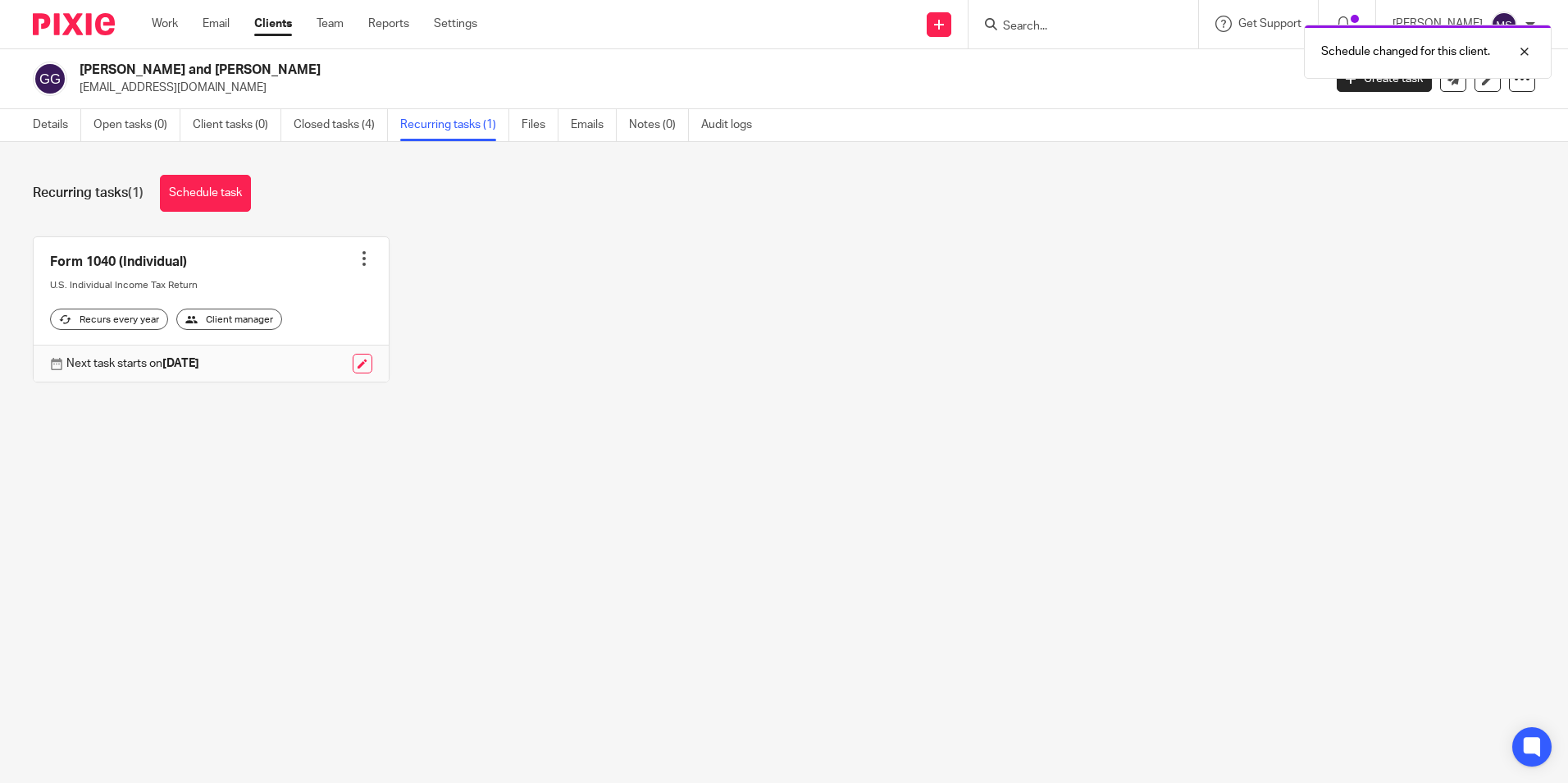
drag, startPoint x: 355, startPoint y: 256, endPoint x: 337, endPoint y: 272, distance: 24.1
click at [356, 256] on div at bounding box center [364, 259] width 16 height 16
click at [300, 292] on link "Create task" at bounding box center [296, 295] width 131 height 24
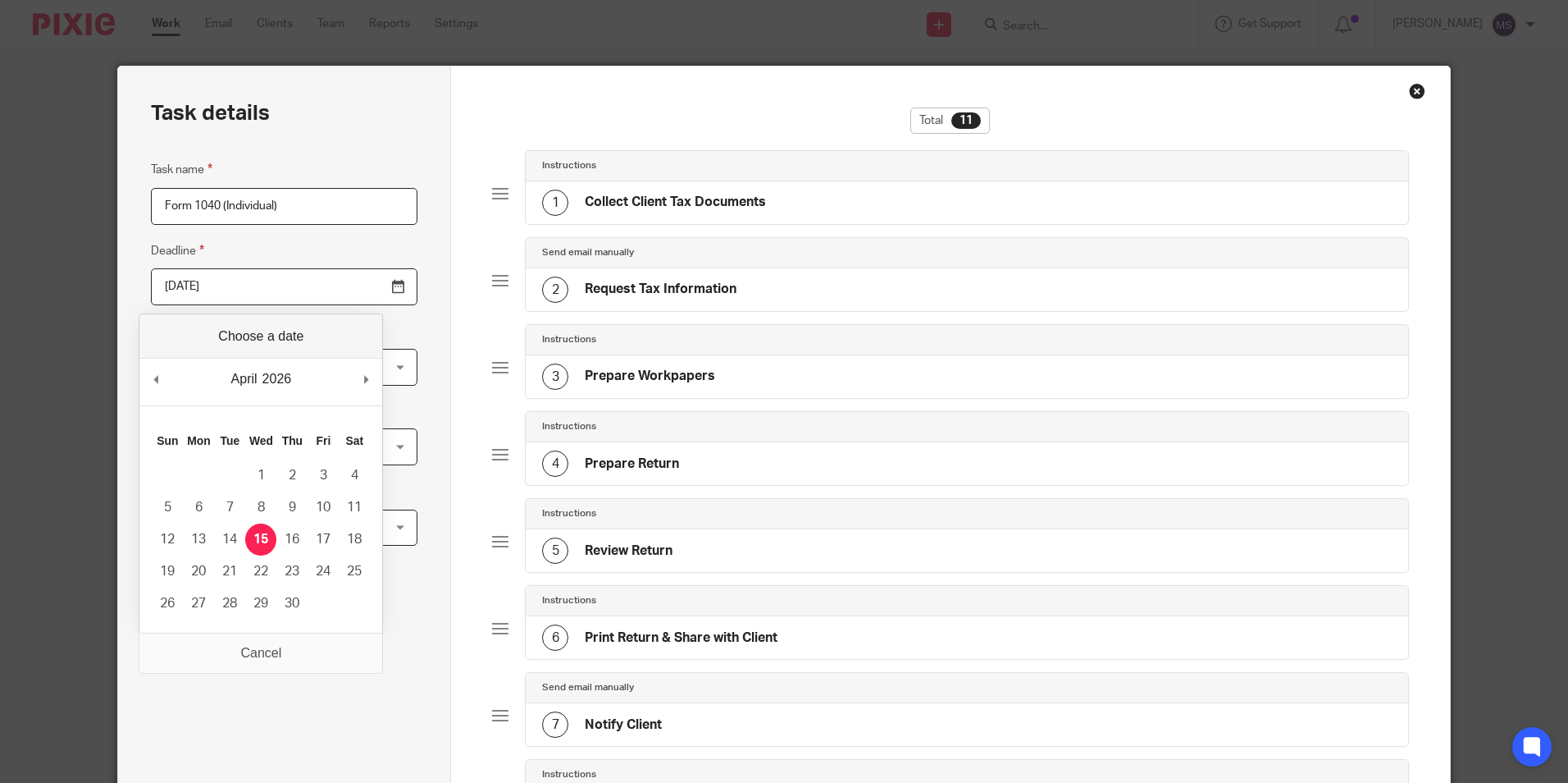
click at [258, 290] on input "2026-04-15" at bounding box center [284, 287] width 267 height 37
type input "2025-10-15"
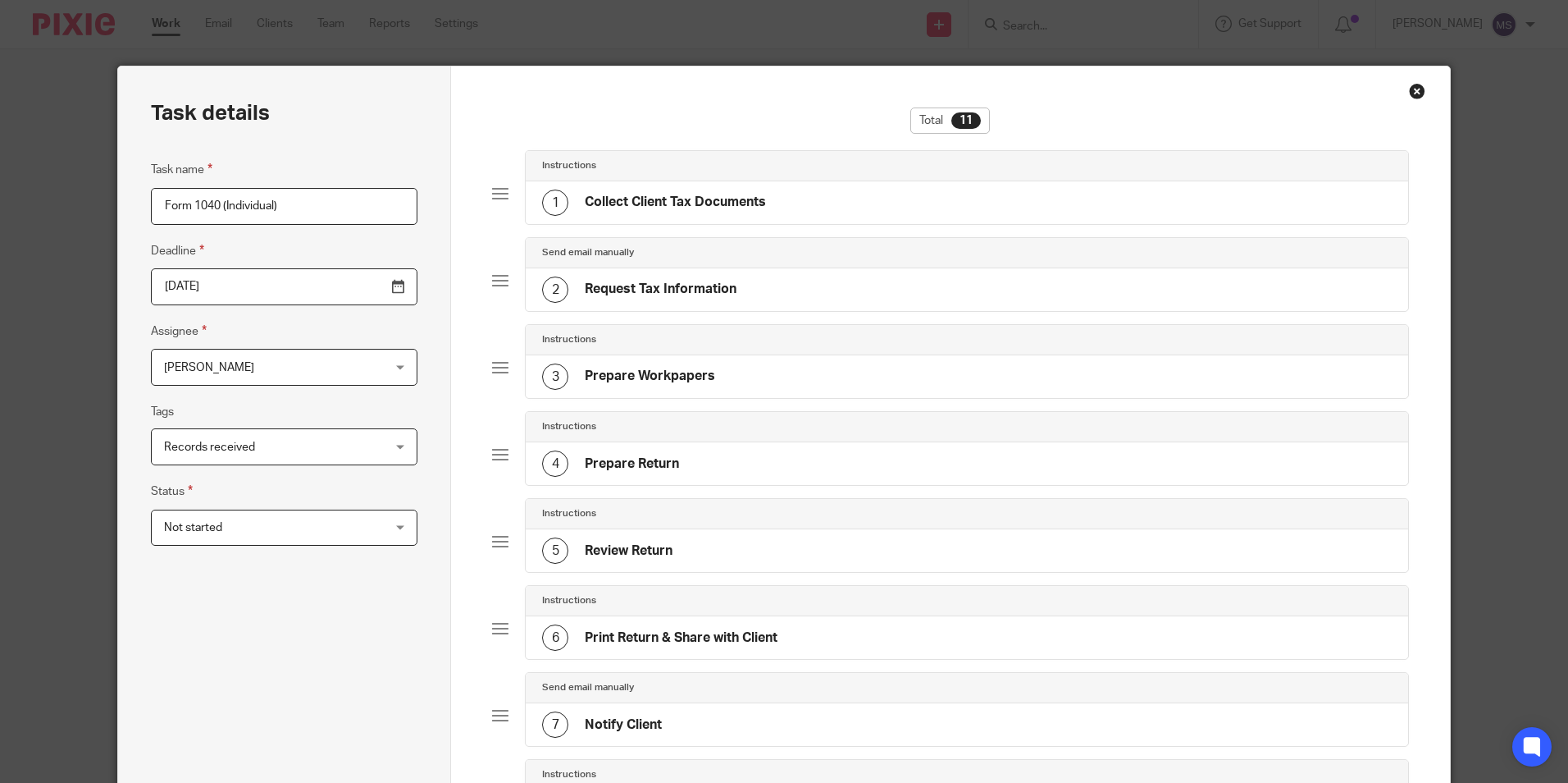
click at [241, 370] on span "[PERSON_NAME]" at bounding box center [264, 366] width 202 height 35
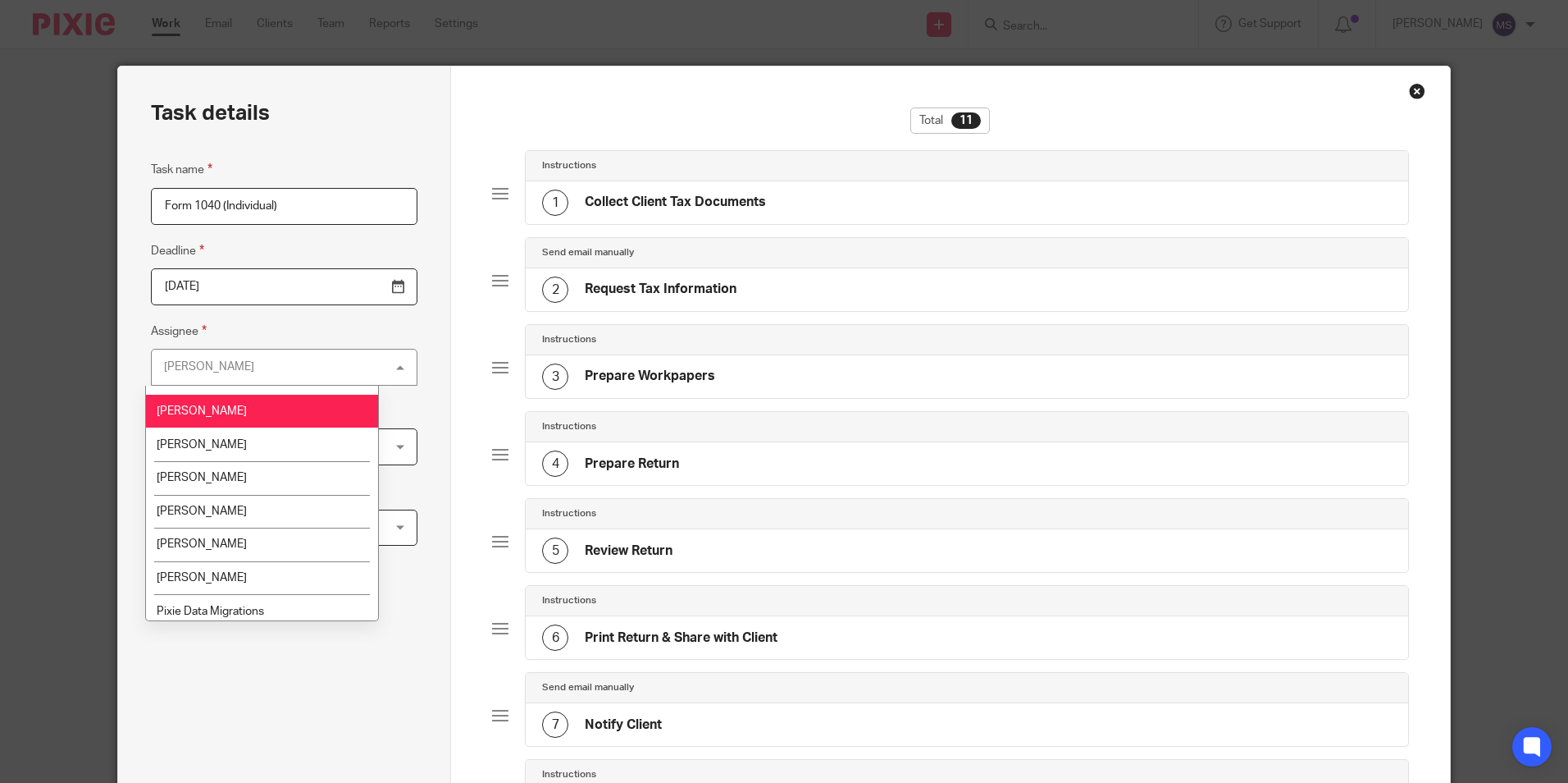
scroll to position [164, 0]
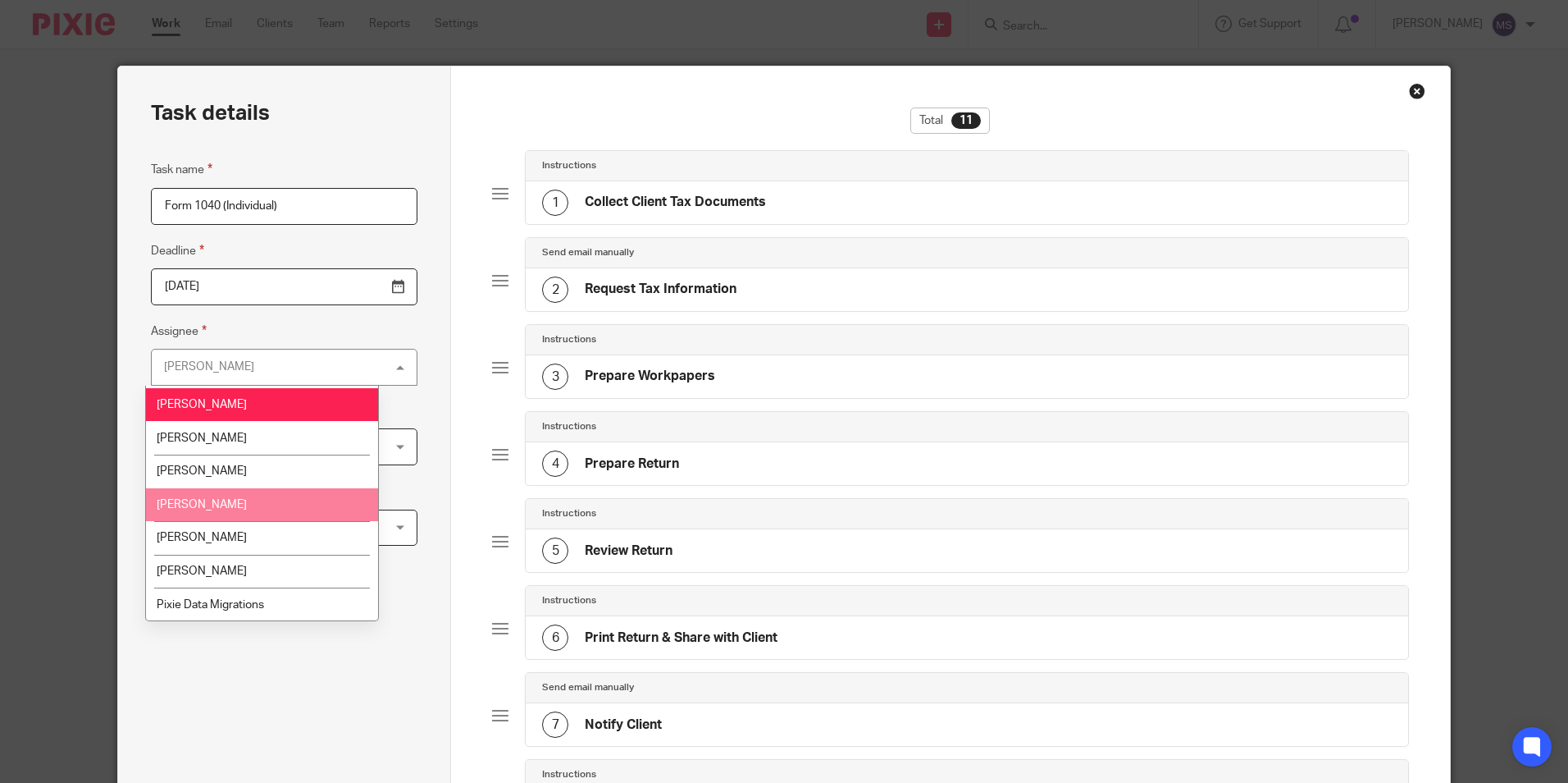
click at [218, 506] on span "[PERSON_NAME]" at bounding box center [202, 505] width 91 height 12
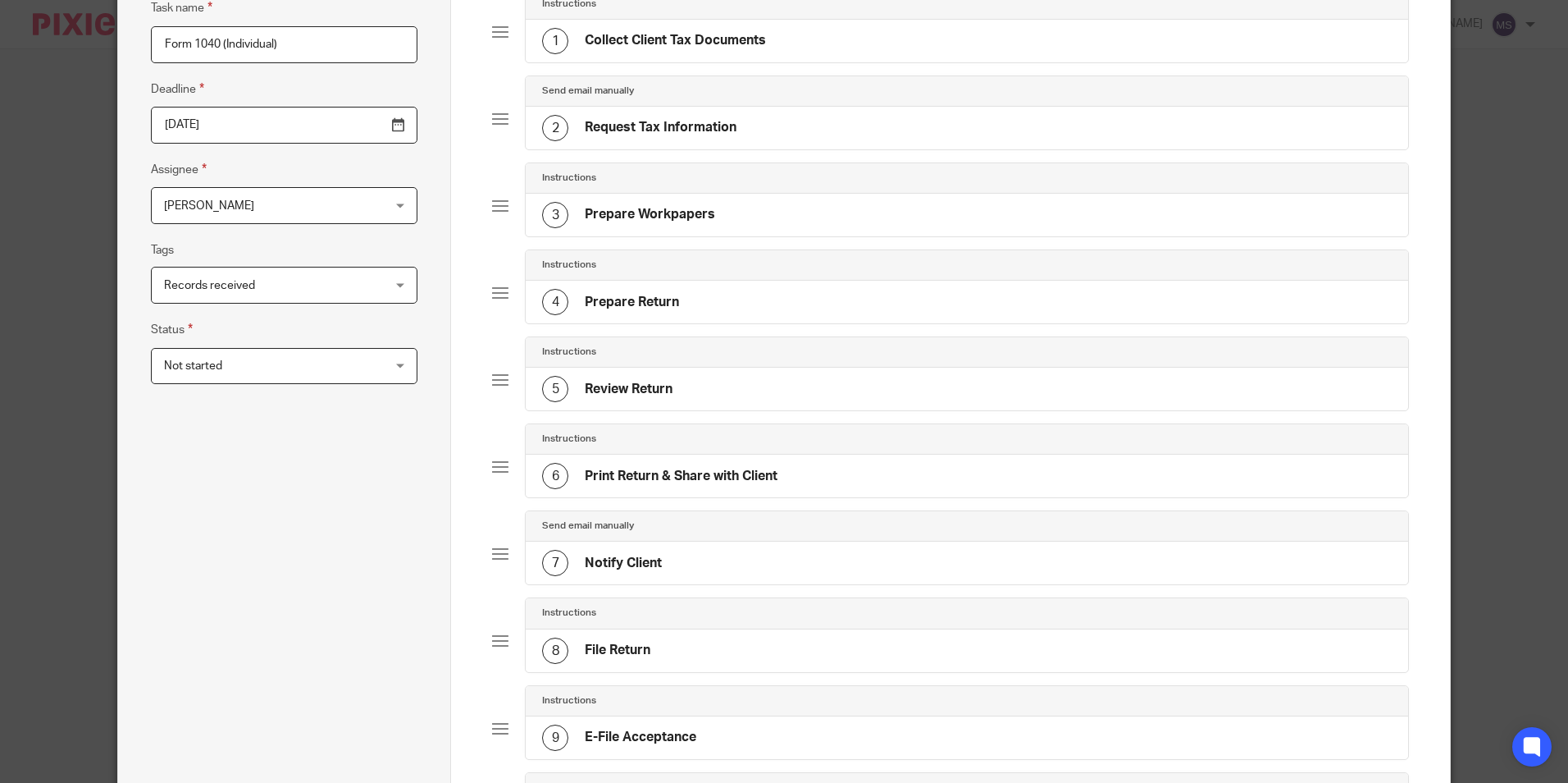
scroll to position [562, 0]
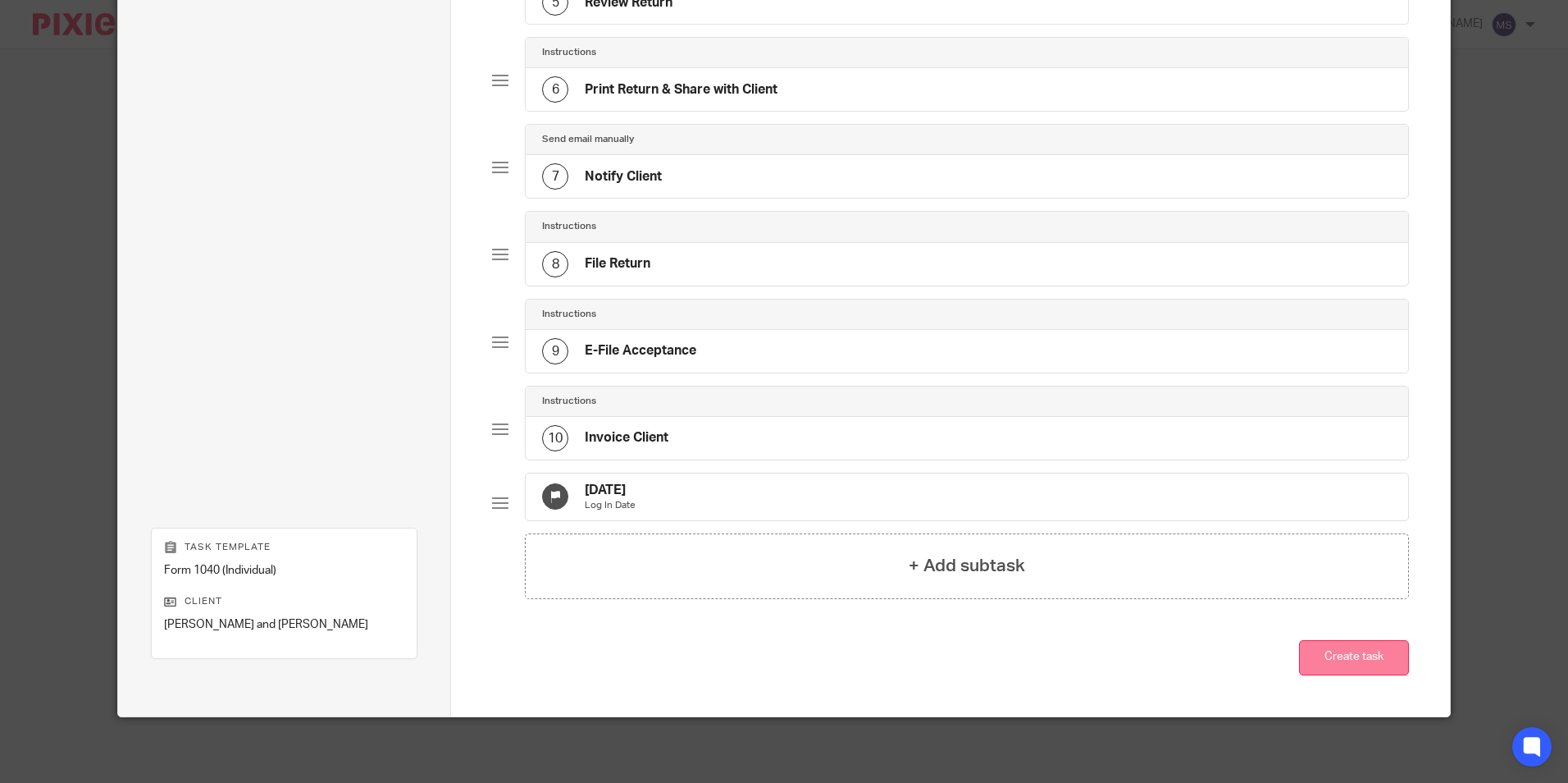
click at [1363, 645] on button "Create task" at bounding box center [1354, 657] width 110 height 35
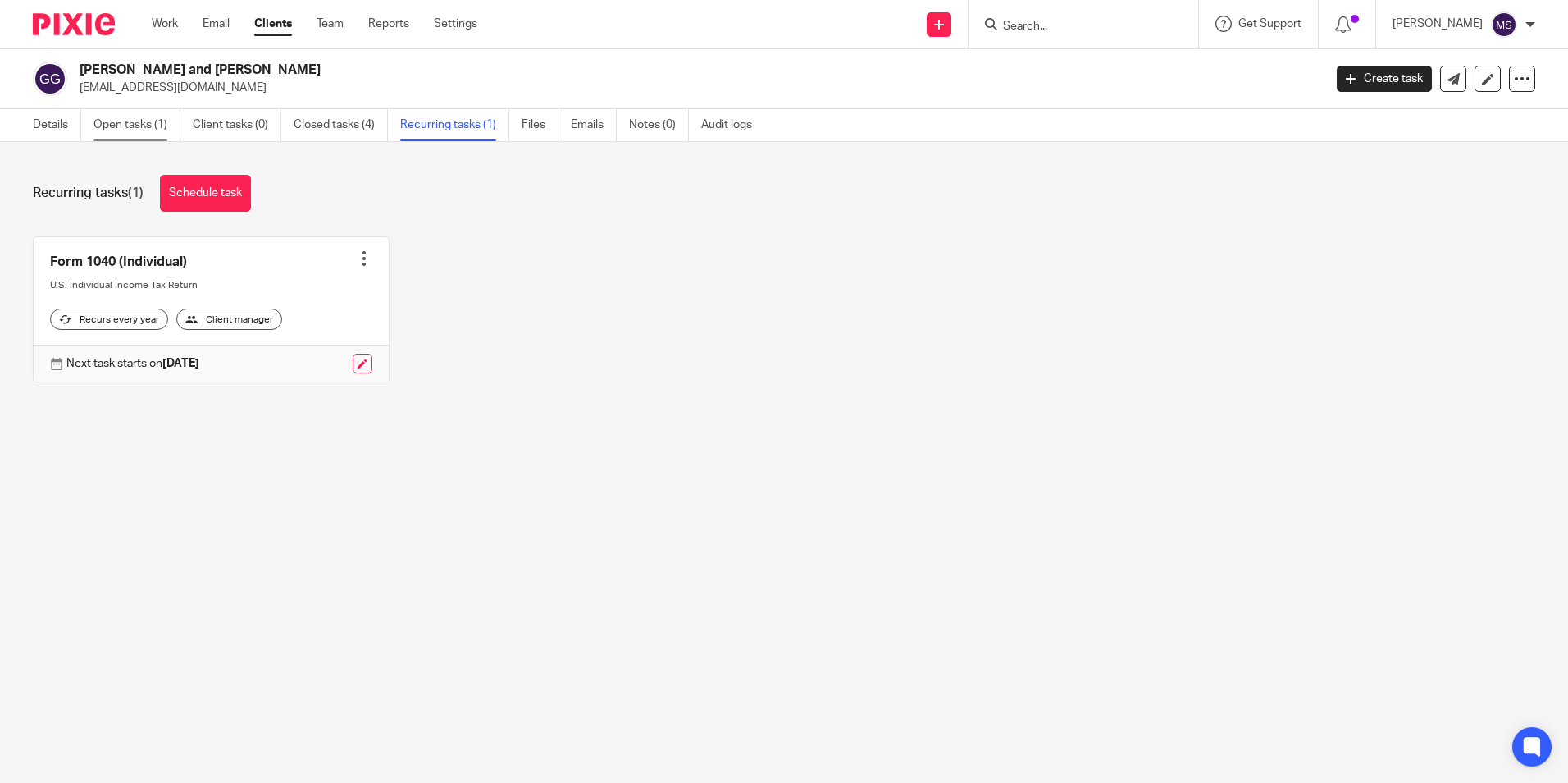
click at [123, 121] on link "Open tasks (1)" at bounding box center [137, 125] width 87 height 32
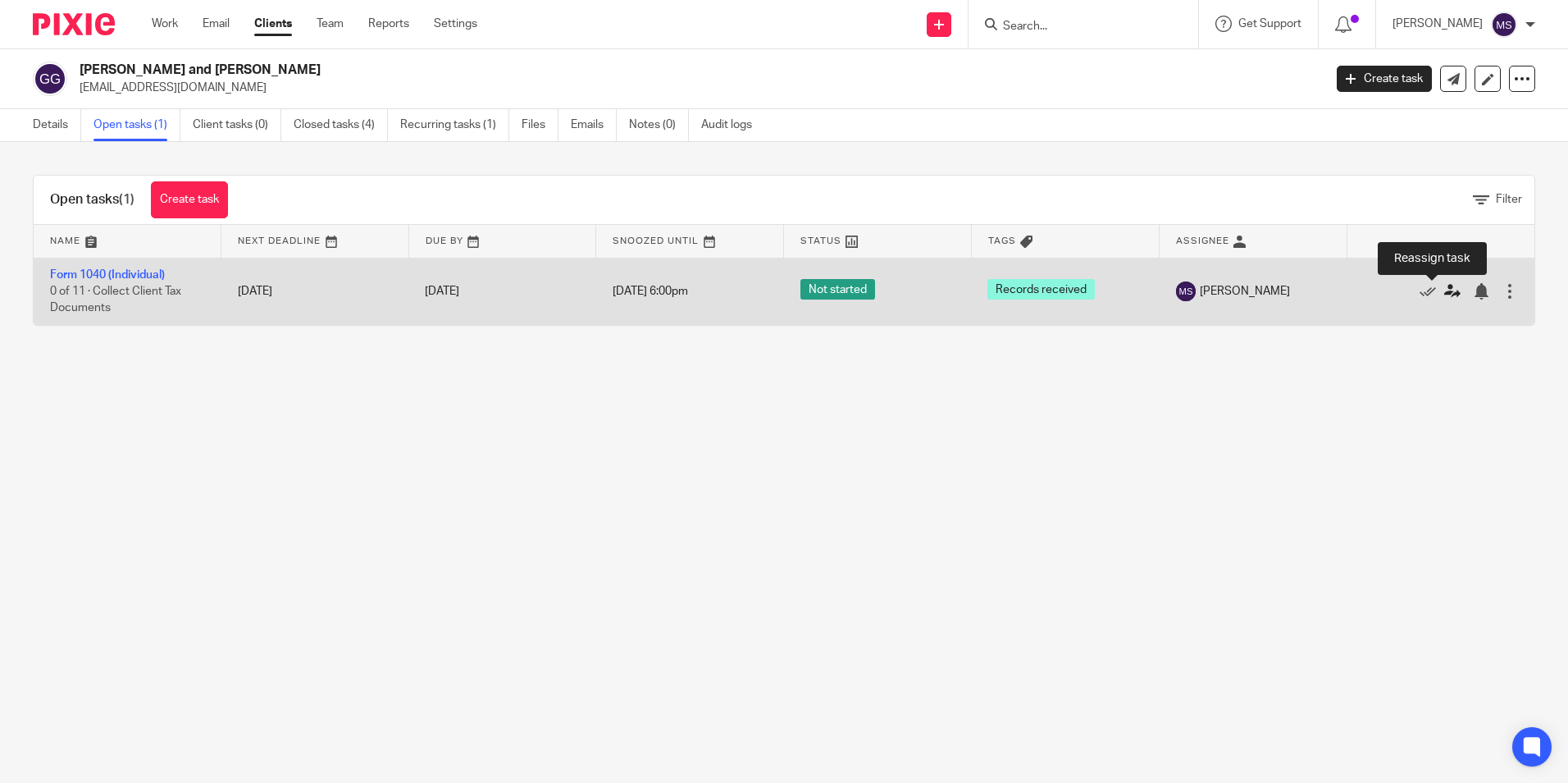
click at [1445, 293] on icon at bounding box center [1453, 291] width 16 height 16
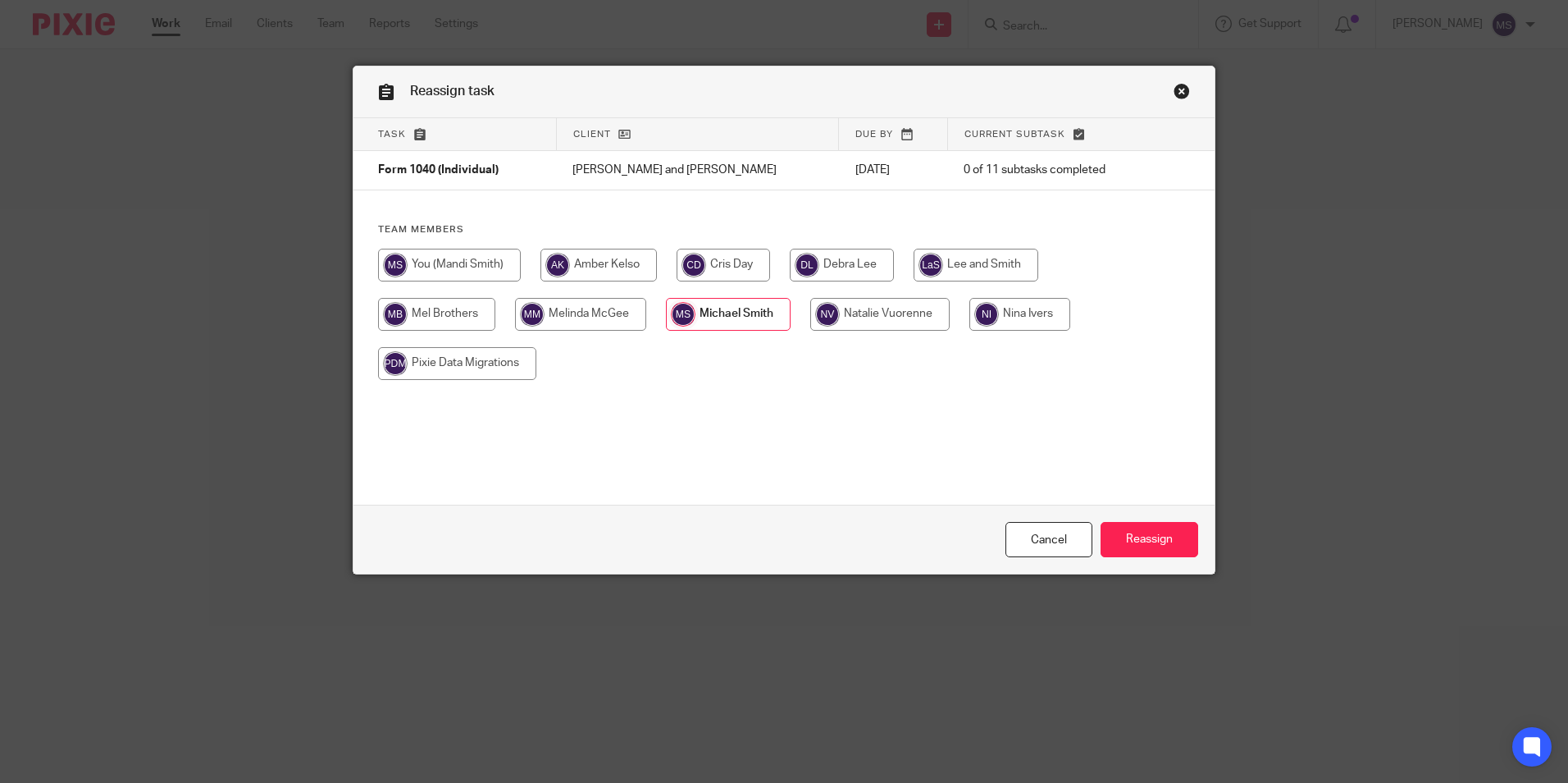
click at [579, 265] on input "radio" at bounding box center [598, 265] width 116 height 33
radio input "true"
click at [1128, 533] on input "Reassign" at bounding box center [1149, 539] width 98 height 35
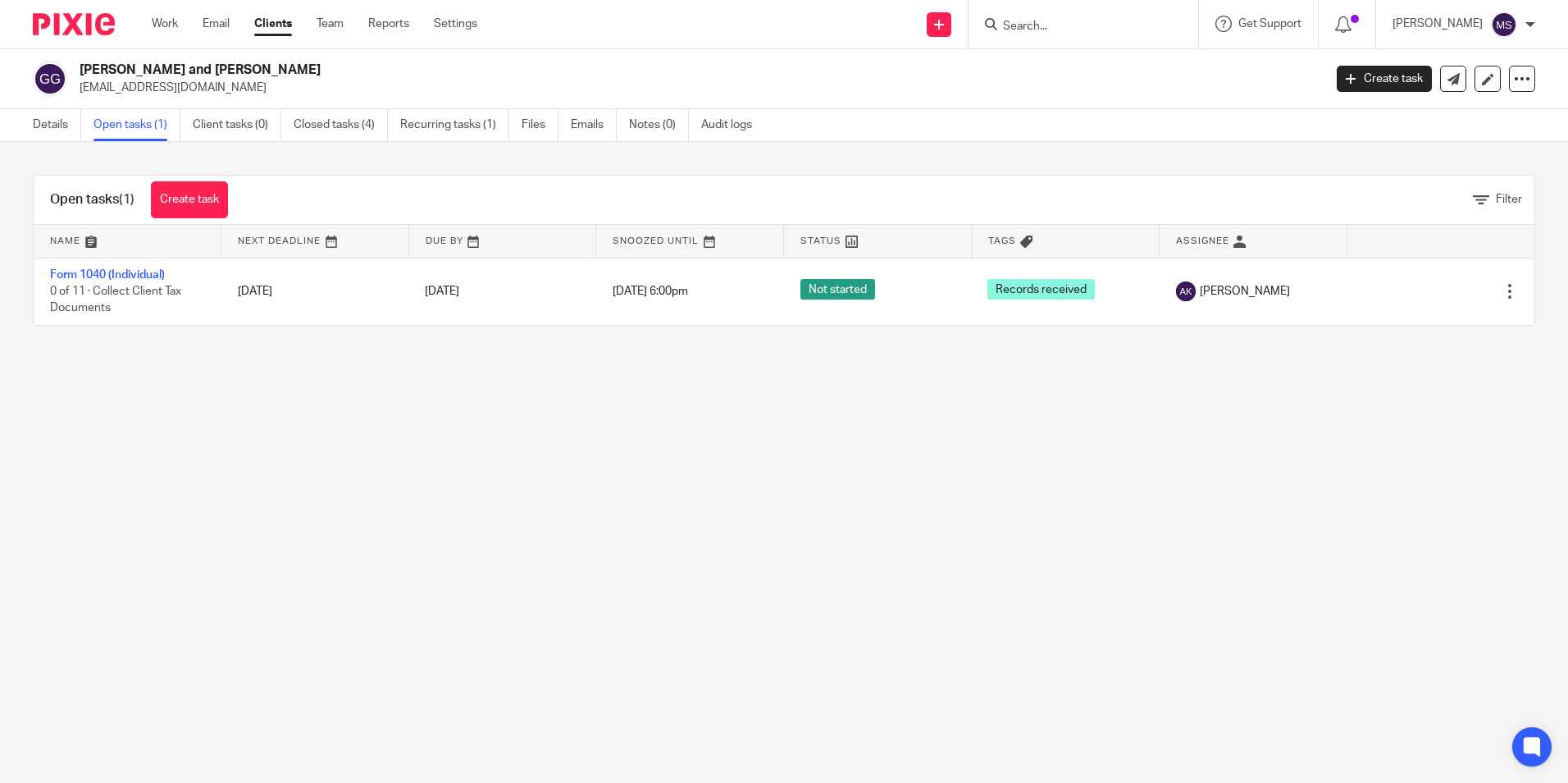
click at [1049, 28] on input "Search" at bounding box center [1075, 27] width 147 height 15
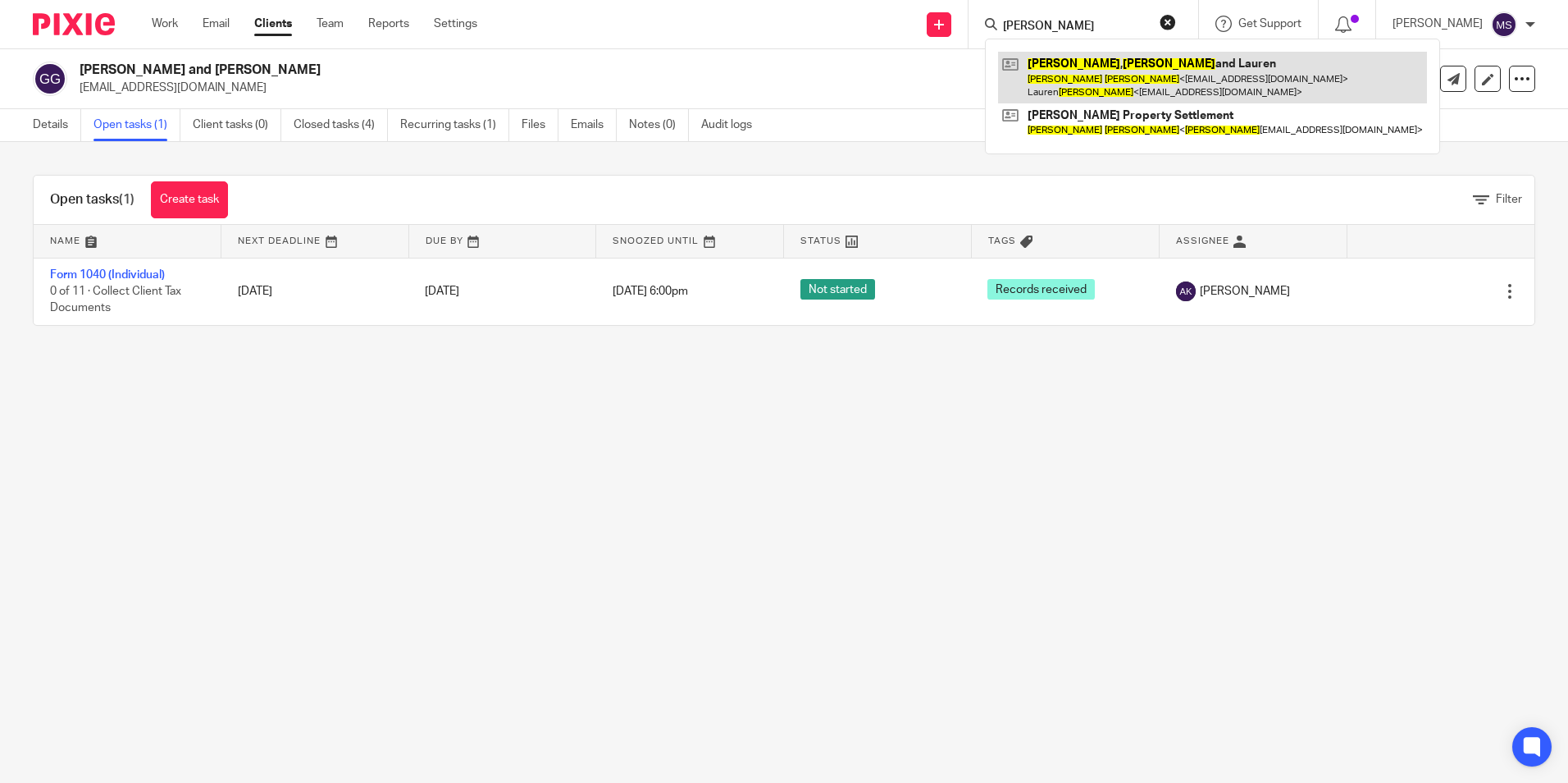
type input "[PERSON_NAME]"
click at [1147, 77] on link at bounding box center [1212, 77] width 429 height 51
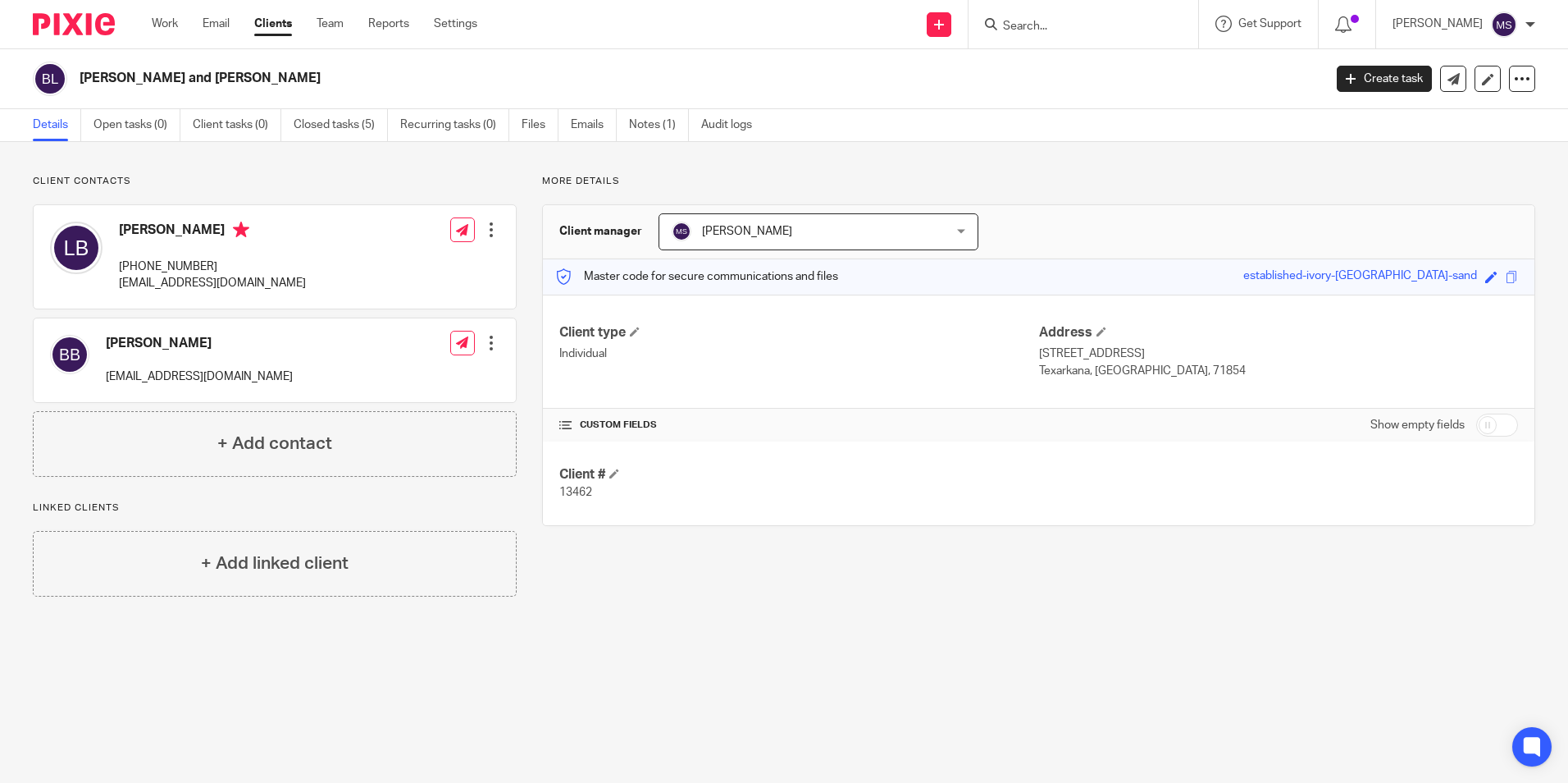
click at [291, 362] on div "Brandon Baker brandondbaker@outlook.com Edit contact Create client from contact…" at bounding box center [275, 361] width 482 height 84
click at [484, 341] on div at bounding box center [491, 343] width 16 height 16
click at [408, 376] on link "Edit contact" at bounding box center [414, 379] width 156 height 24
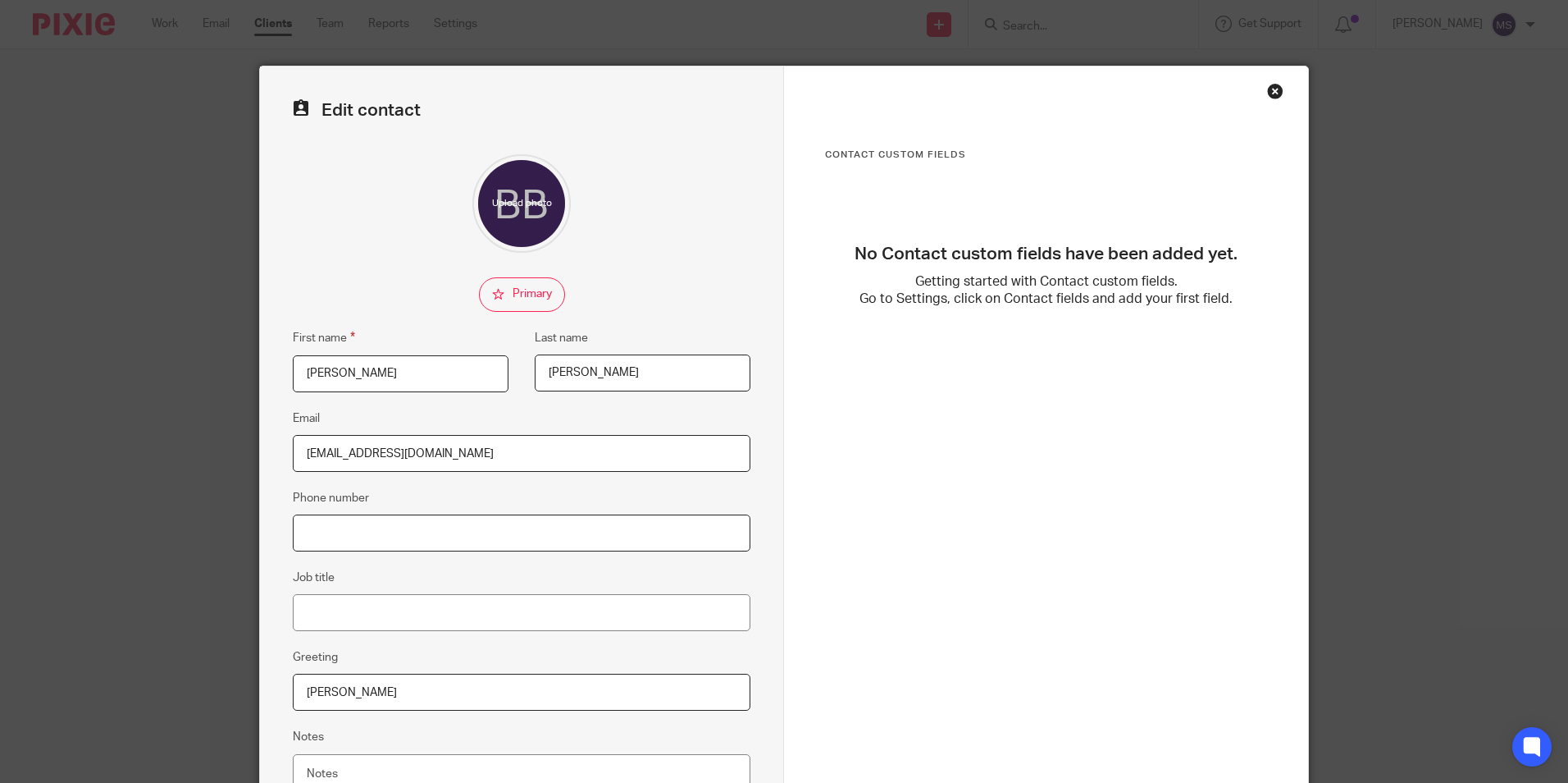
click at [334, 541] on input "Phone number" at bounding box center [522, 533] width 458 height 37
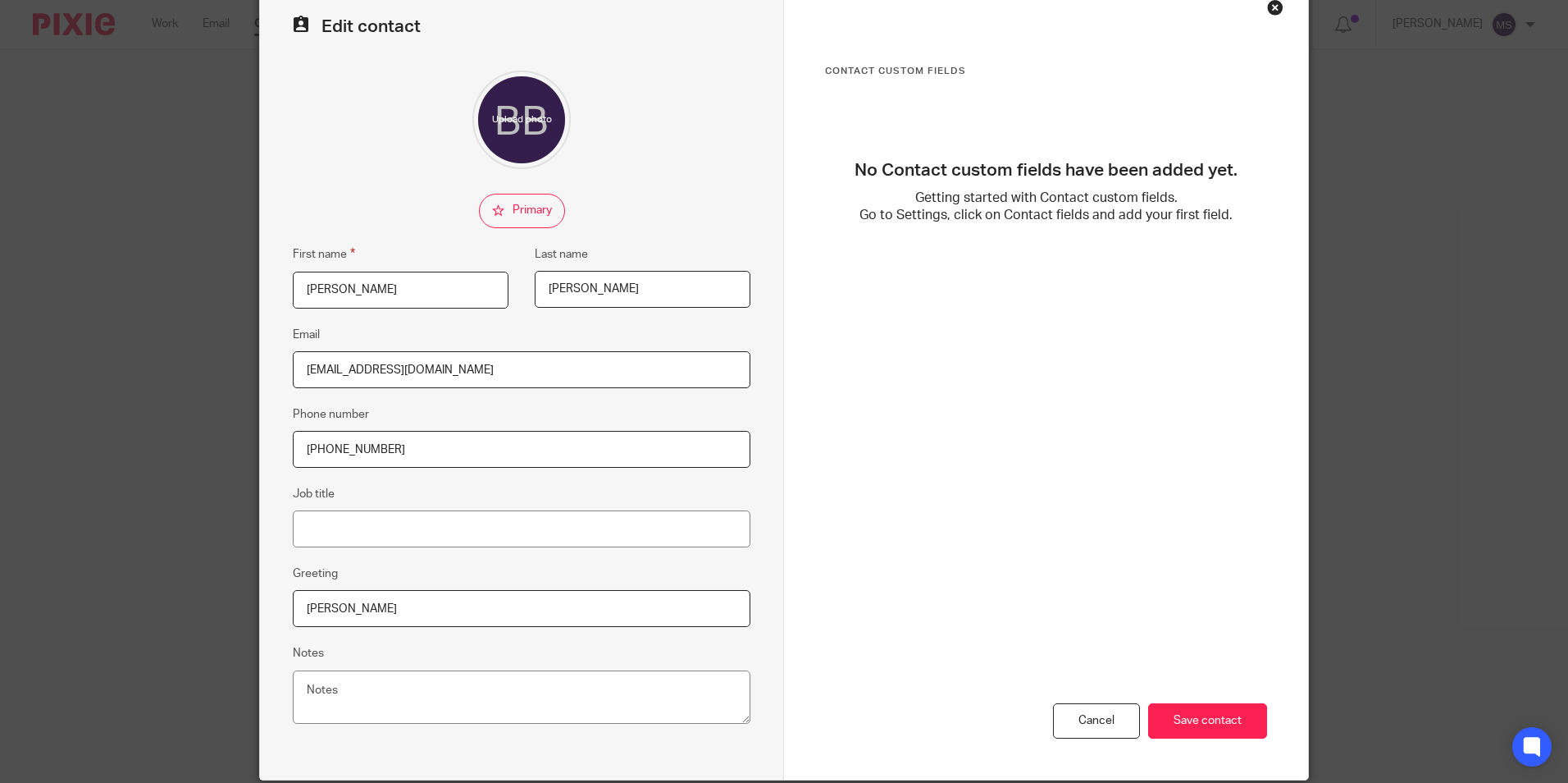
scroll to position [147, 0]
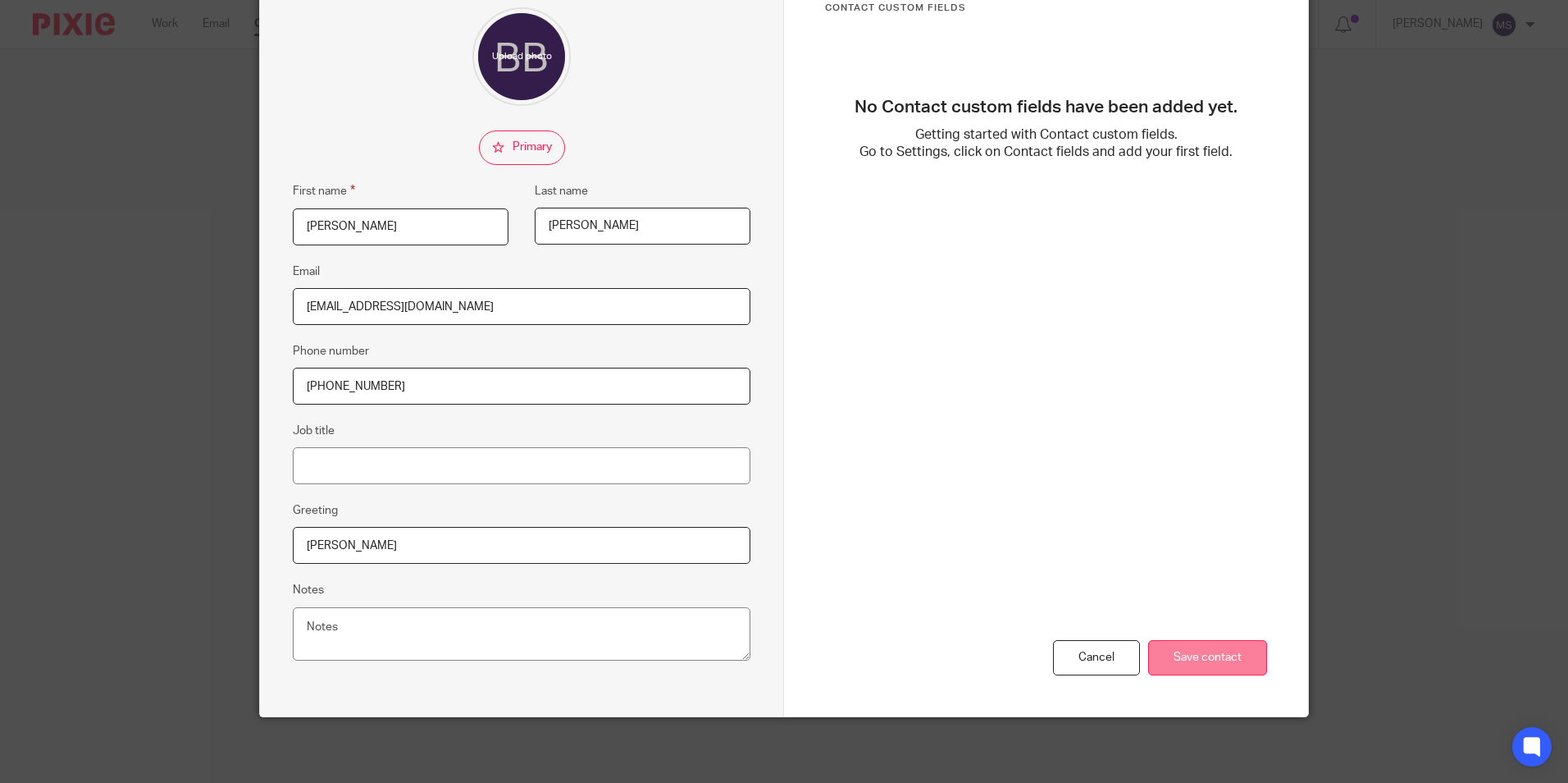
type input "[PHONE_NUMBER]"
click at [1211, 657] on input "Save contact" at bounding box center [1207, 657] width 119 height 35
click at [1198, 649] on input "Save contact" at bounding box center [1207, 657] width 119 height 35
